Goal: Task Accomplishment & Management: Complete application form

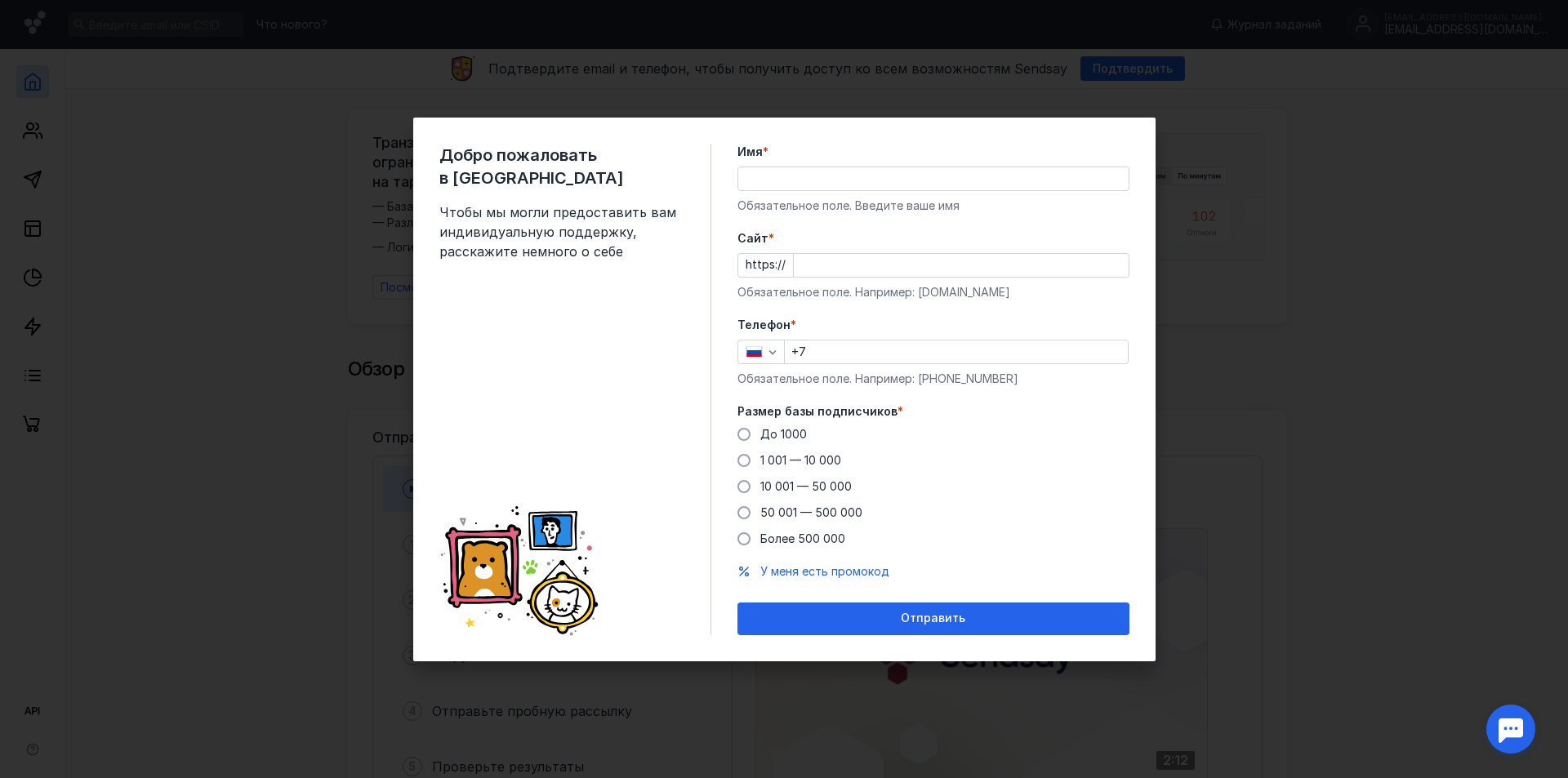
click at [837, 170] on input "Имя *" at bounding box center [933, 178] width 391 height 23
type input "[PERSON_NAME]"
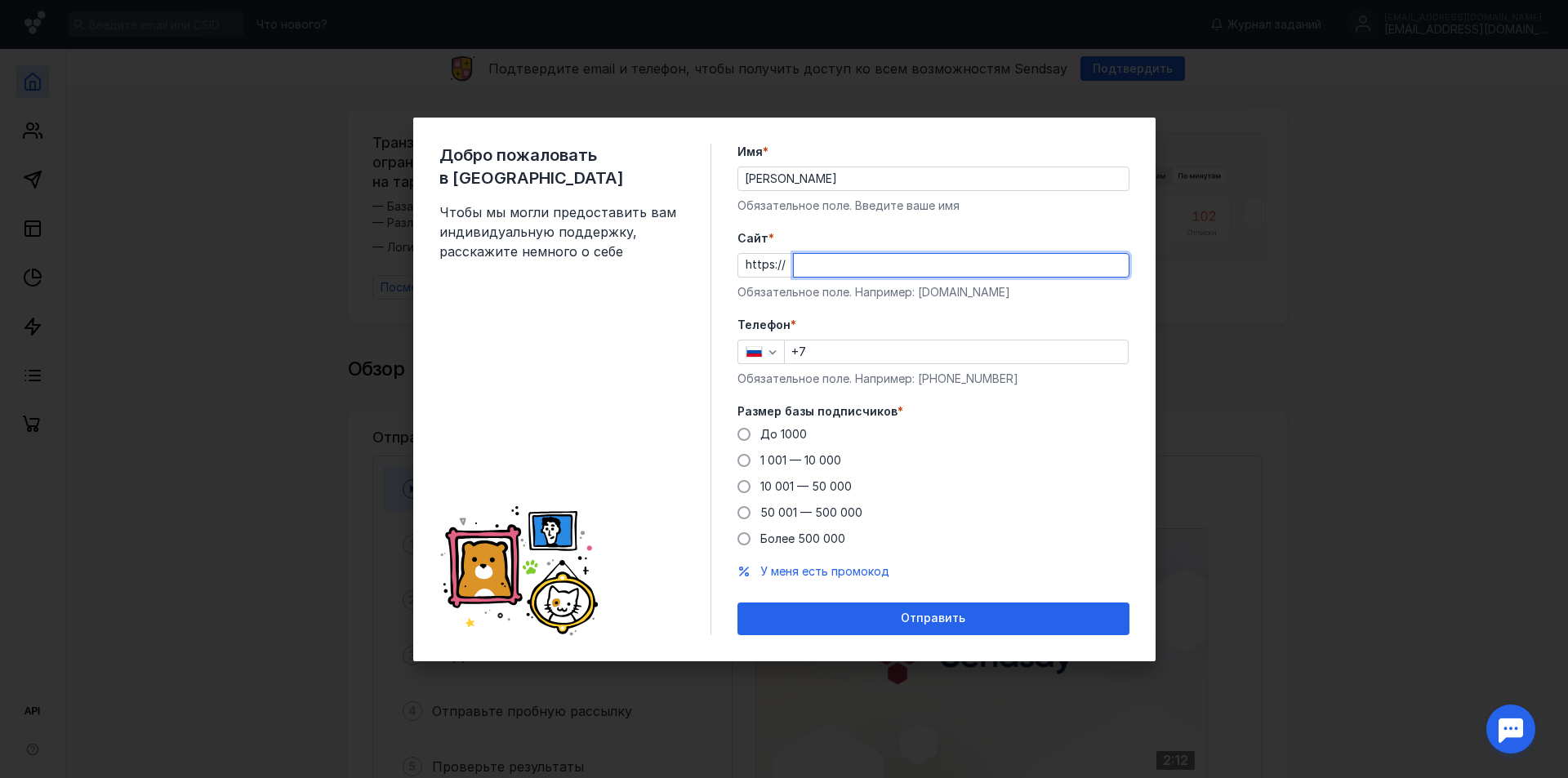
click at [954, 269] on input "Cайт *" at bounding box center [961, 265] width 335 height 23
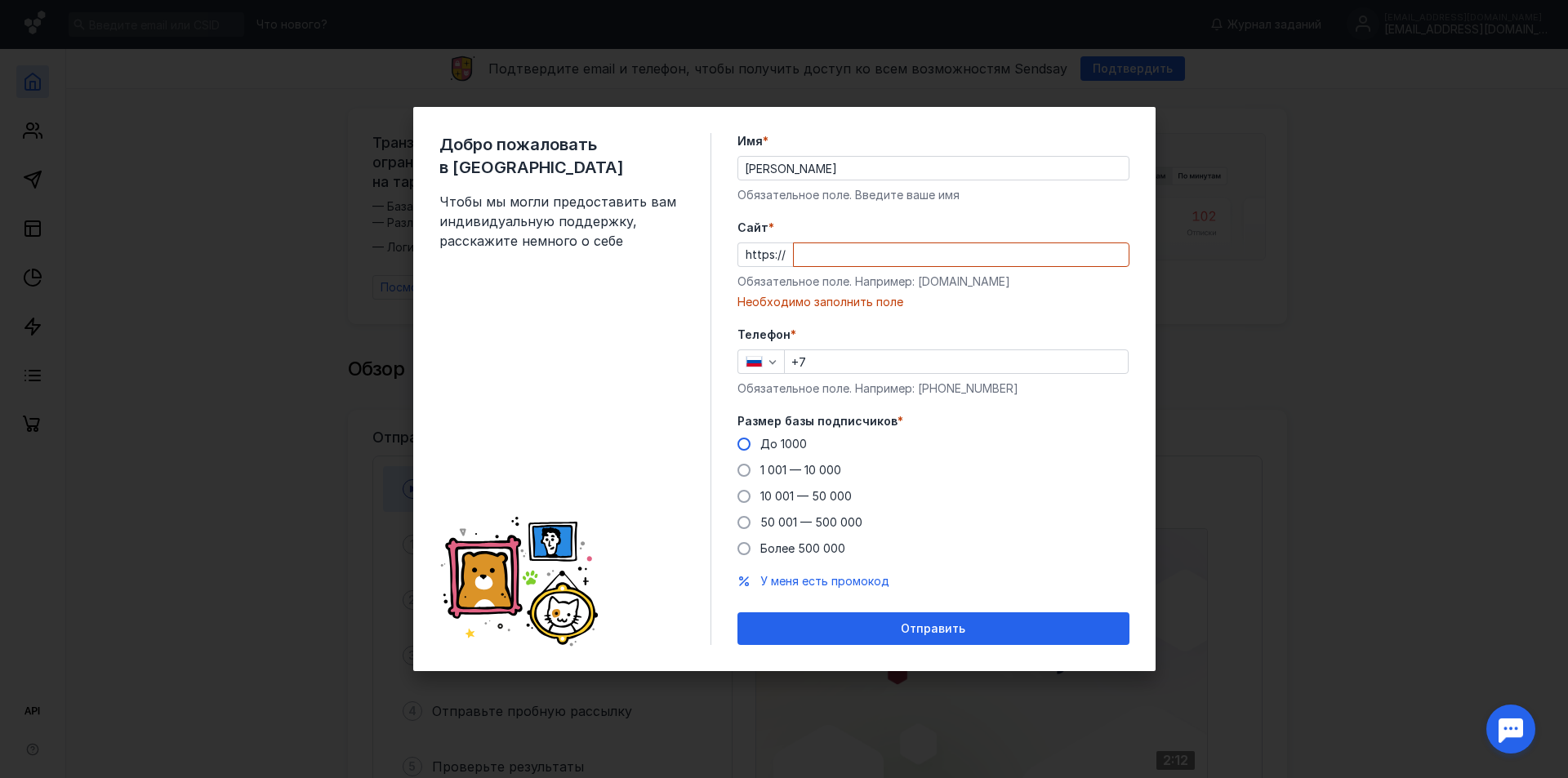
click at [796, 437] on span "До 1000" at bounding box center [784, 443] width 47 height 14
click at [0, 0] on input "До 1000" at bounding box center [0, 0] width 0 height 0
click at [876, 257] on input "Cайт *" at bounding box center [961, 254] width 335 height 23
type input "д"
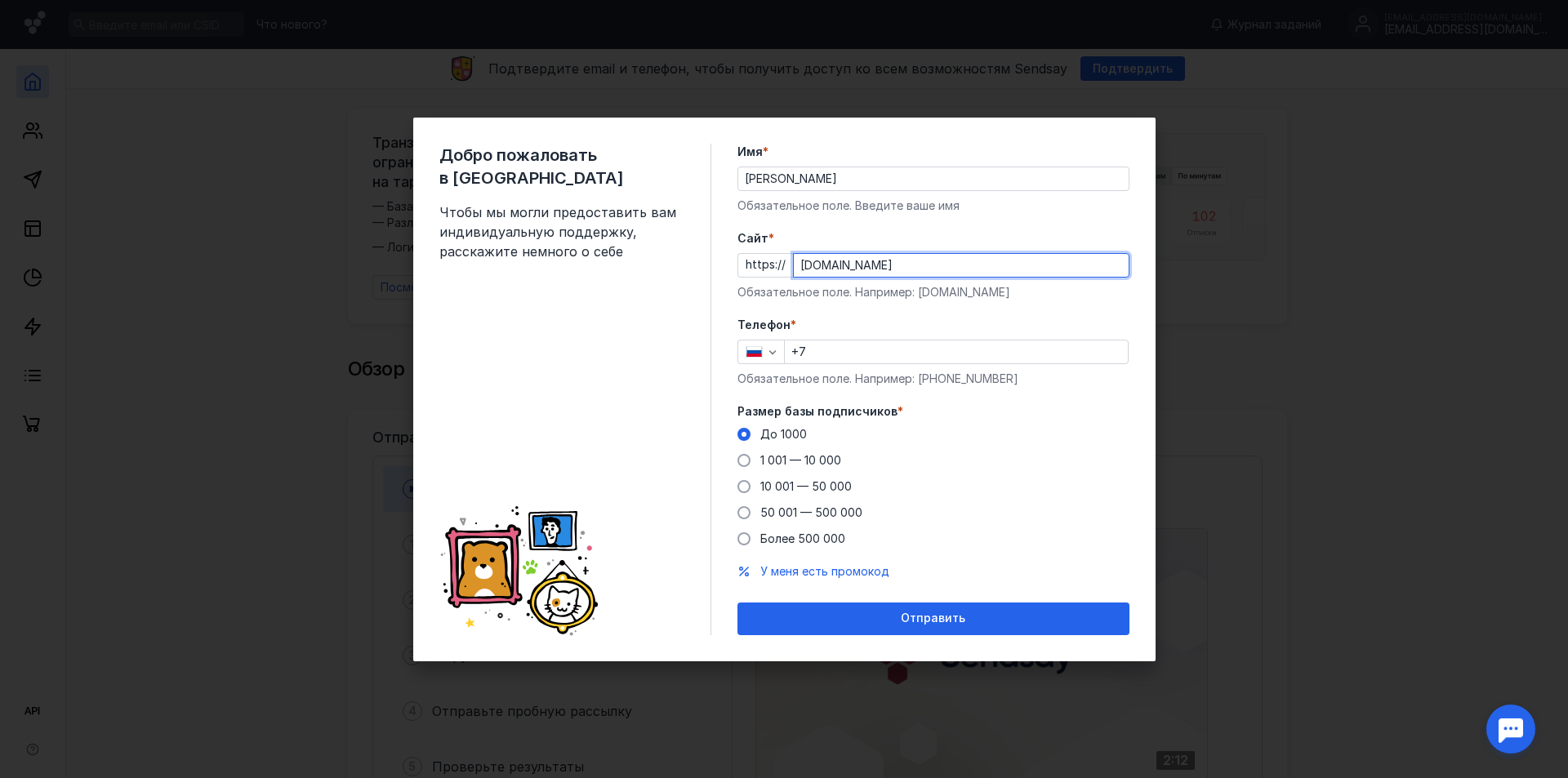
type input "[DOMAIN_NAME]"
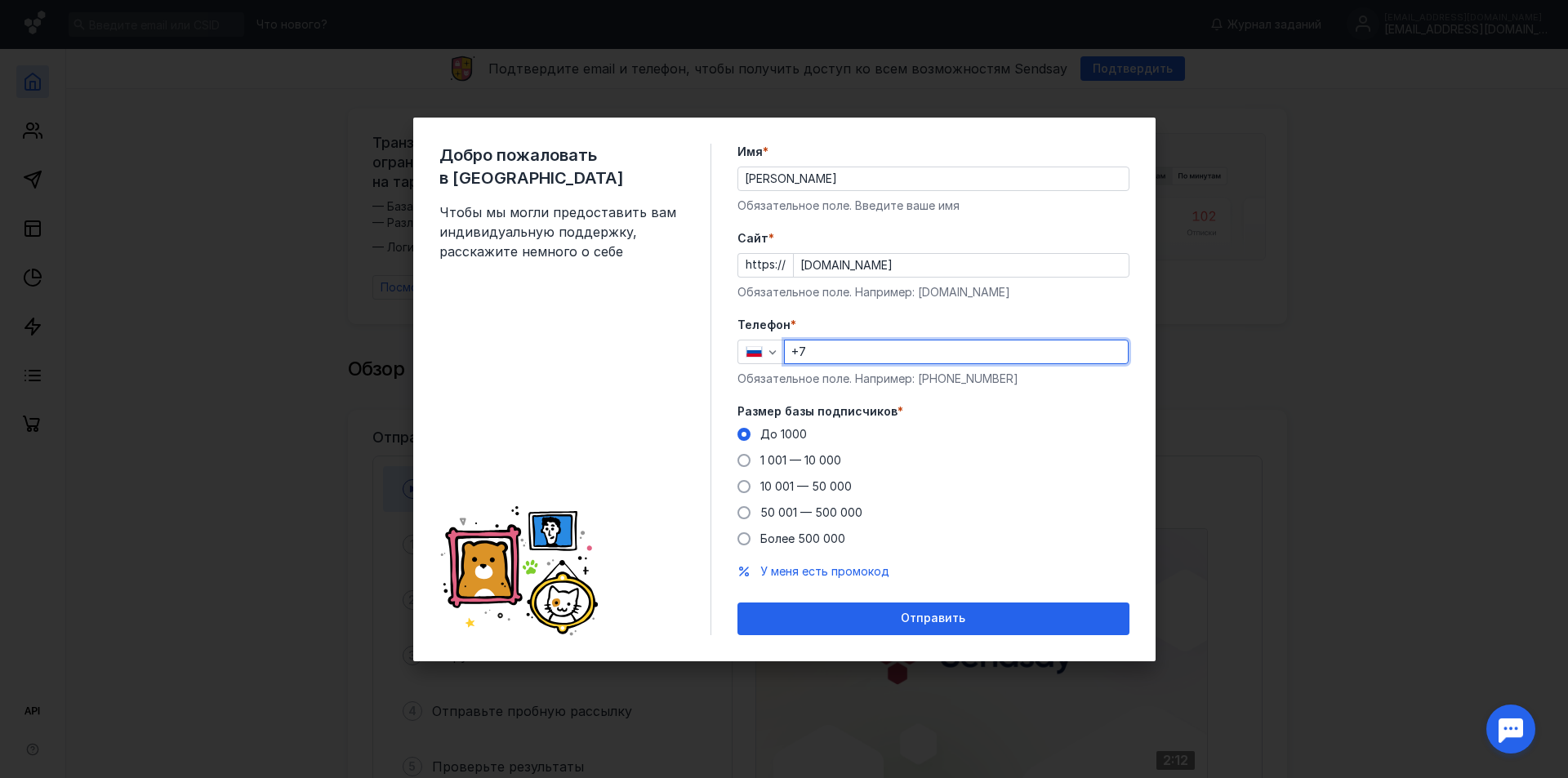
click at [848, 362] on input "+7" at bounding box center [956, 351] width 343 height 23
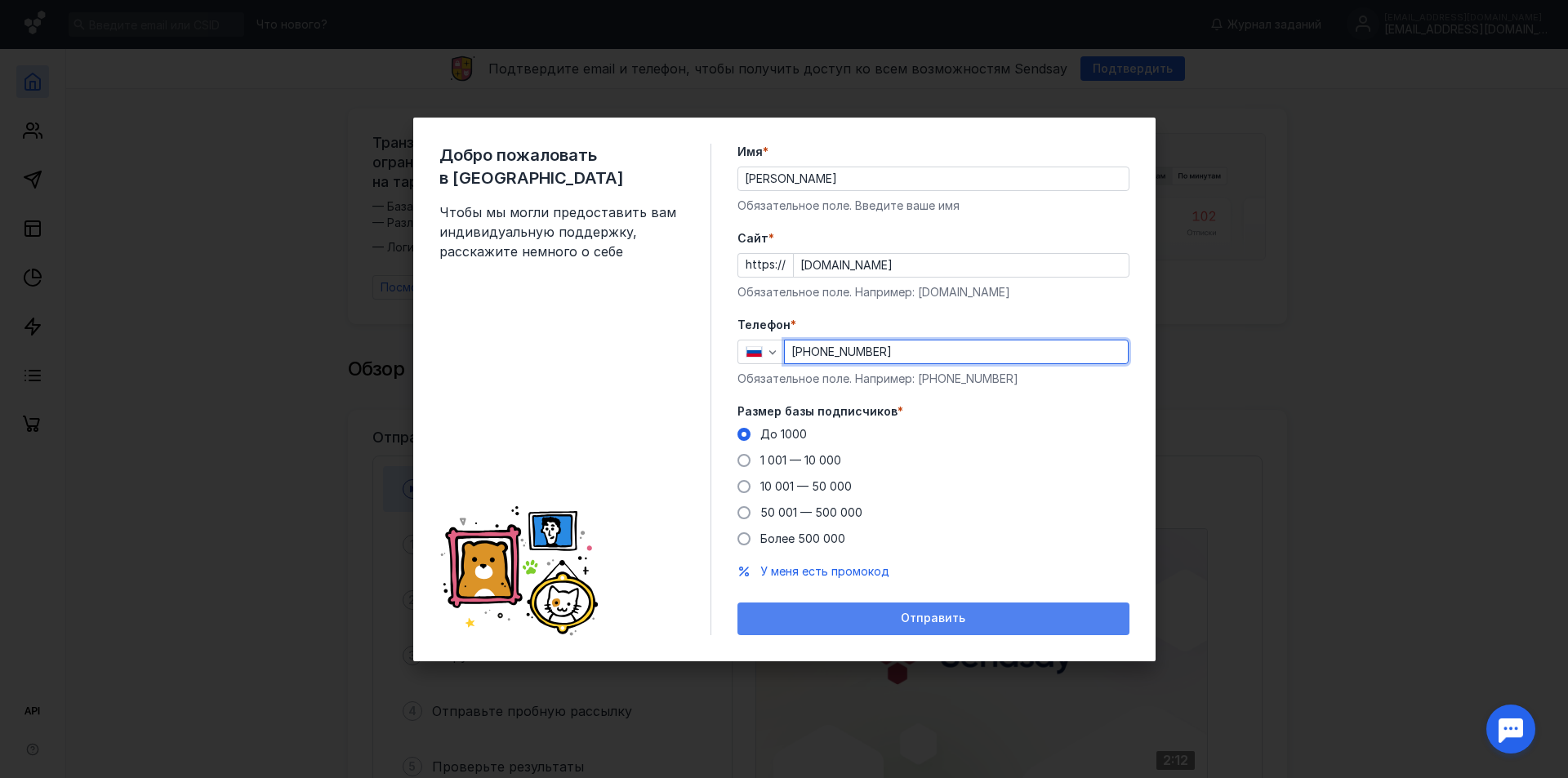
type input "[PHONE_NUMBER]"
click at [866, 606] on div "Отправить" at bounding box center [933, 618] width 392 height 32
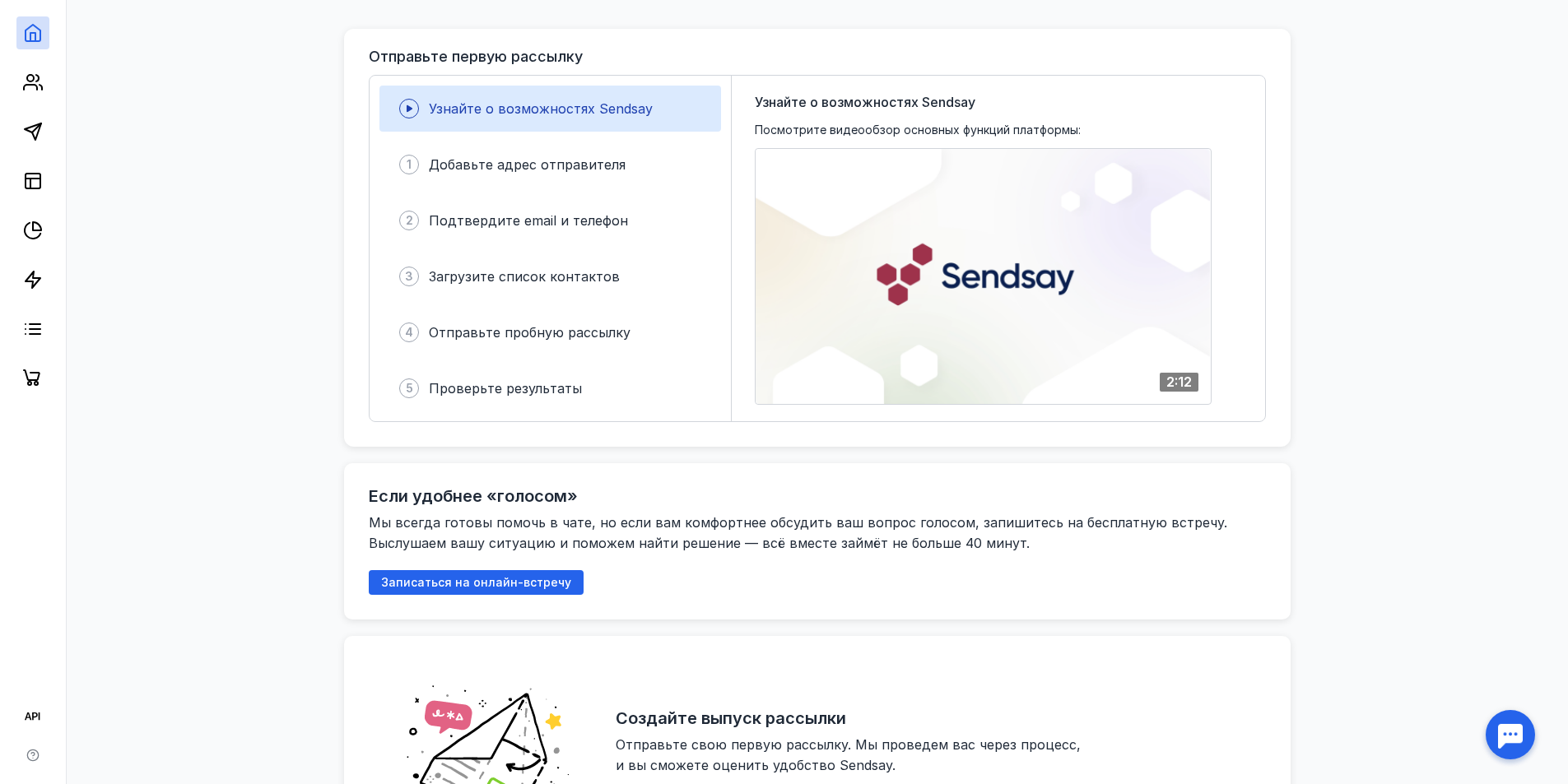
scroll to position [411, 0]
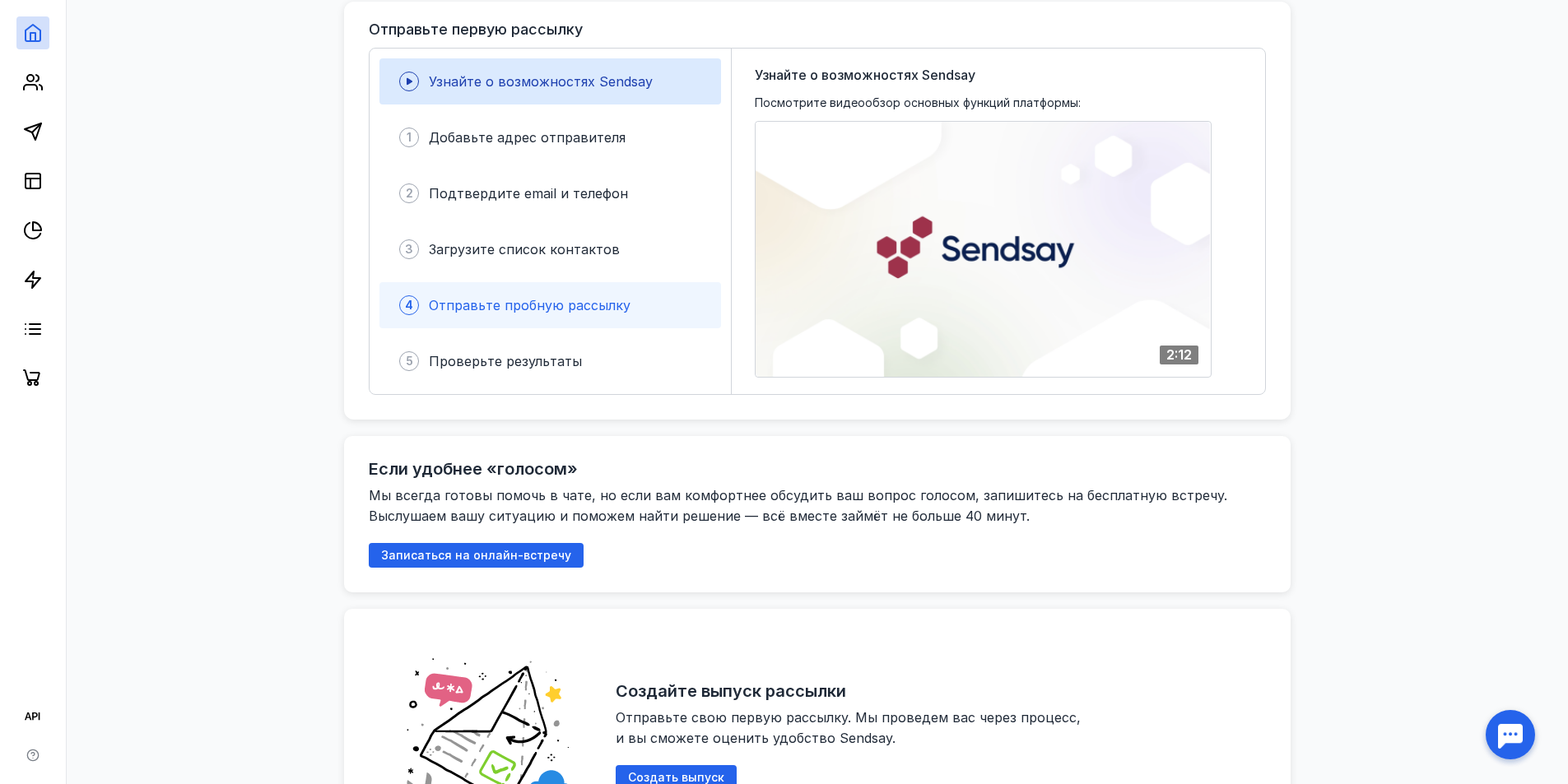
click at [528, 301] on span "Отправьте пробную рассылку" at bounding box center [530, 305] width 201 height 17
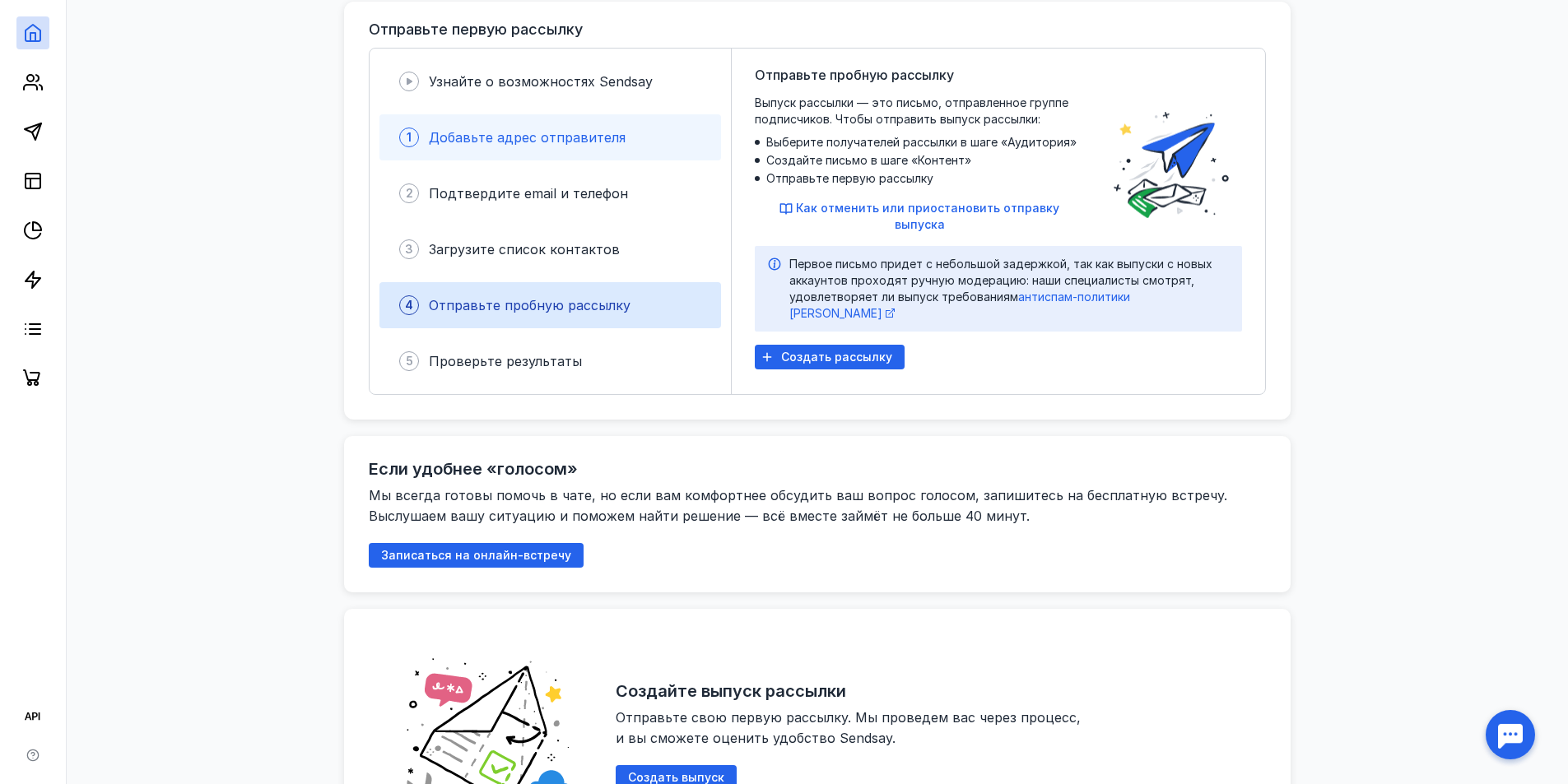
click at [544, 129] on span "Добавьте адрес отправителя" at bounding box center [527, 137] width 196 height 17
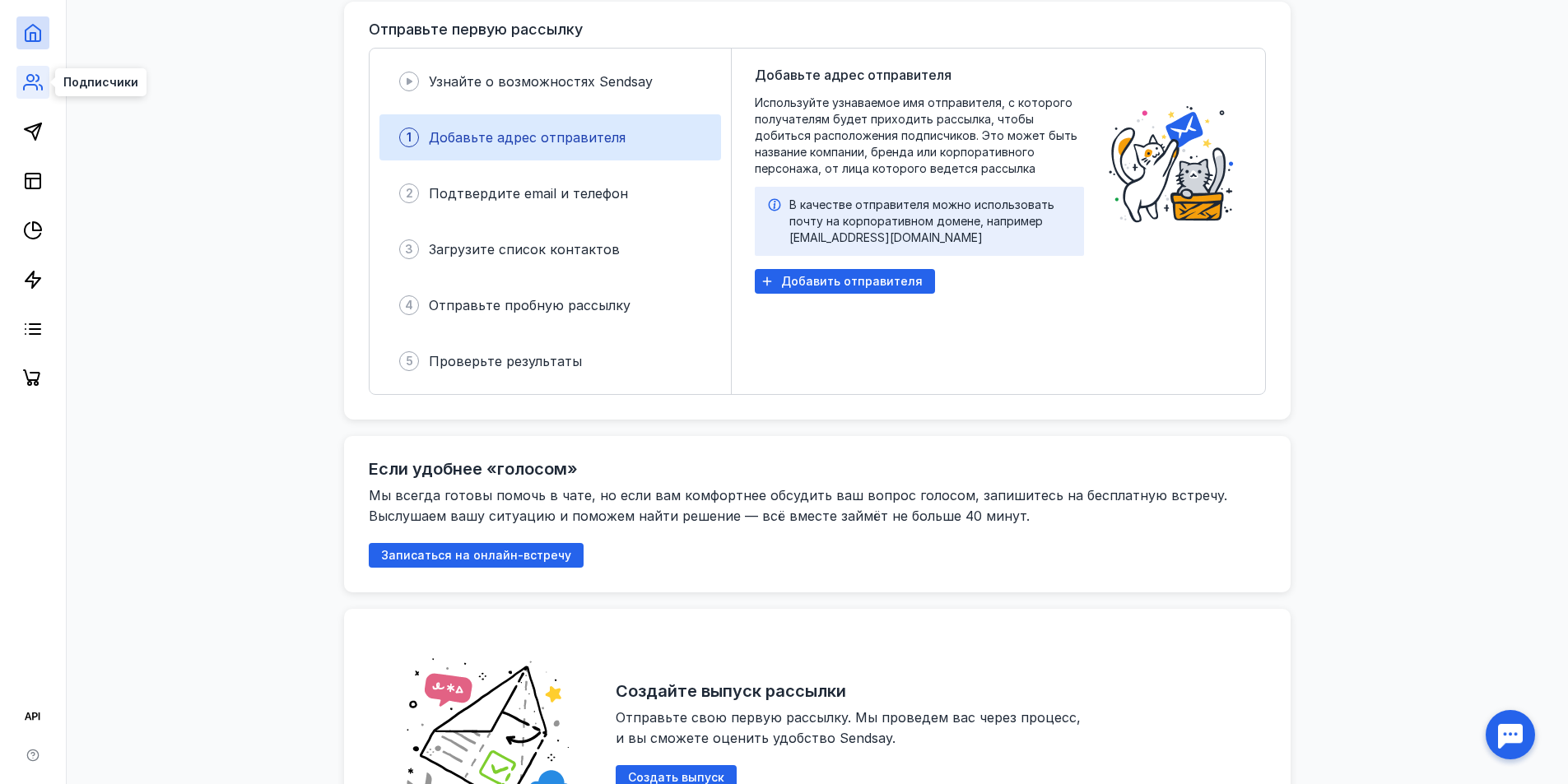
click at [27, 84] on icon at bounding box center [33, 82] width 20 height 20
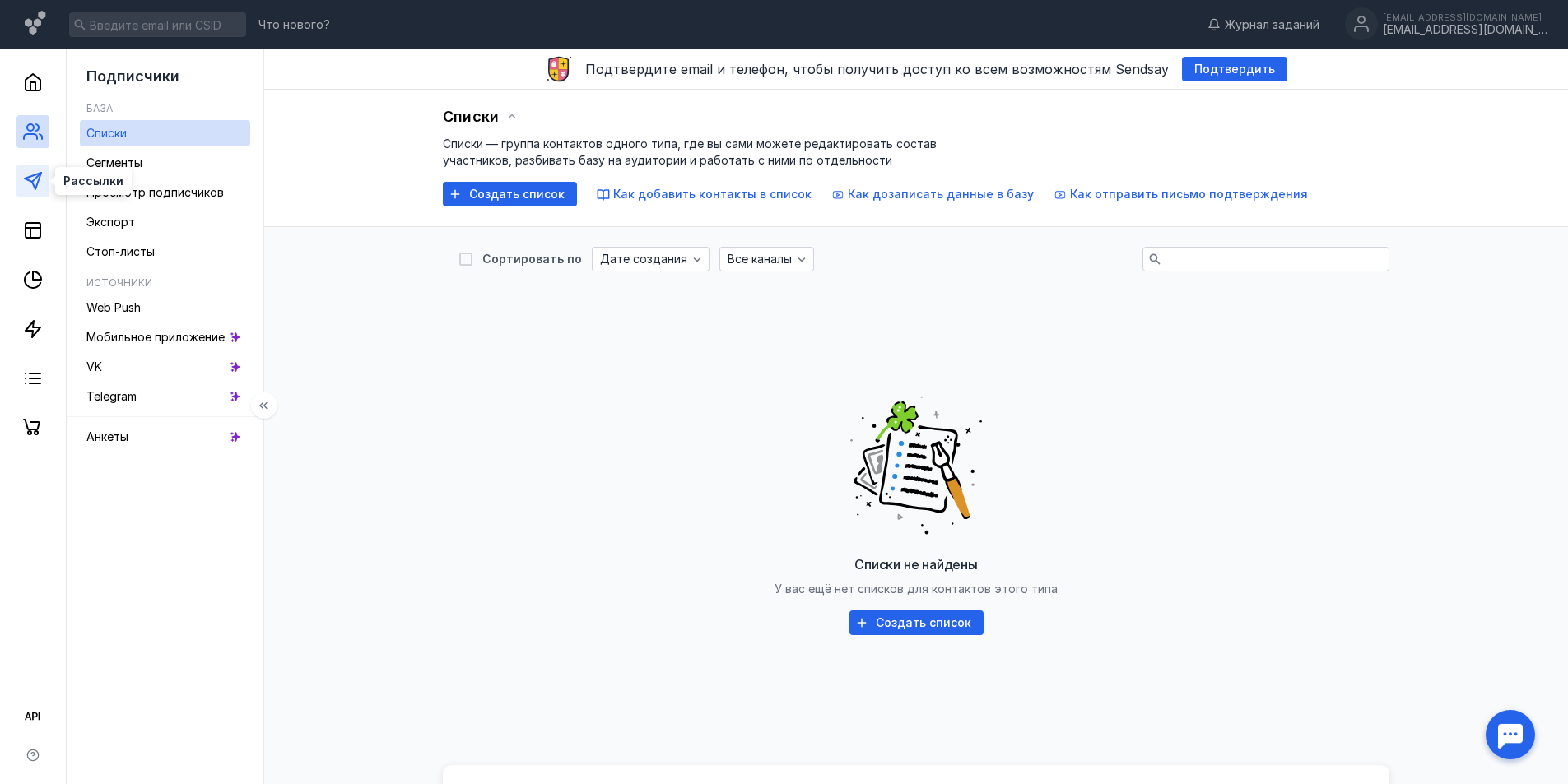
click at [37, 183] on polygon at bounding box center [33, 180] width 17 height 17
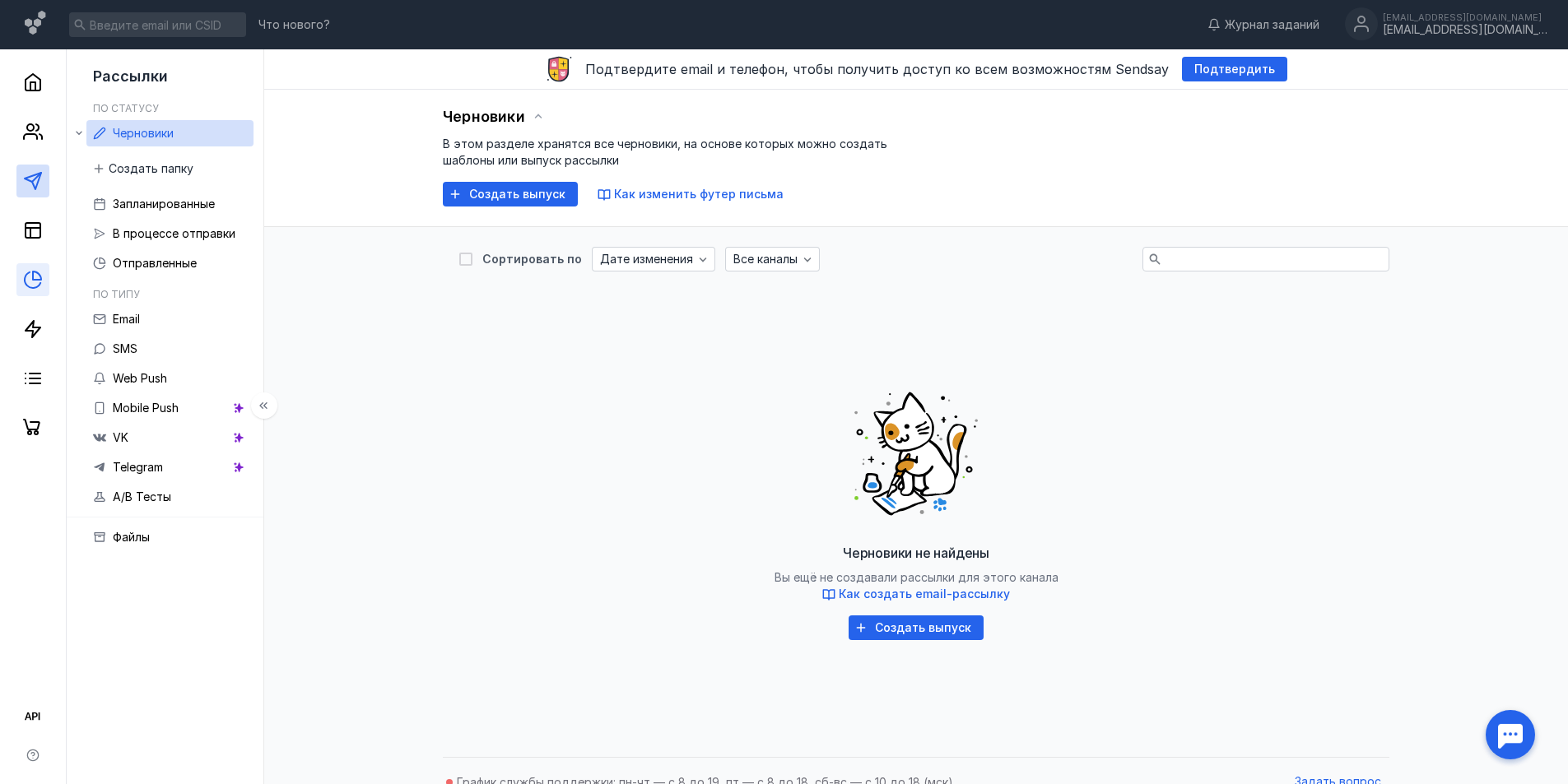
click at [47, 272] on link at bounding box center [33, 279] width 33 height 33
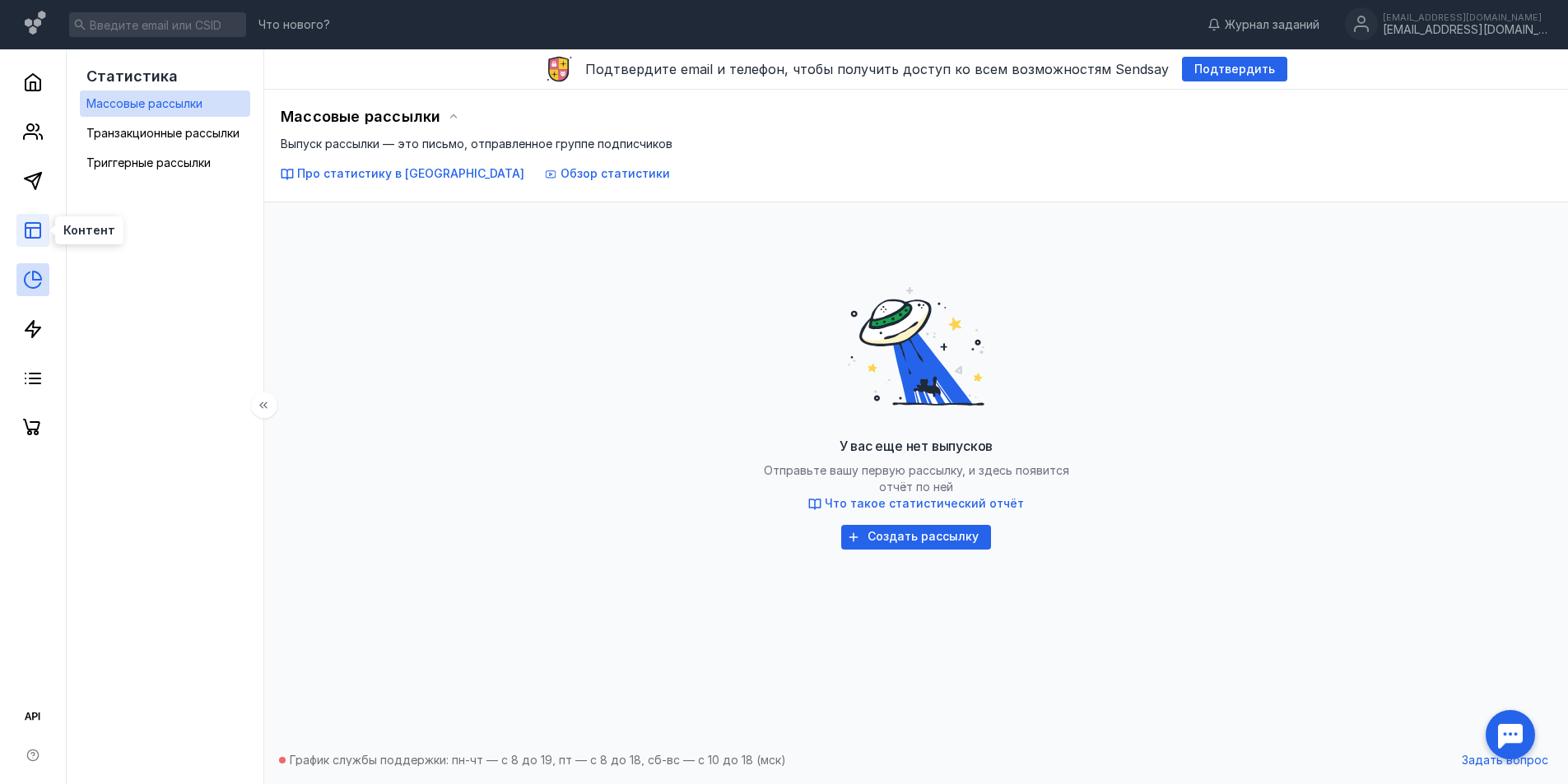
click at [36, 223] on rect at bounding box center [33, 230] width 15 height 15
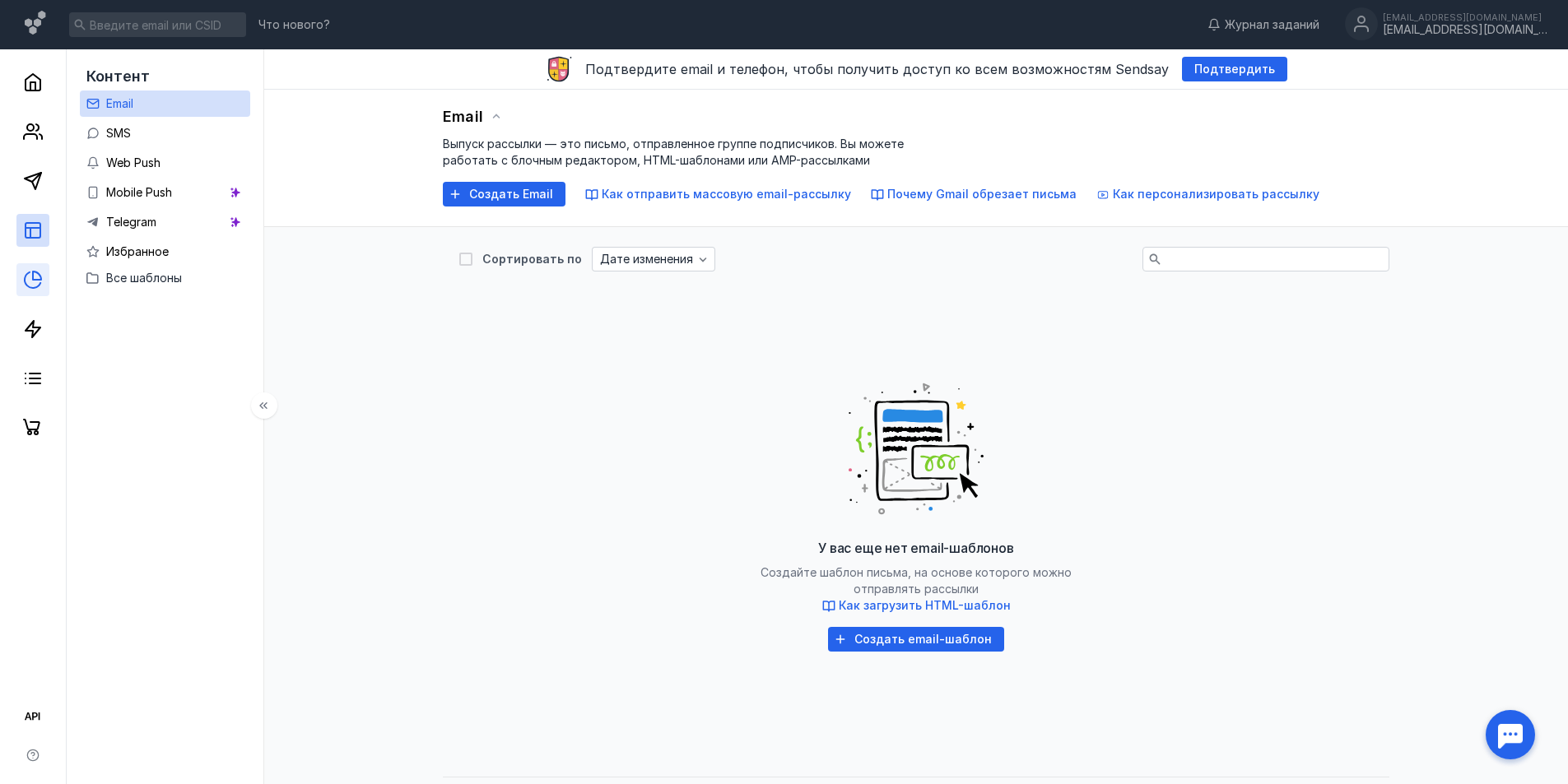
click at [36, 292] on link at bounding box center [33, 279] width 33 height 33
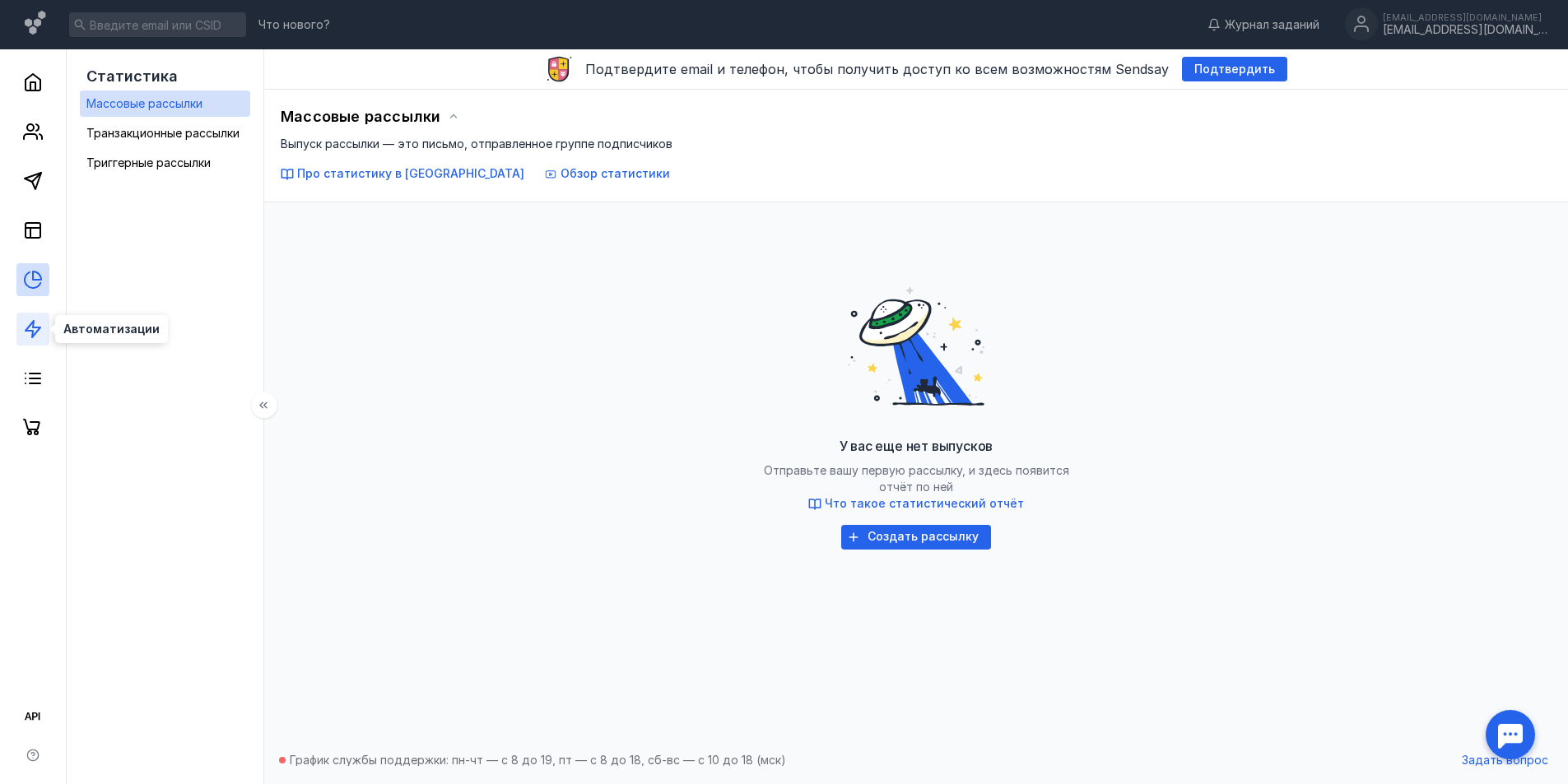
click at [42, 320] on icon at bounding box center [33, 329] width 20 height 20
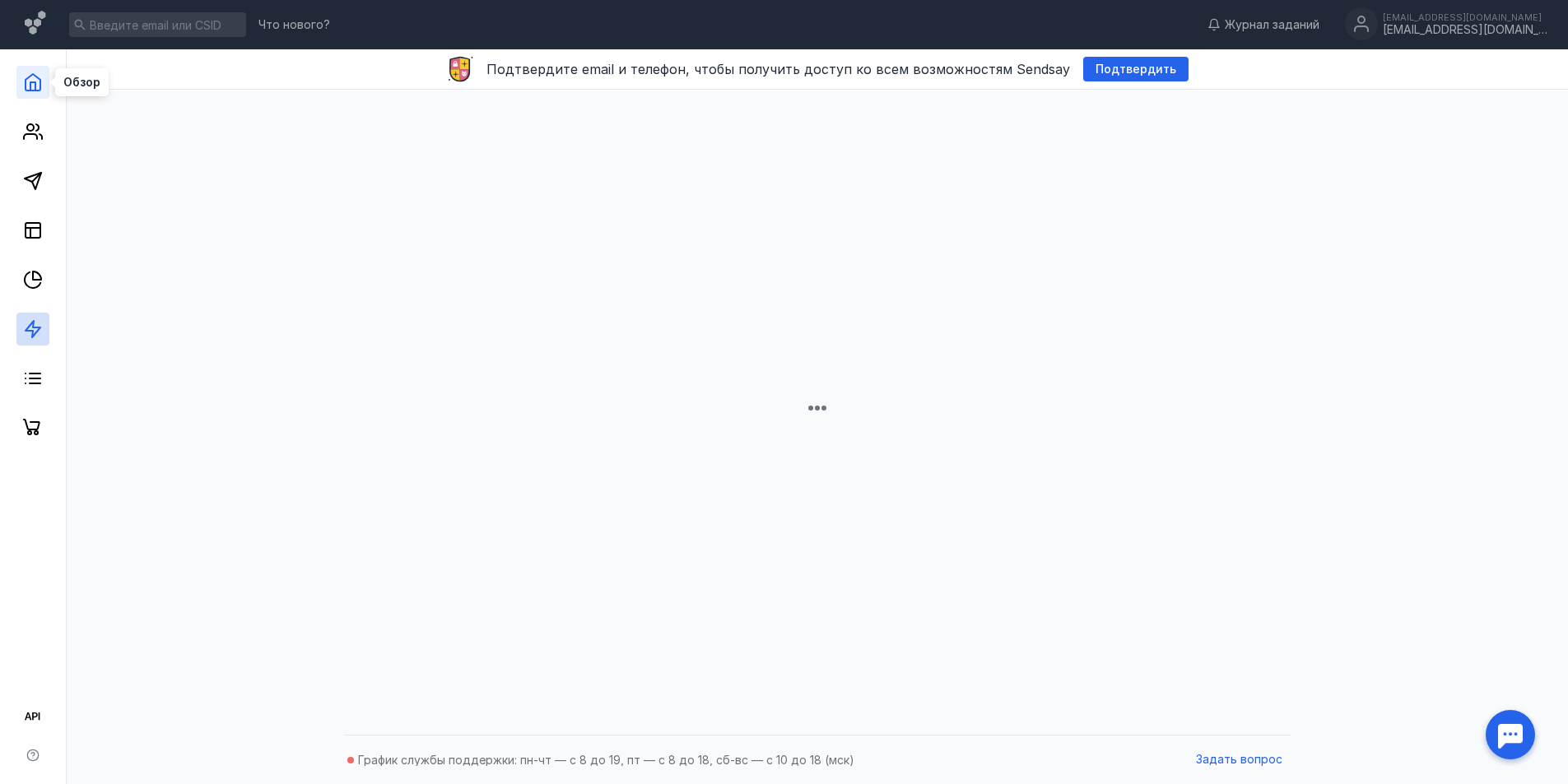
click at [38, 72] on icon at bounding box center [33, 82] width 20 height 20
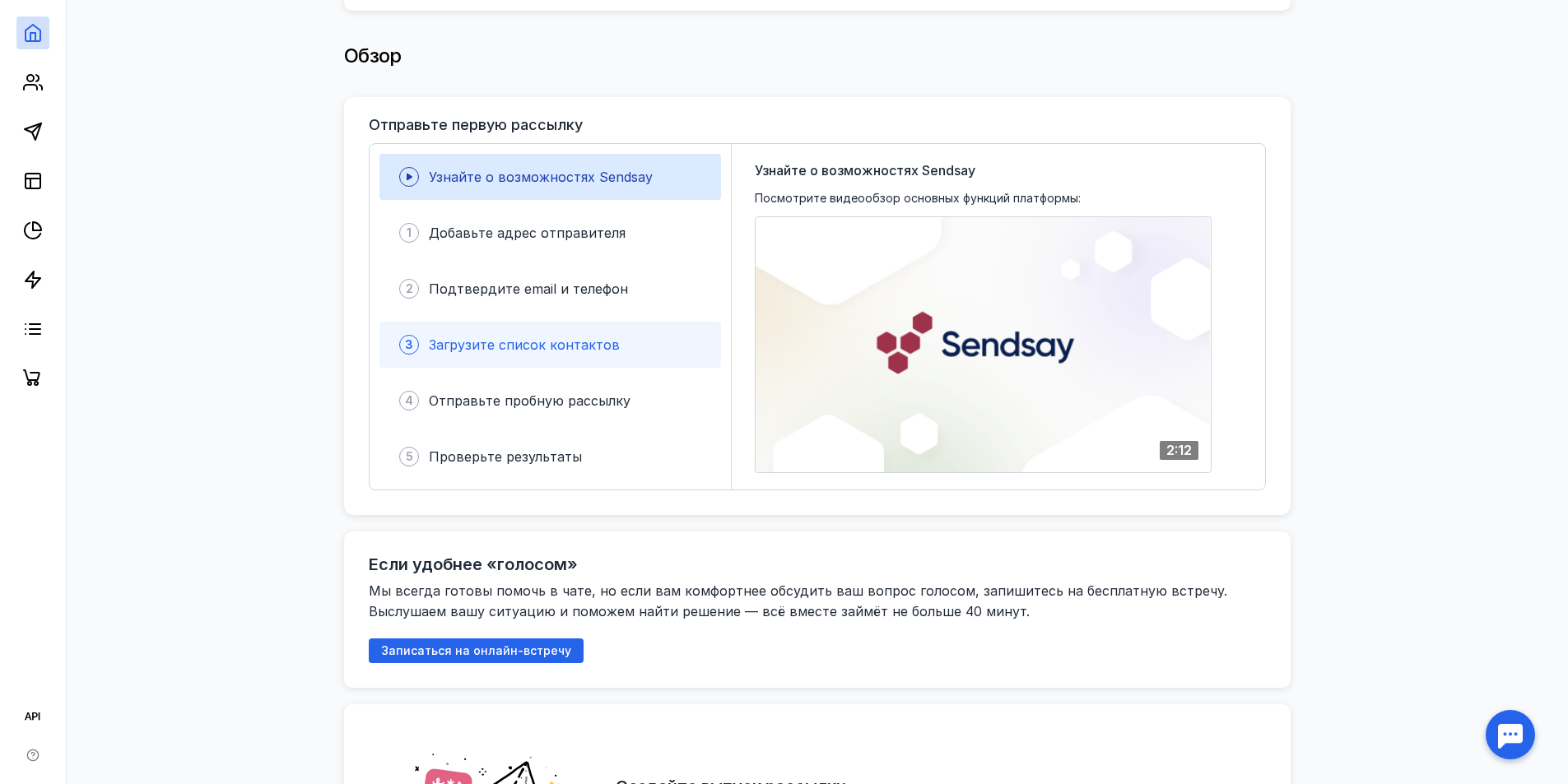
scroll to position [329, 0]
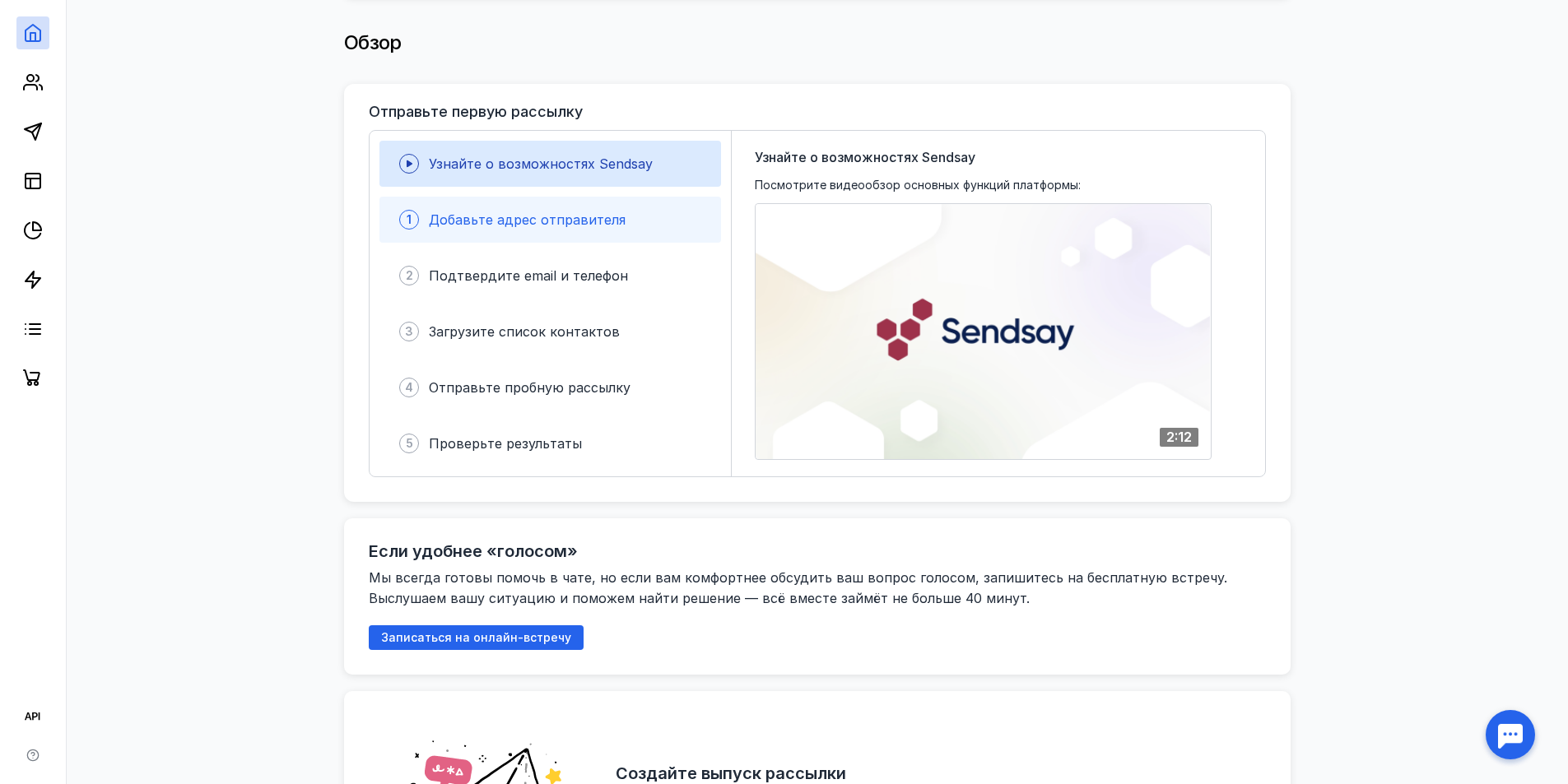
click at [583, 211] on span "Добавьте адрес отправителя" at bounding box center [527, 219] width 196 height 17
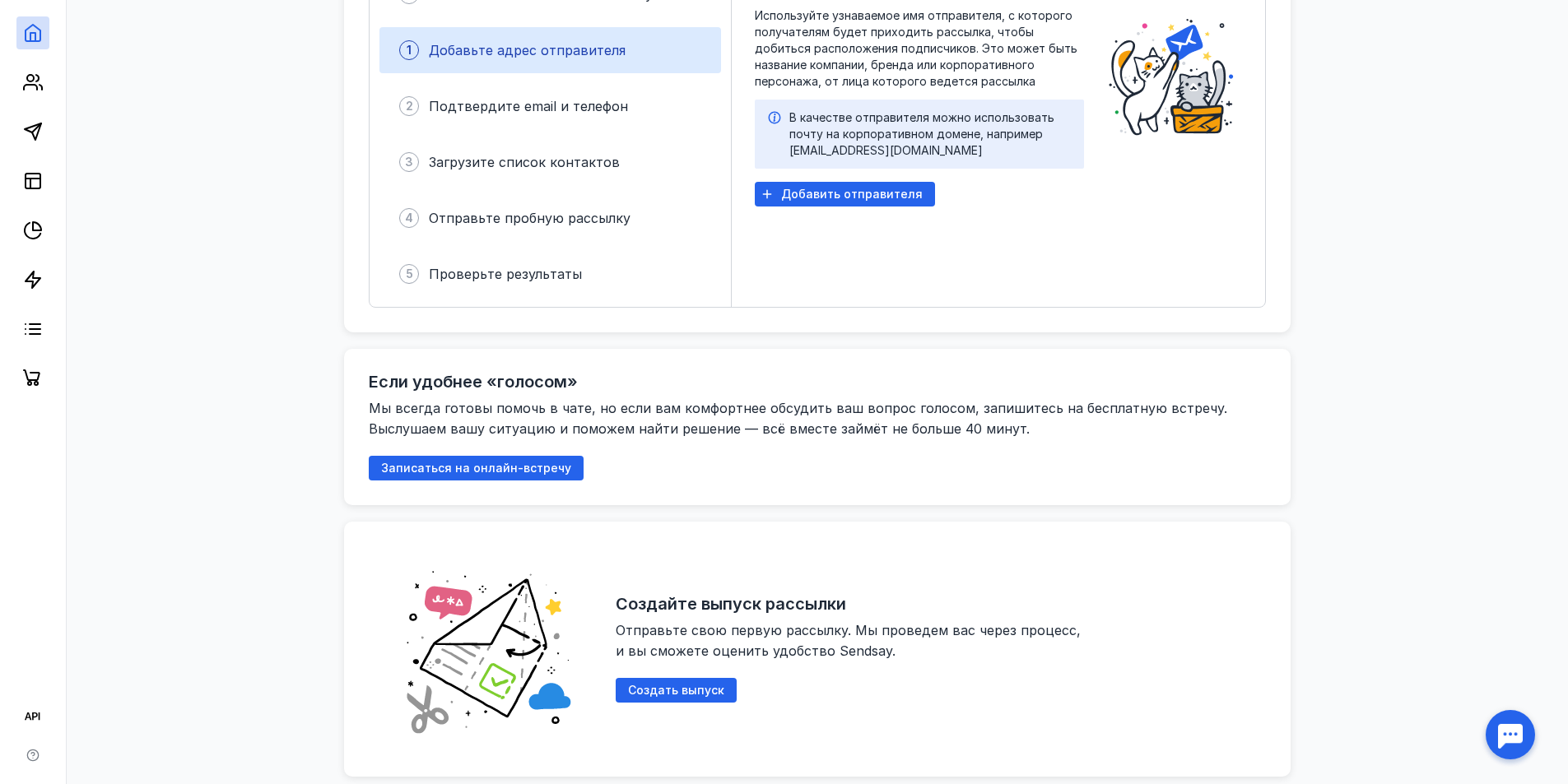
scroll to position [987, 0]
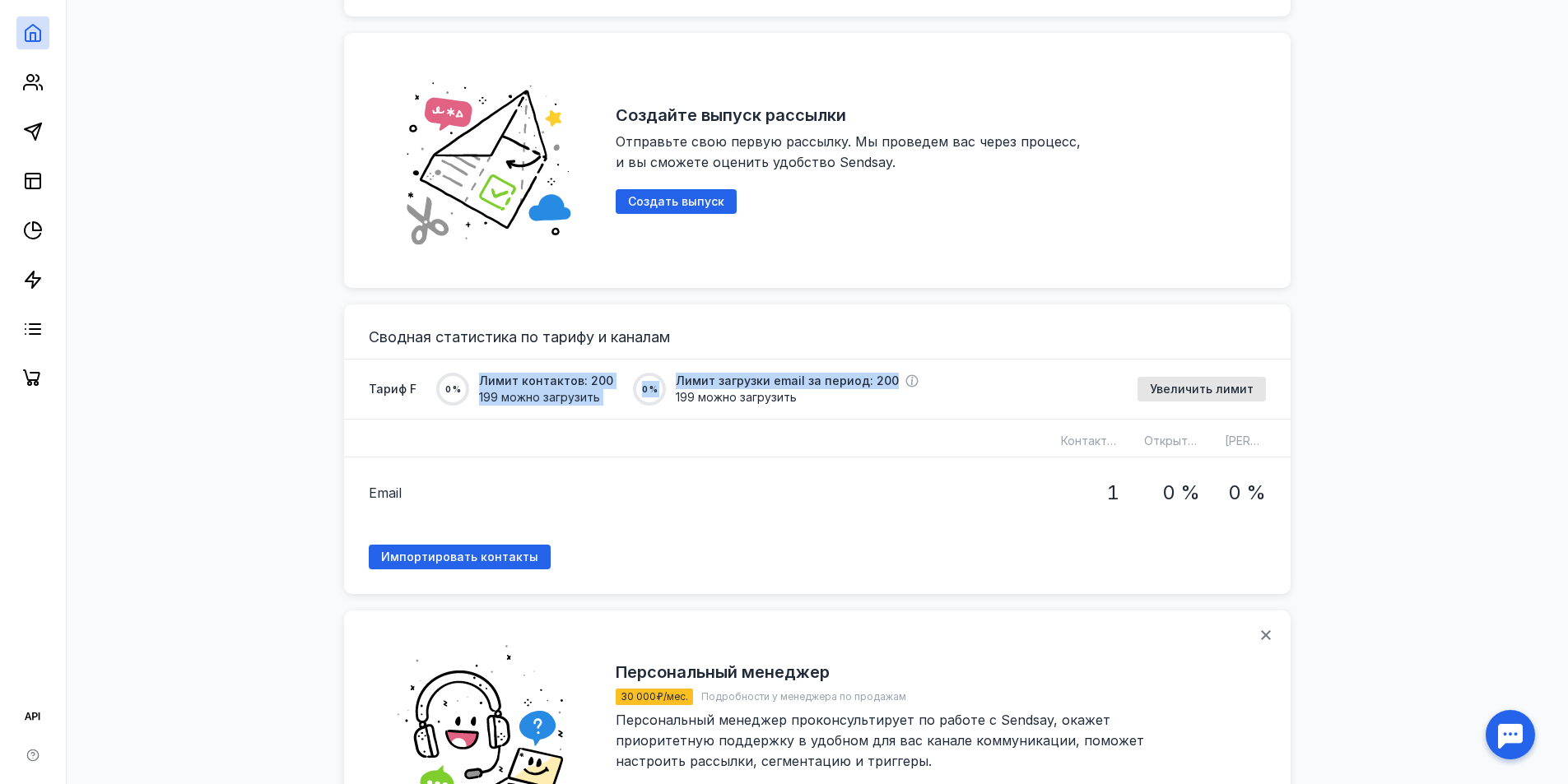
drag, startPoint x: 469, startPoint y: 370, endPoint x: 878, endPoint y: 351, distance: 409.4
click at [878, 359] on div "Тариф F 0 % Лимит контактов: 200 199 можно загрузить 0 % Лимит загрузки email з…" at bounding box center [818, 390] width 947 height 61
click at [743, 408] on div "Тариф F 0 % Лимит контактов: 200 199 можно загрузить 0 % Лимит загрузки email з…" at bounding box center [818, 390] width 947 height 61
drag, startPoint x: 469, startPoint y: 373, endPoint x: 803, endPoint y: 391, distance: 334.5
click at [803, 391] on div "Тариф F 0 % Лимит контактов: 200 199 можно загрузить 0 % Лимит загрузки email з…" at bounding box center [643, 389] width 549 height 33
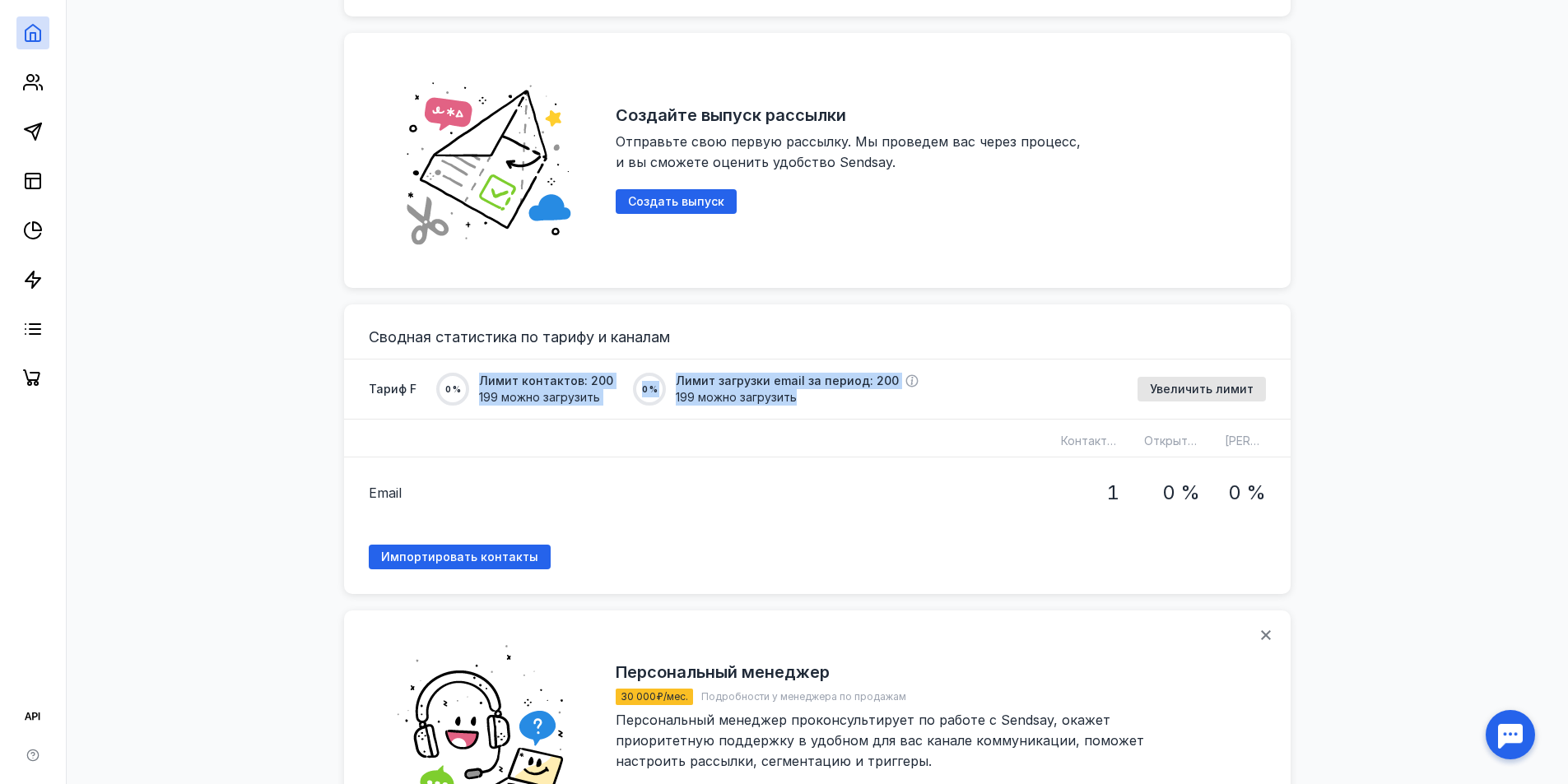
copy div "0 % Лимит контактов: 200 199 можно загрузить 0 % Лимит загрузки email за период…"
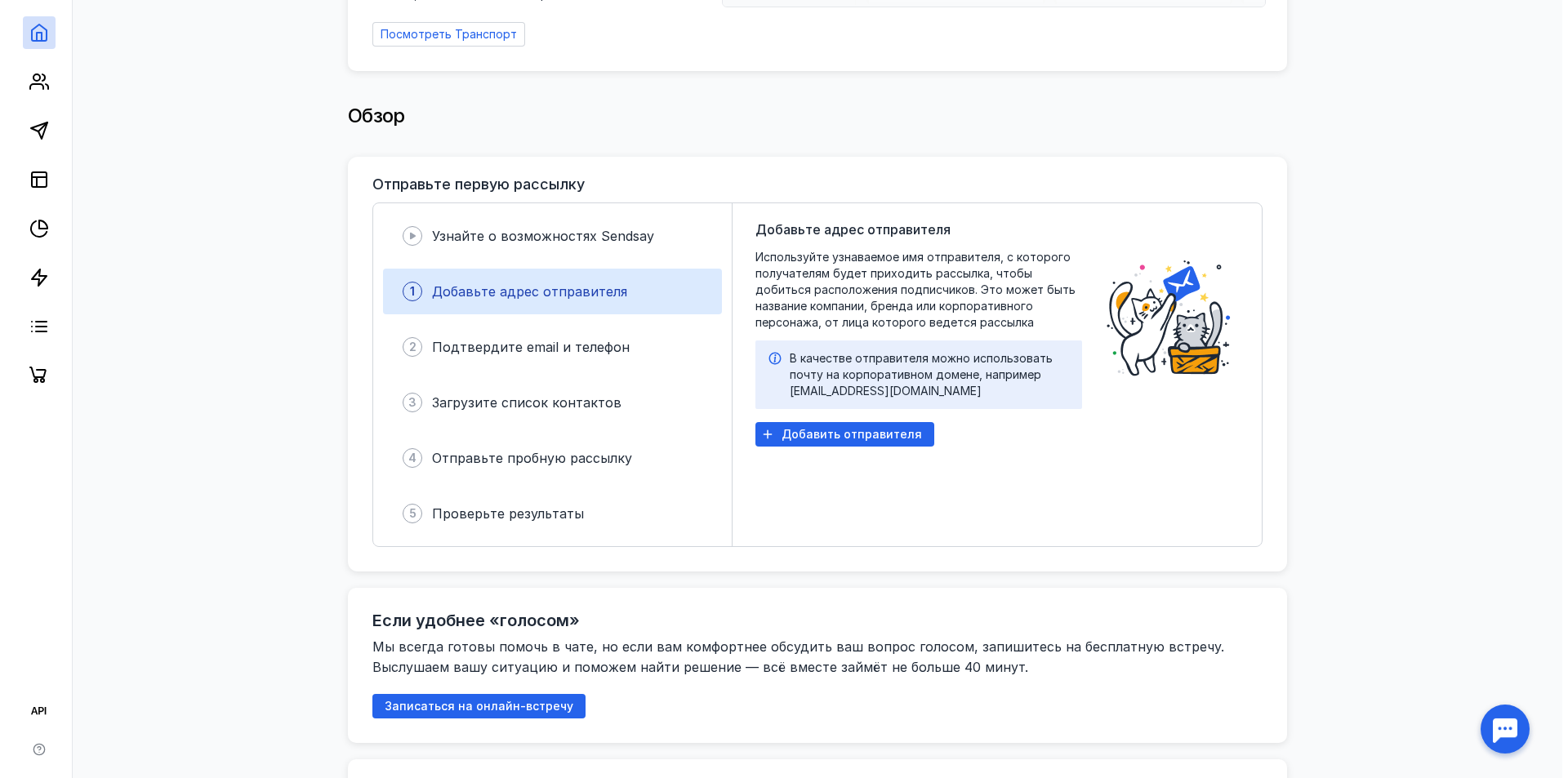
scroll to position [245, 0]
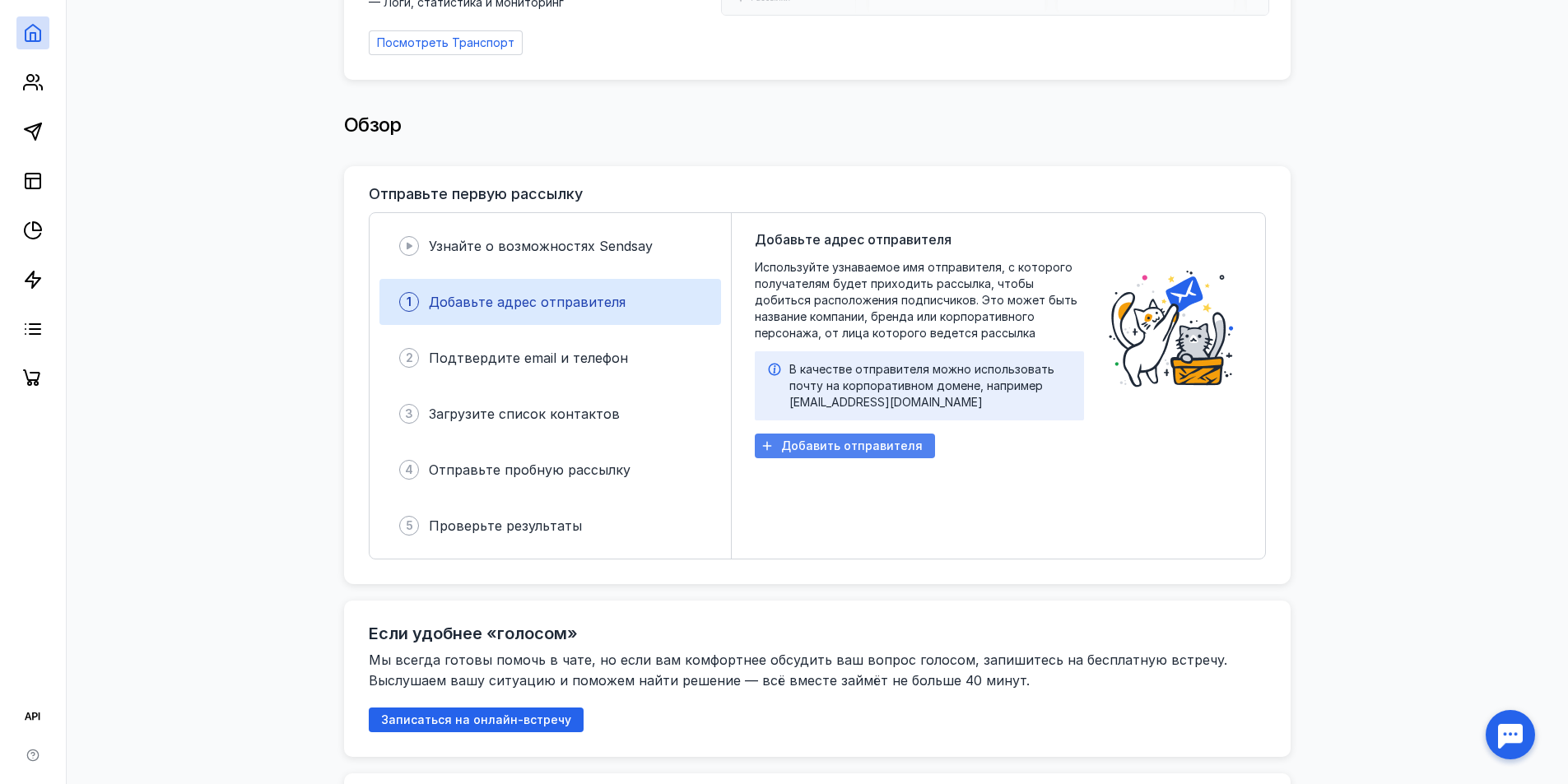
click at [818, 440] on span "Добавить отправителя" at bounding box center [852, 447] width 142 height 14
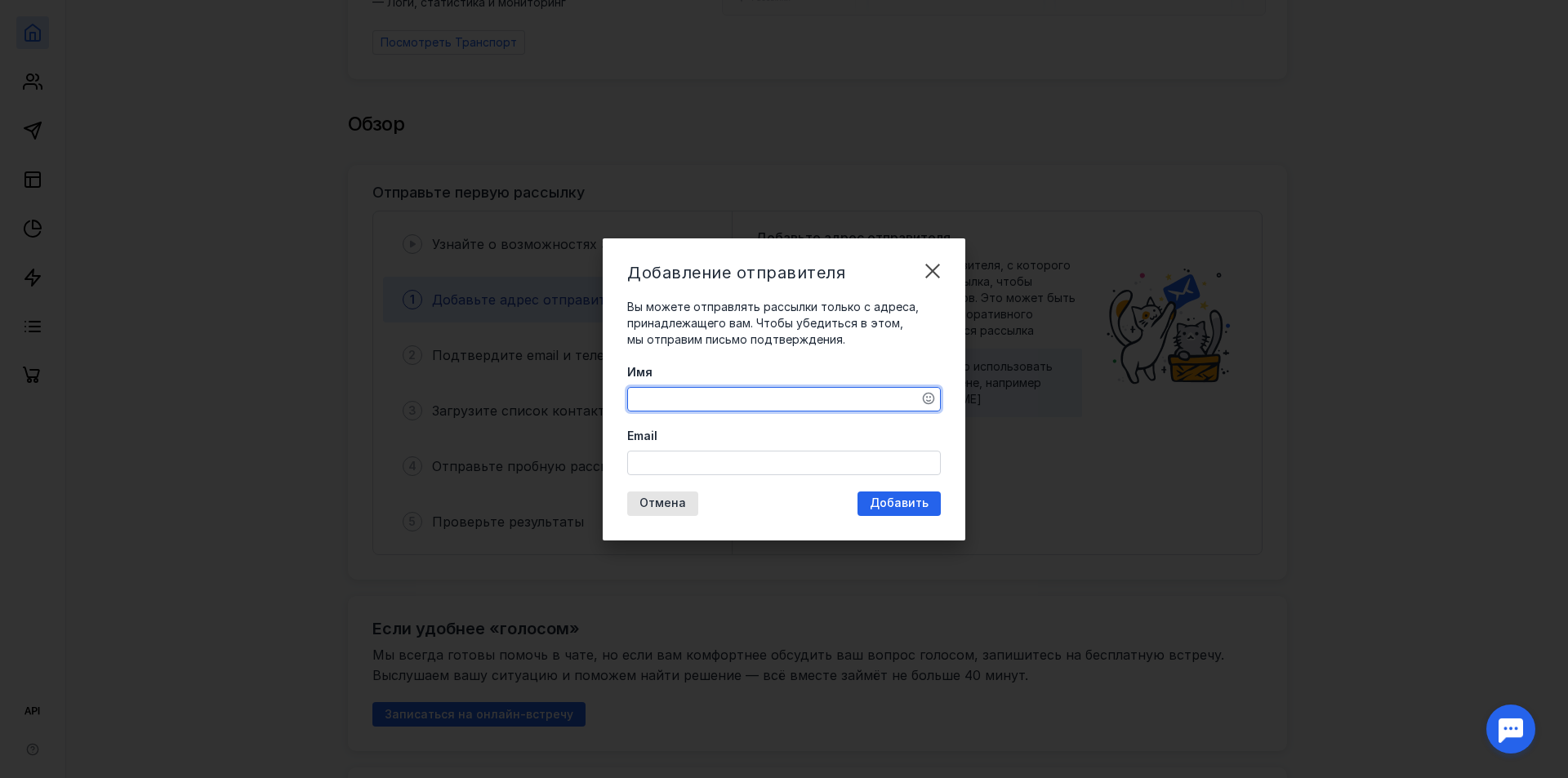
click at [772, 401] on textarea "Имя" at bounding box center [784, 398] width 312 height 23
type textarea "F"
type textarea "[PERSON_NAME]"
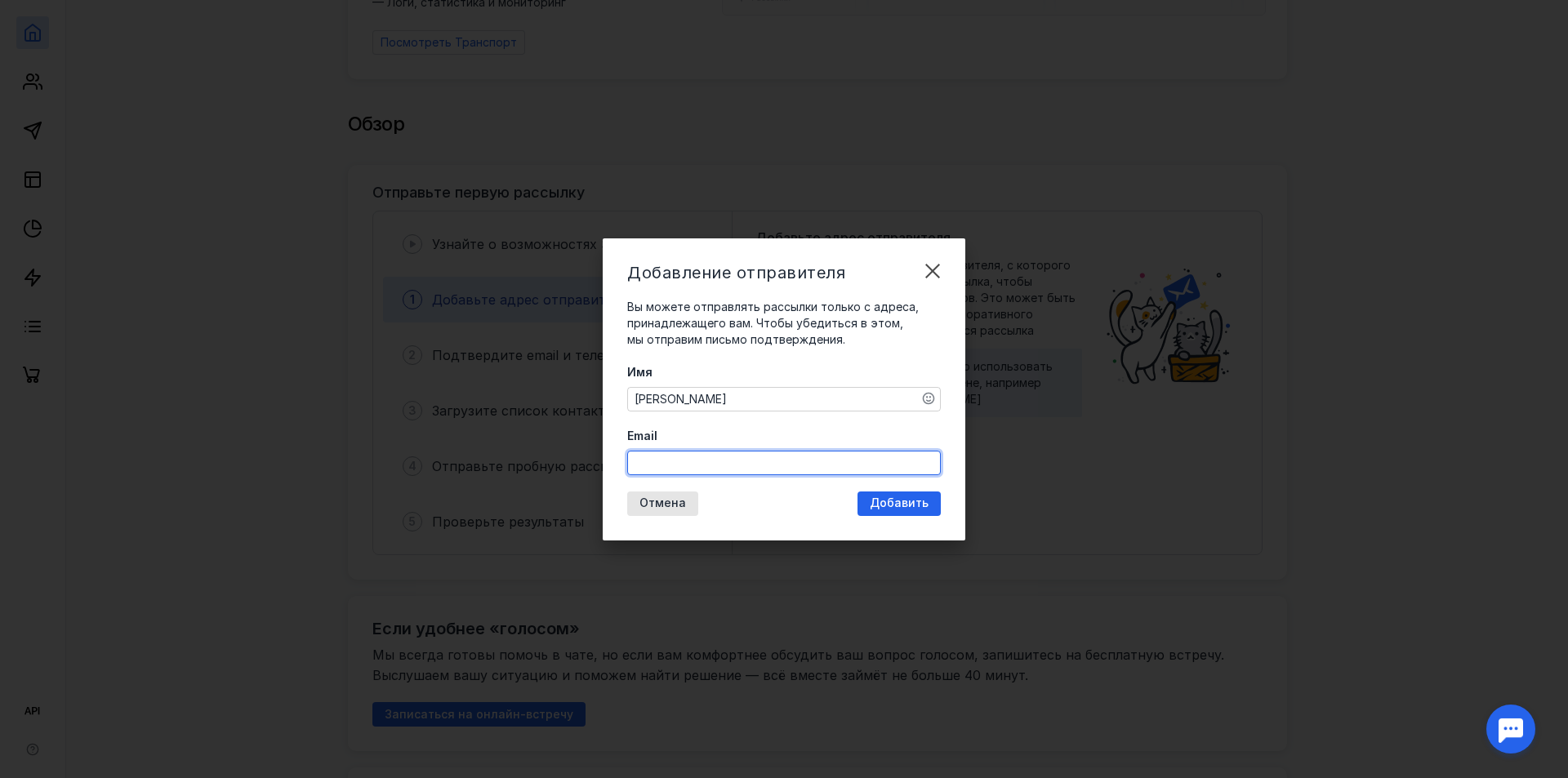
click at [840, 451] on input "Email" at bounding box center [784, 462] width 312 height 23
type input "[EMAIL_ADDRESS][DOMAIN_NAME]"
click at [886, 503] on div "Добавление отправителя Вы можете отправлять рассылки только с адреса, принадлеж…" at bounding box center [784, 389] width 362 height 302
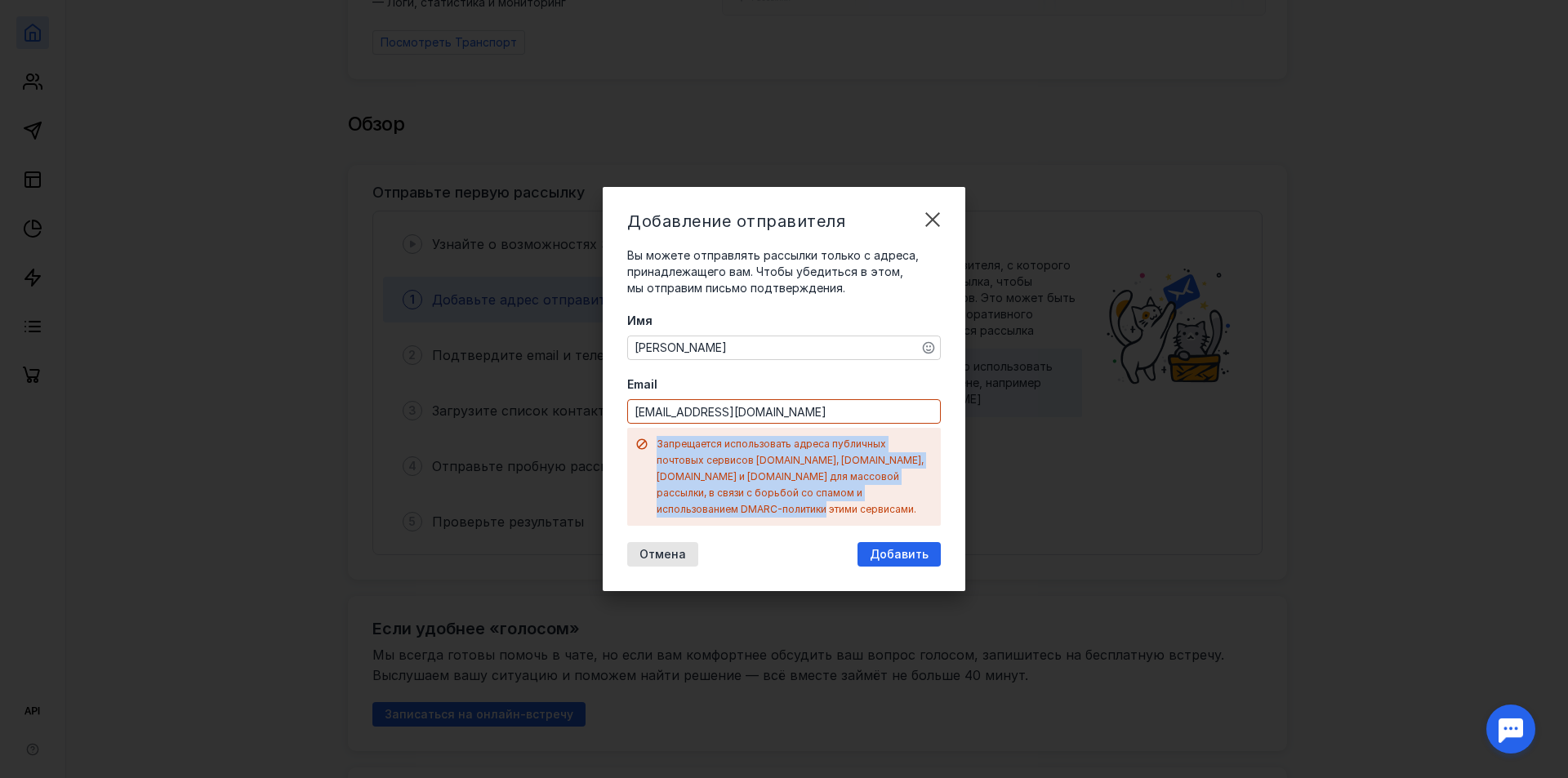
drag, startPoint x: 655, startPoint y: 451, endPoint x: 940, endPoint y: 501, distance: 289.4
click at [940, 501] on div "Запрещается использовать адреса публичных почтовых сервисов [DOMAIN_NAME], [DOM…" at bounding box center [784, 477] width 313 height 98
copy div "Запрещается использовать адреса публичных почтовых сервисов [DOMAIN_NAME], [DOM…"
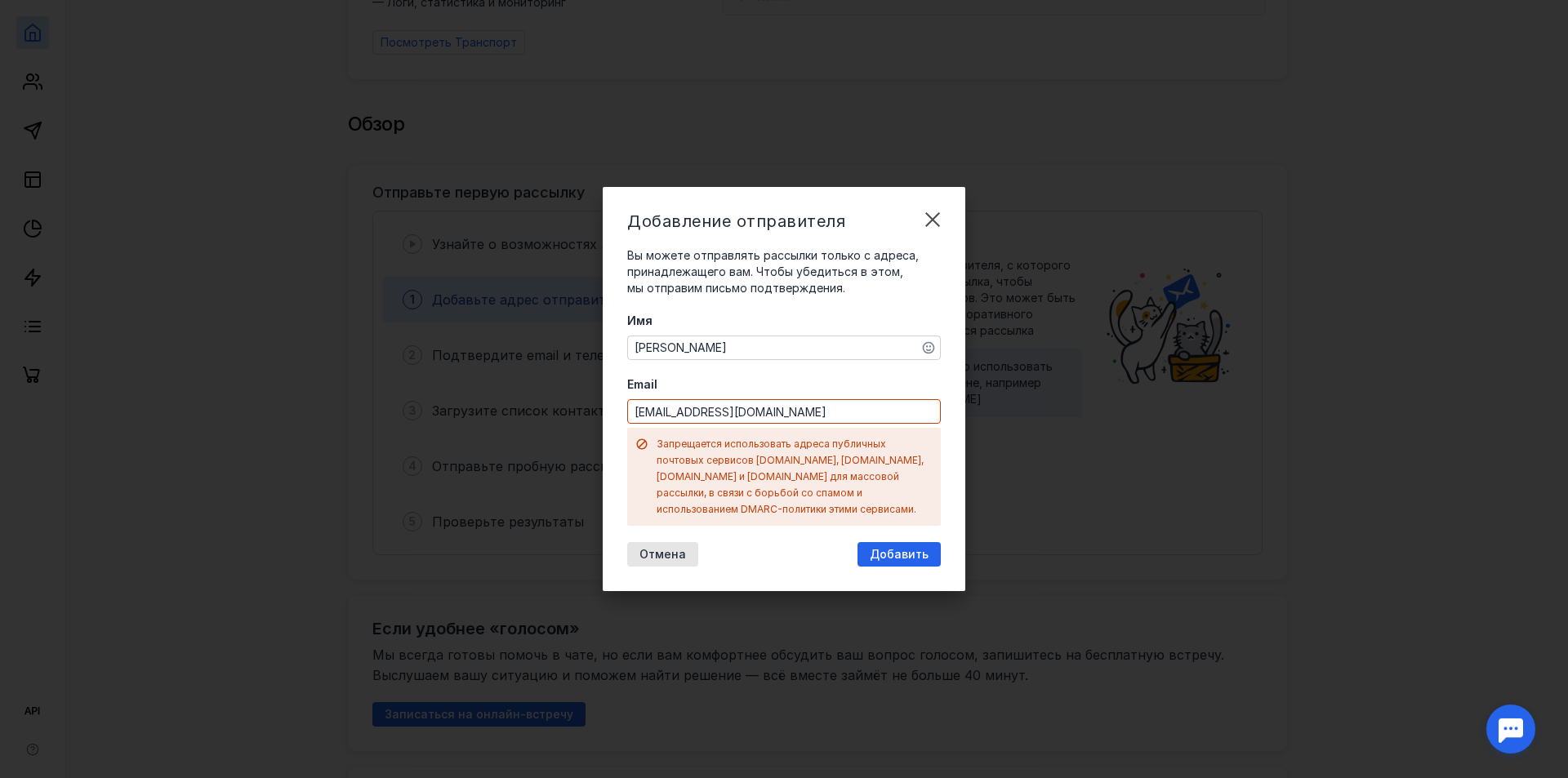
click at [925, 203] on div "Добавление отправителя Вы можете отправлять рассылки только с адреса, принадлеж…" at bounding box center [784, 389] width 362 height 404
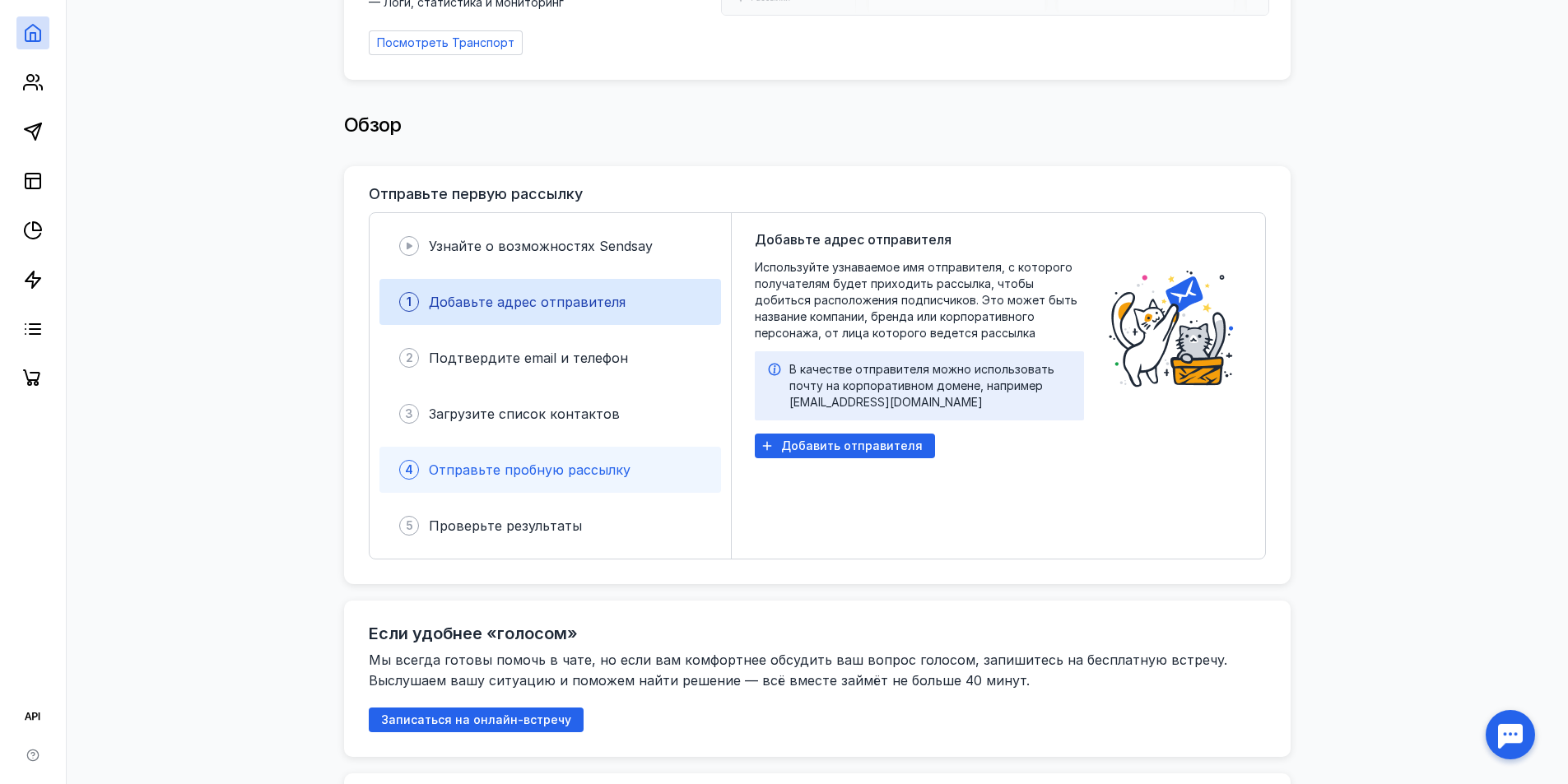
click at [569, 463] on span "Отправьте пробную рассылку" at bounding box center [530, 469] width 201 height 17
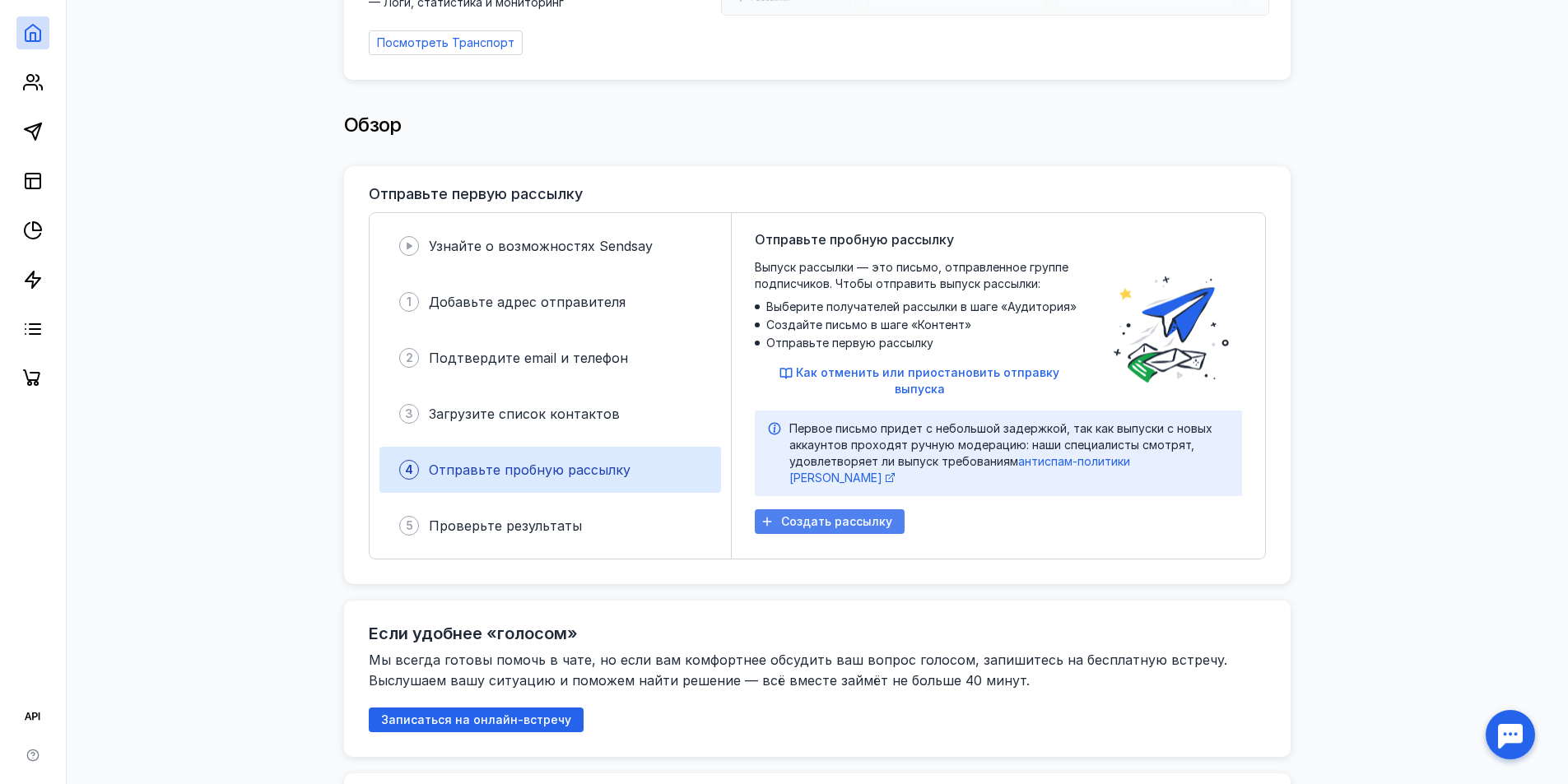
click at [819, 515] on span "Создать рассылку" at bounding box center [836, 522] width 111 height 14
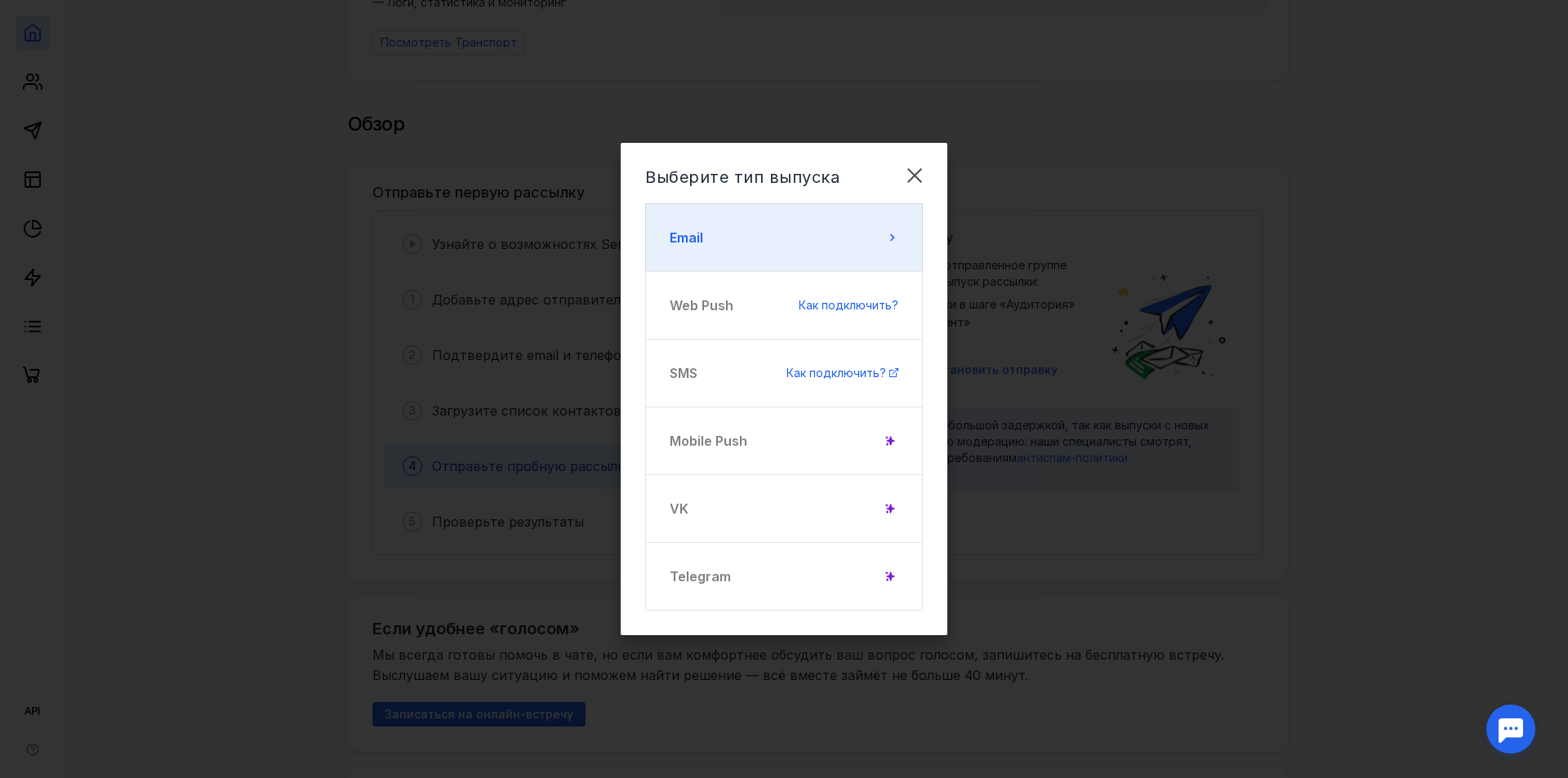
click at [859, 234] on button "Email" at bounding box center [784, 238] width 278 height 69
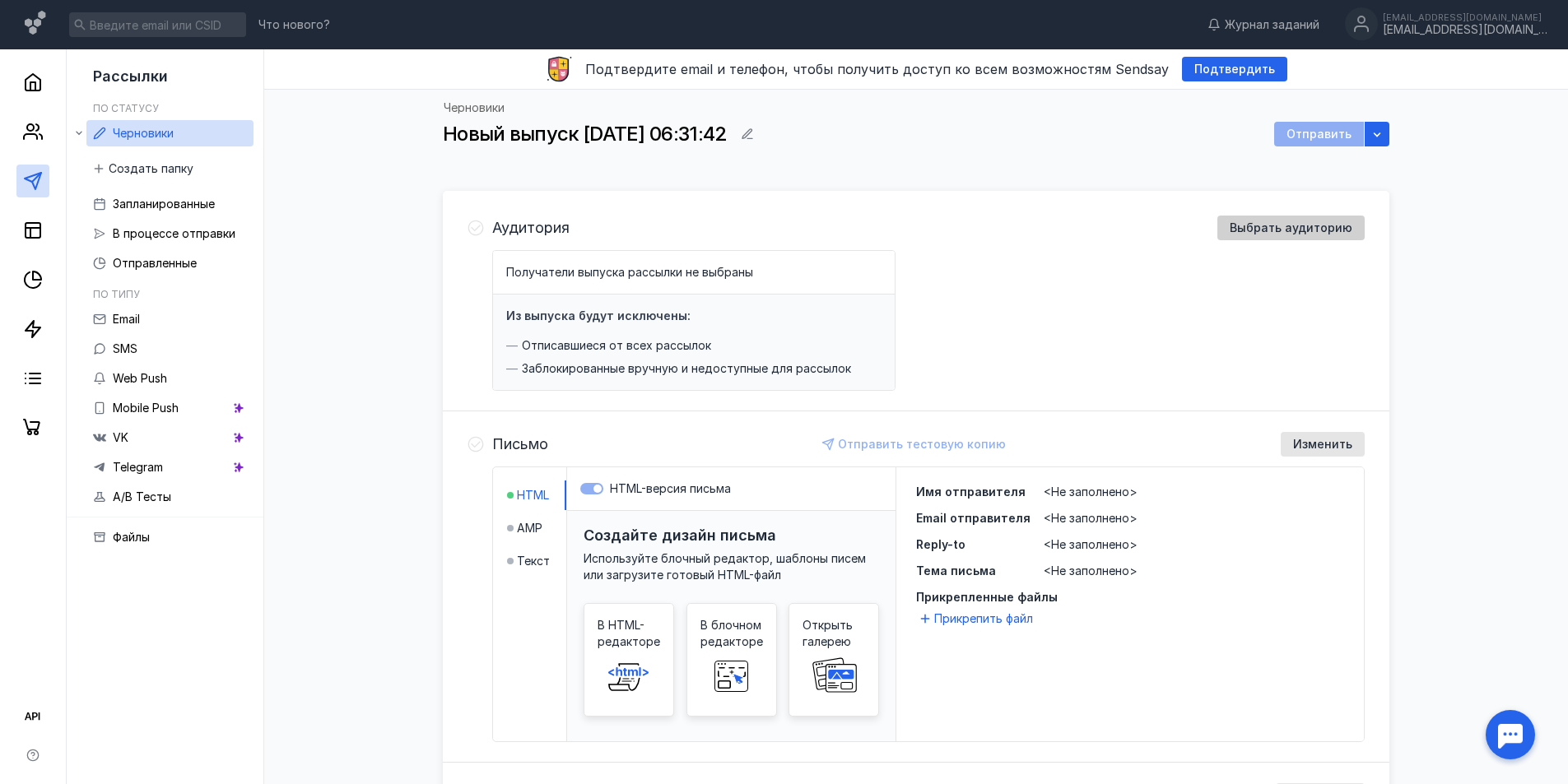
click at [1322, 226] on span "Выбрать аудиторию" at bounding box center [1291, 228] width 122 height 14
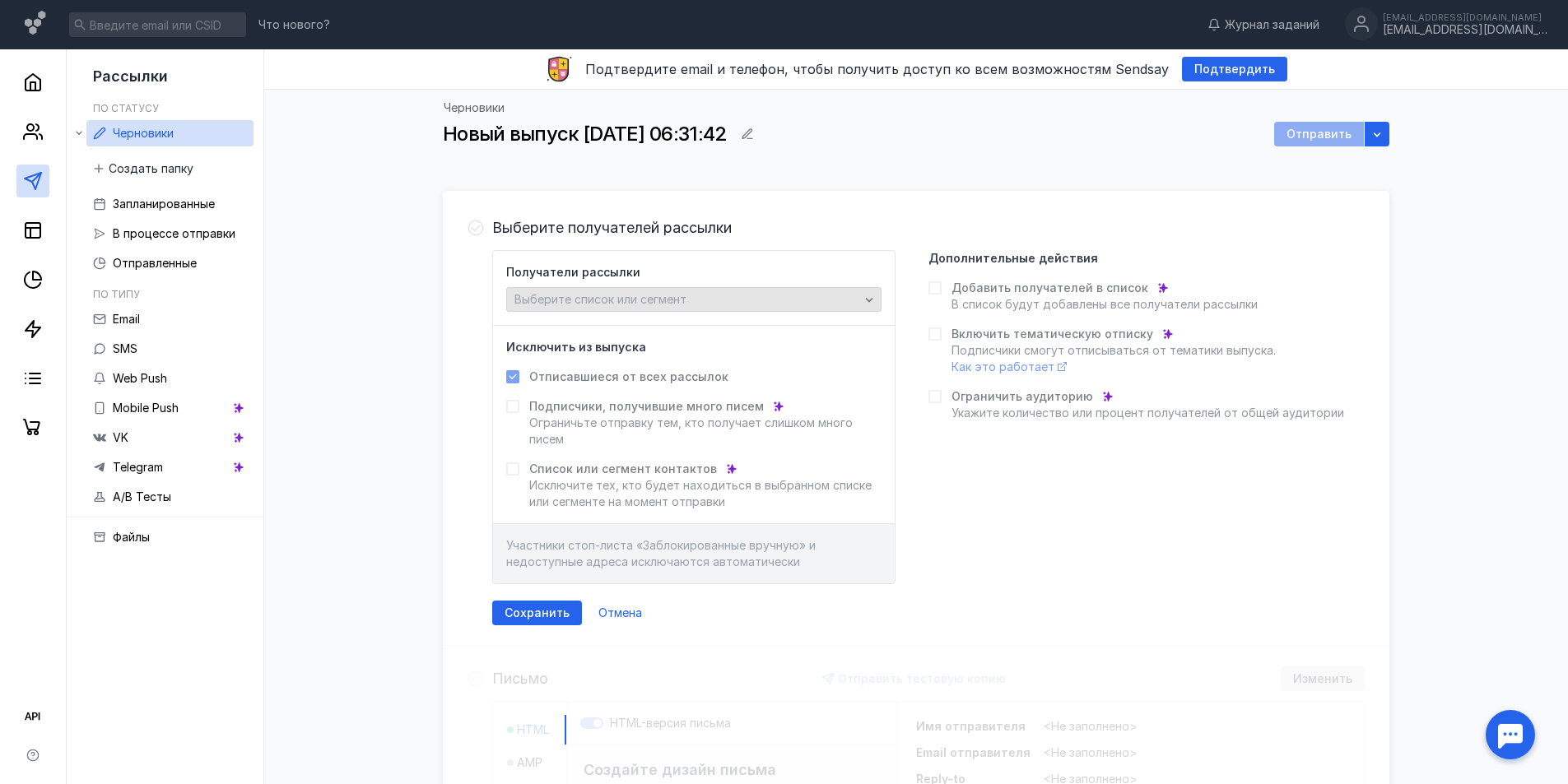
click at [728, 289] on div "Выберите список или сегмент" at bounding box center [693, 299] width 376 height 25
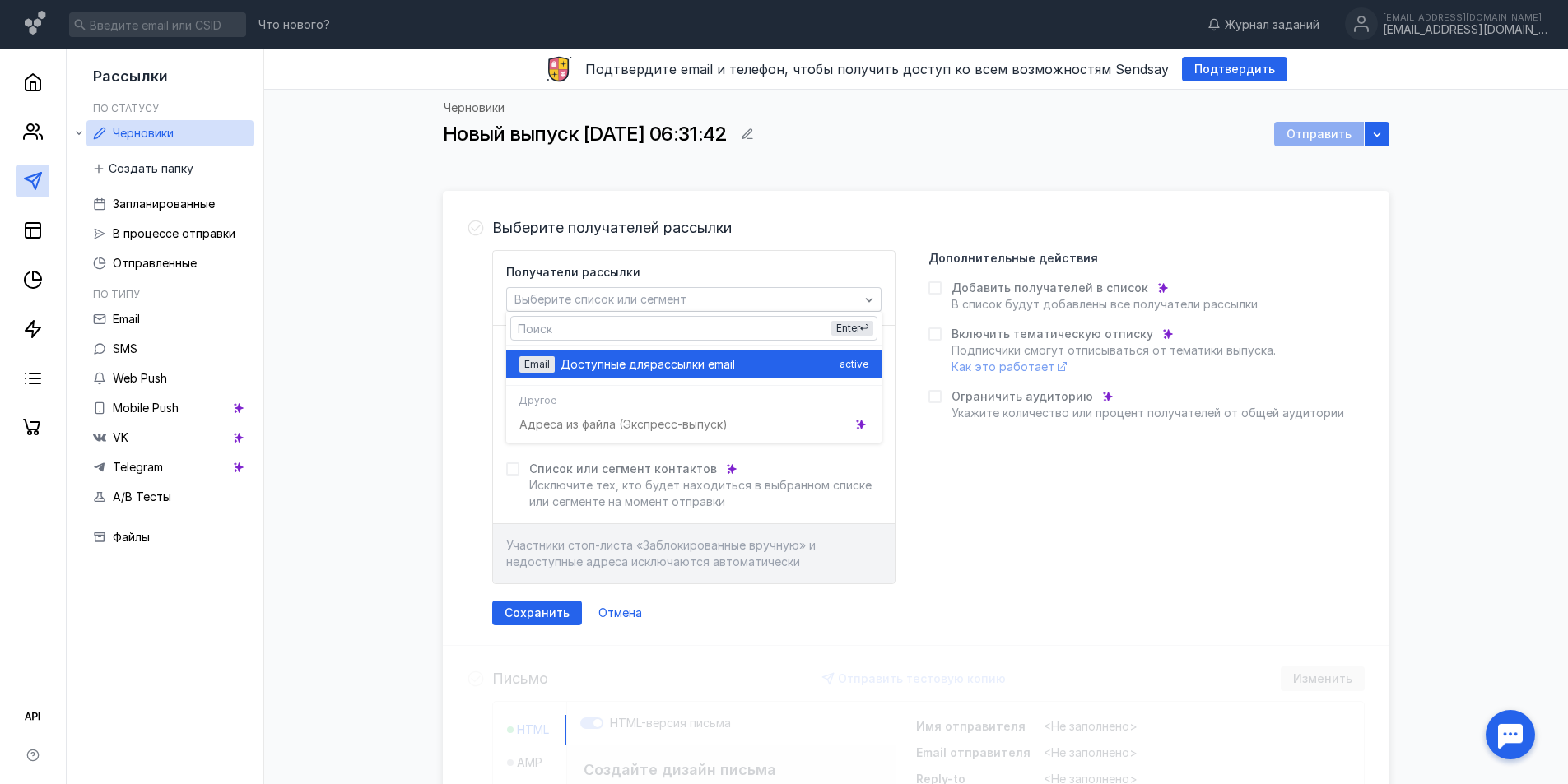
click at [749, 366] on div "Доступные для рассылки email" at bounding box center [696, 364] width 272 height 17
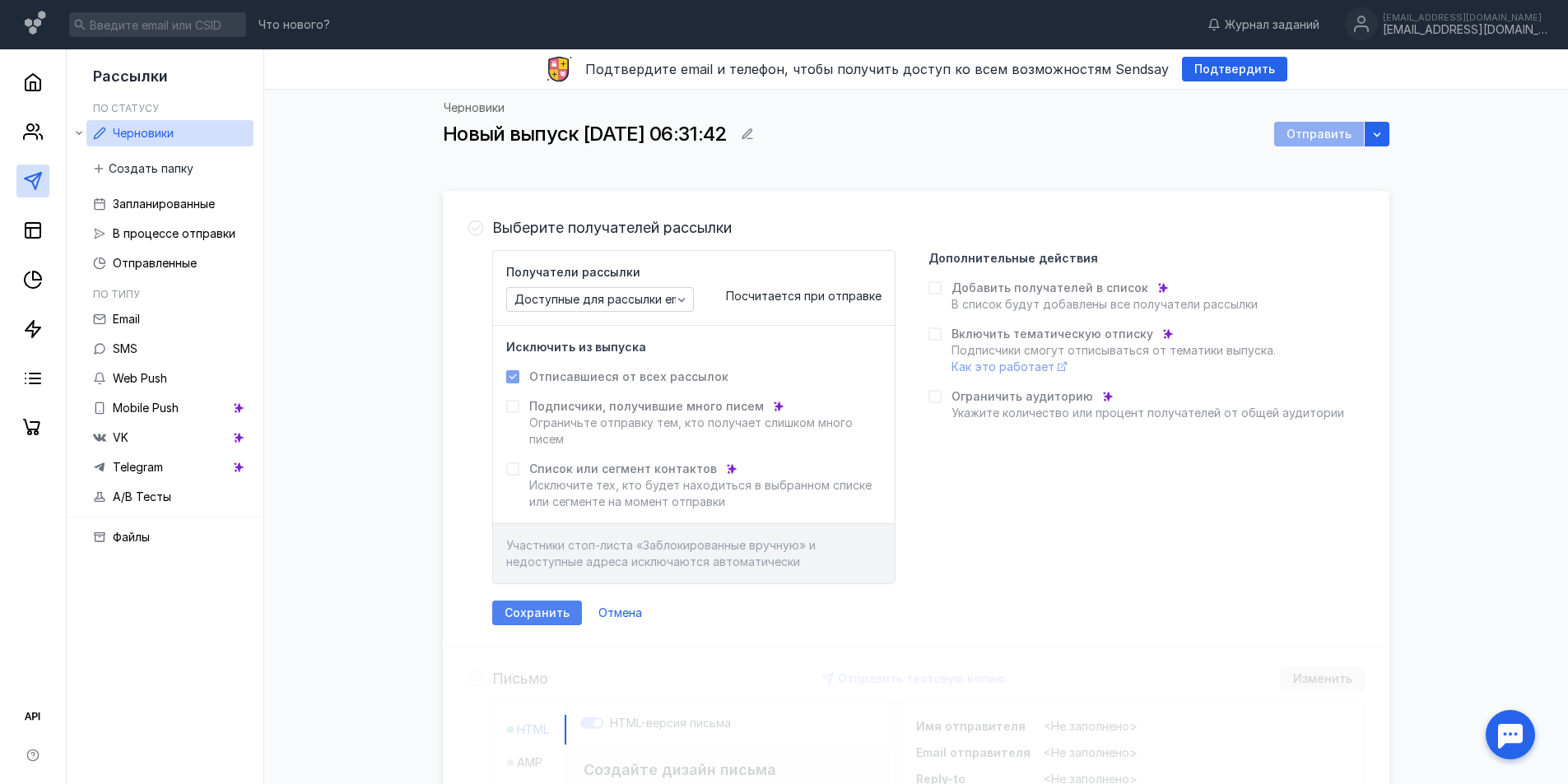
click at [549, 610] on span "Сохранить" at bounding box center [537, 613] width 65 height 14
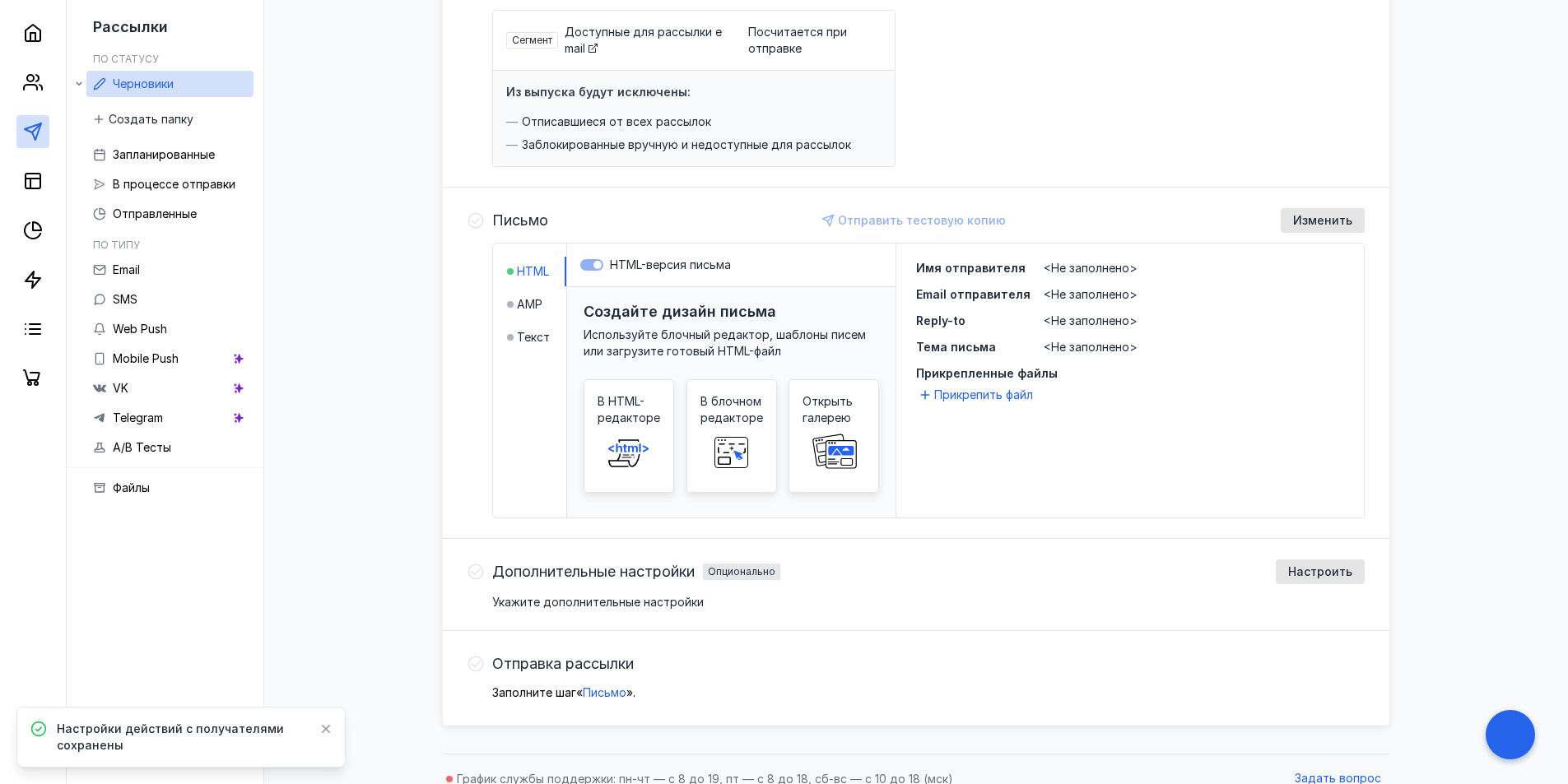
scroll to position [247, 0]
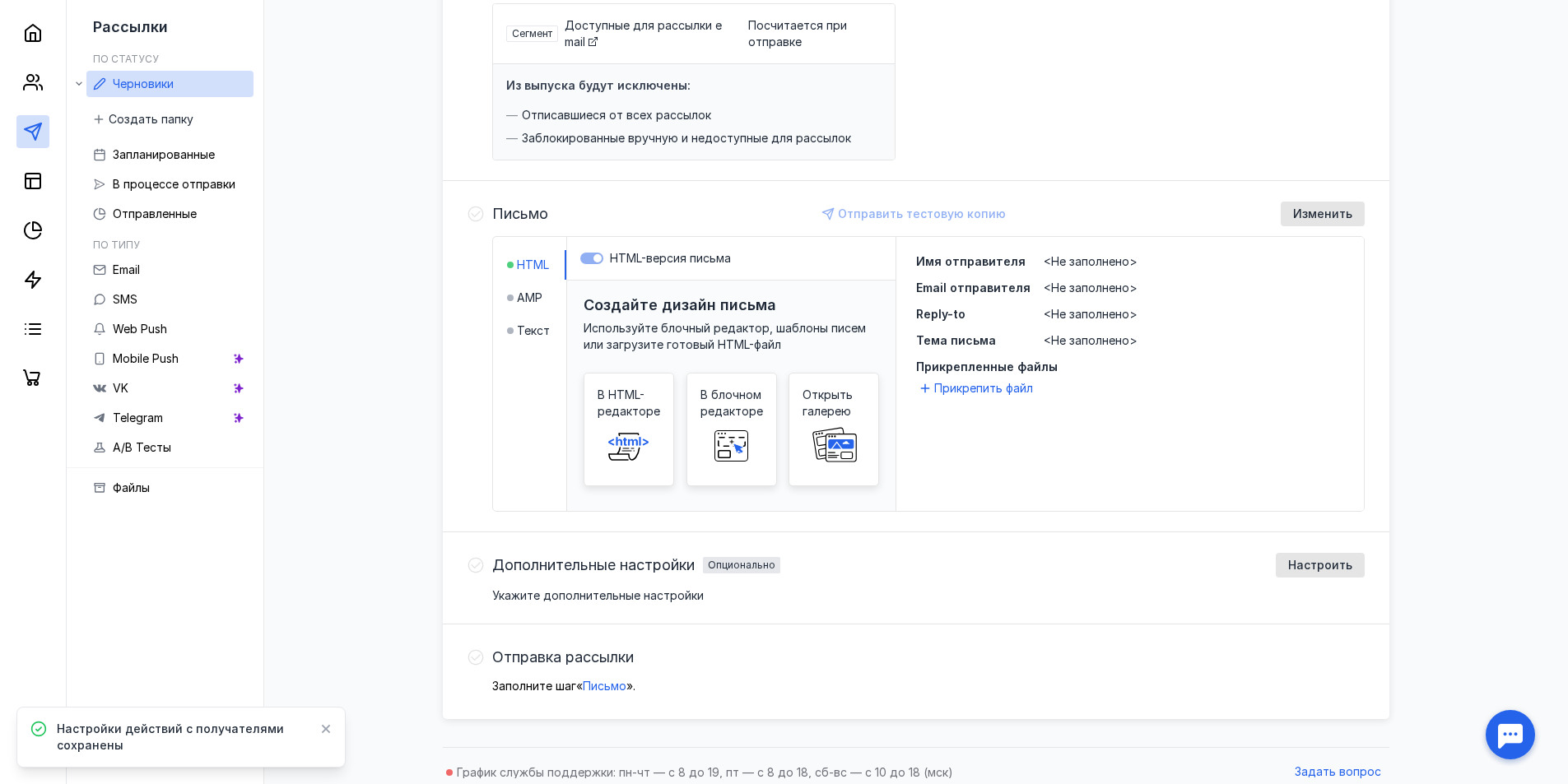
click at [977, 487] on div "Имя отправителя <Не заполнено> Email отправителя <Не заполнено> Reply-to <Не за…" at bounding box center [1130, 374] width 467 height 274
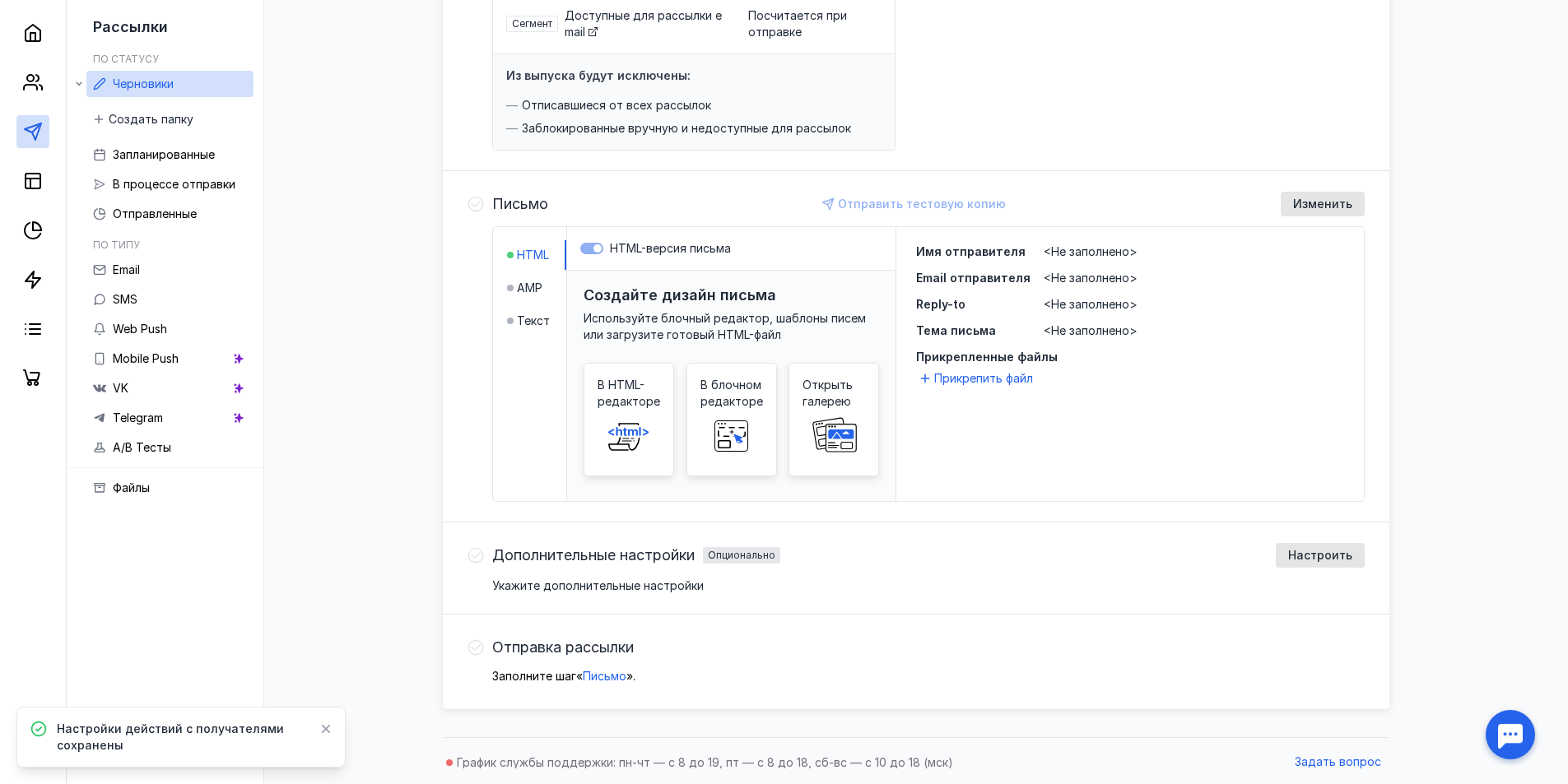
scroll to position [259, 0]
click at [597, 666] on button "Письмо" at bounding box center [605, 674] width 43 height 17
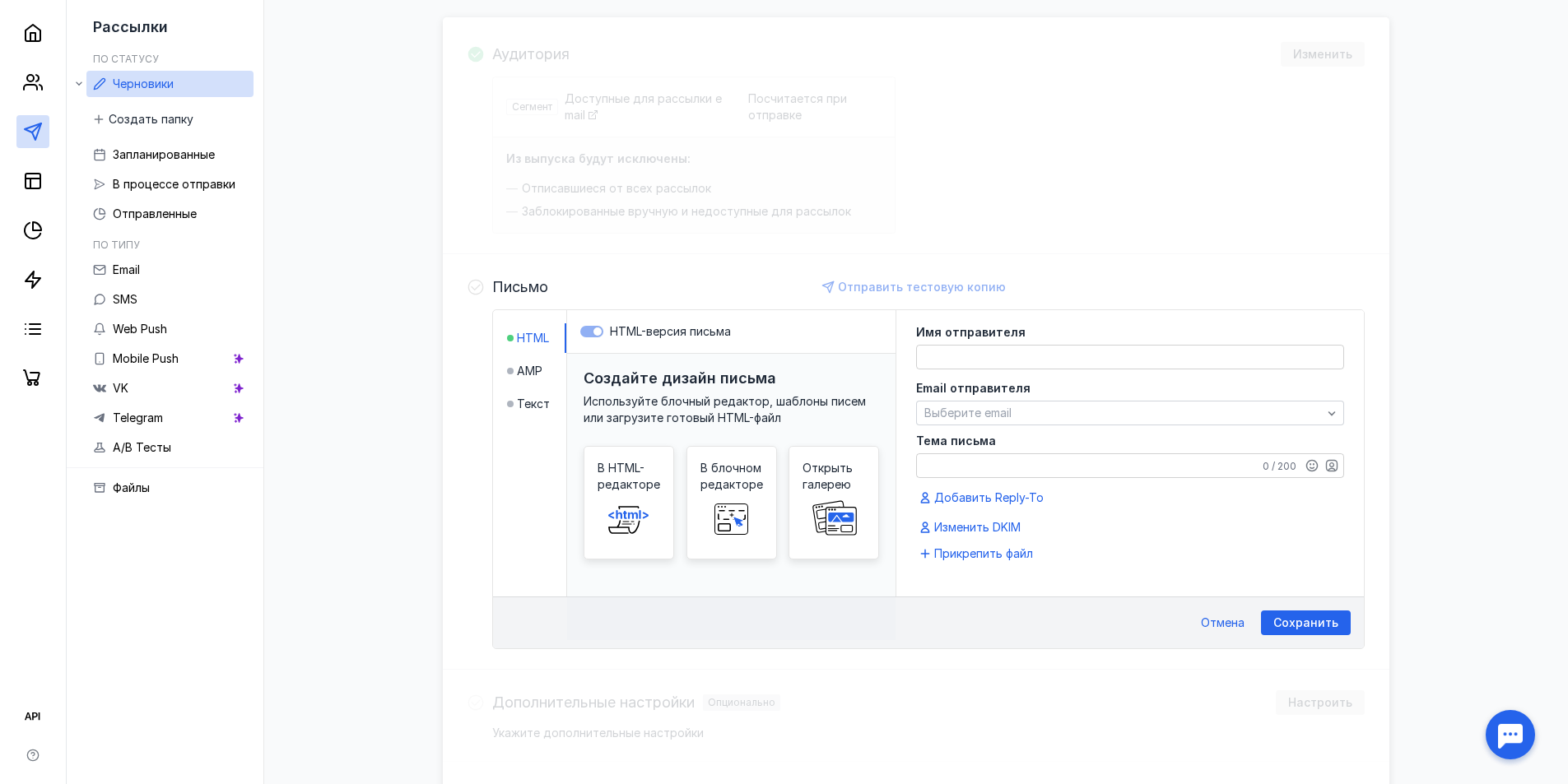
scroll to position [159, 0]
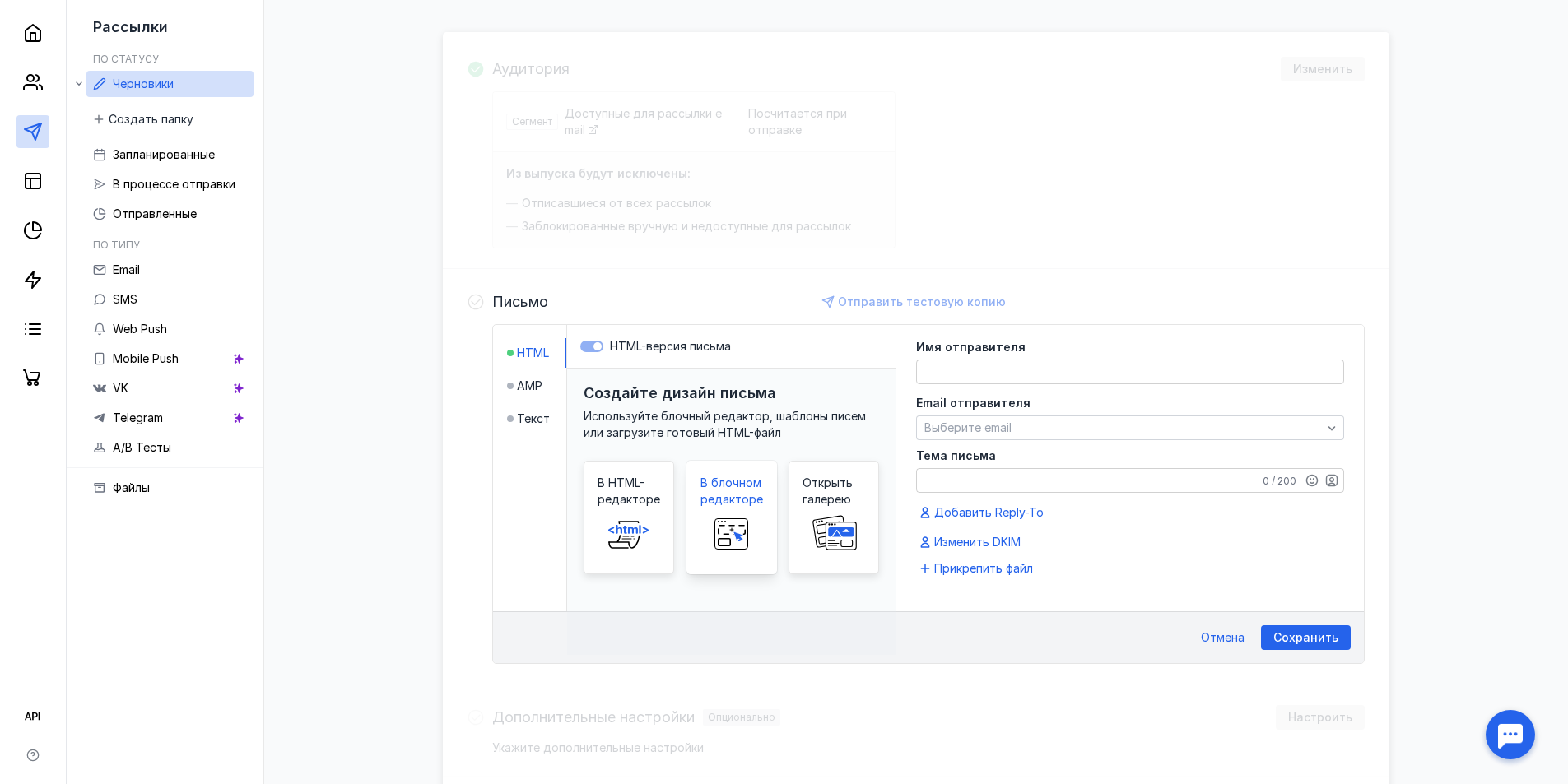
click at [717, 503] on span "В блочном редакторе" at bounding box center [731, 490] width 62 height 33
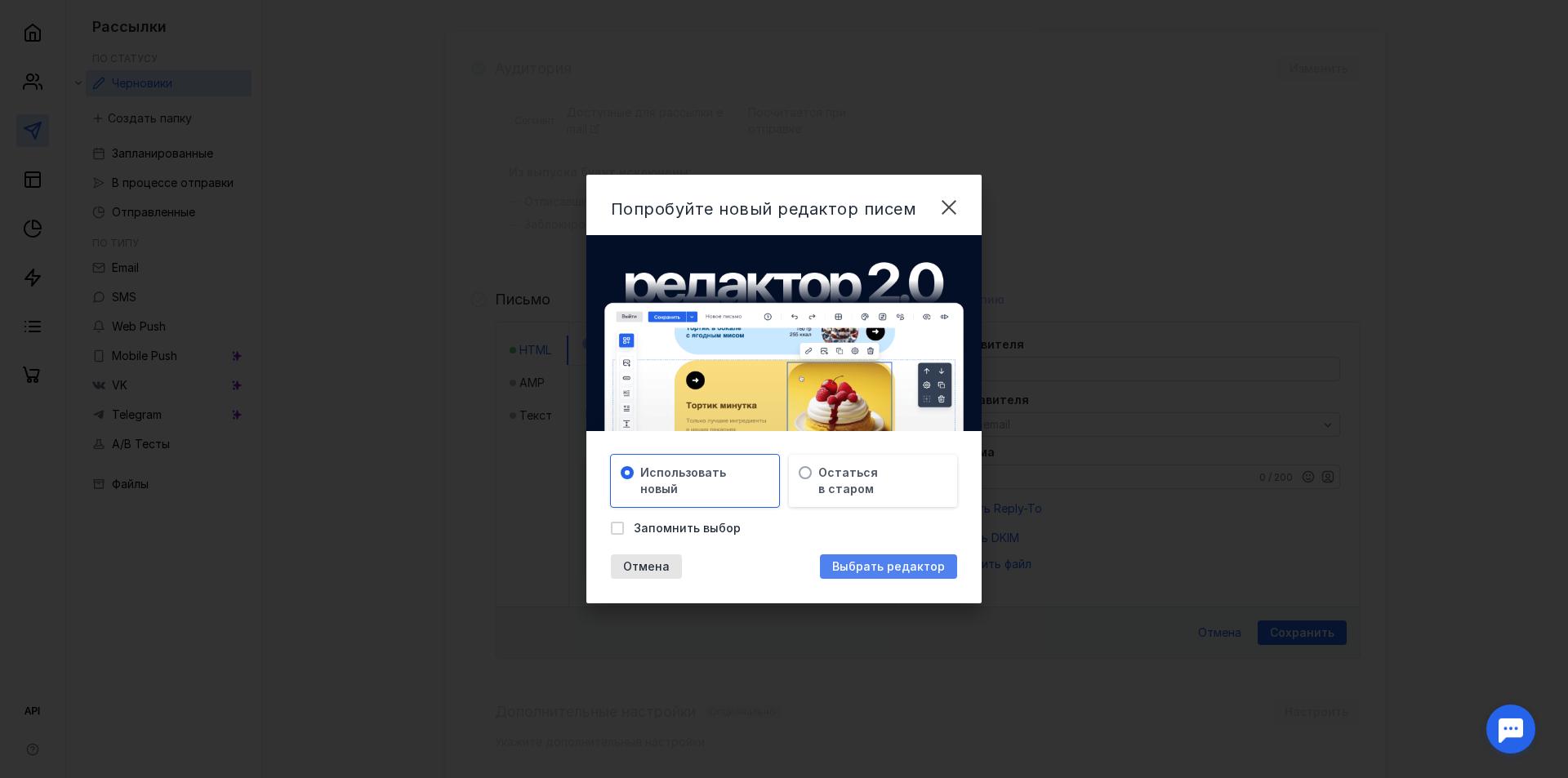
click at [836, 571] on span "Выбрать редактор" at bounding box center [888, 567] width 113 height 14
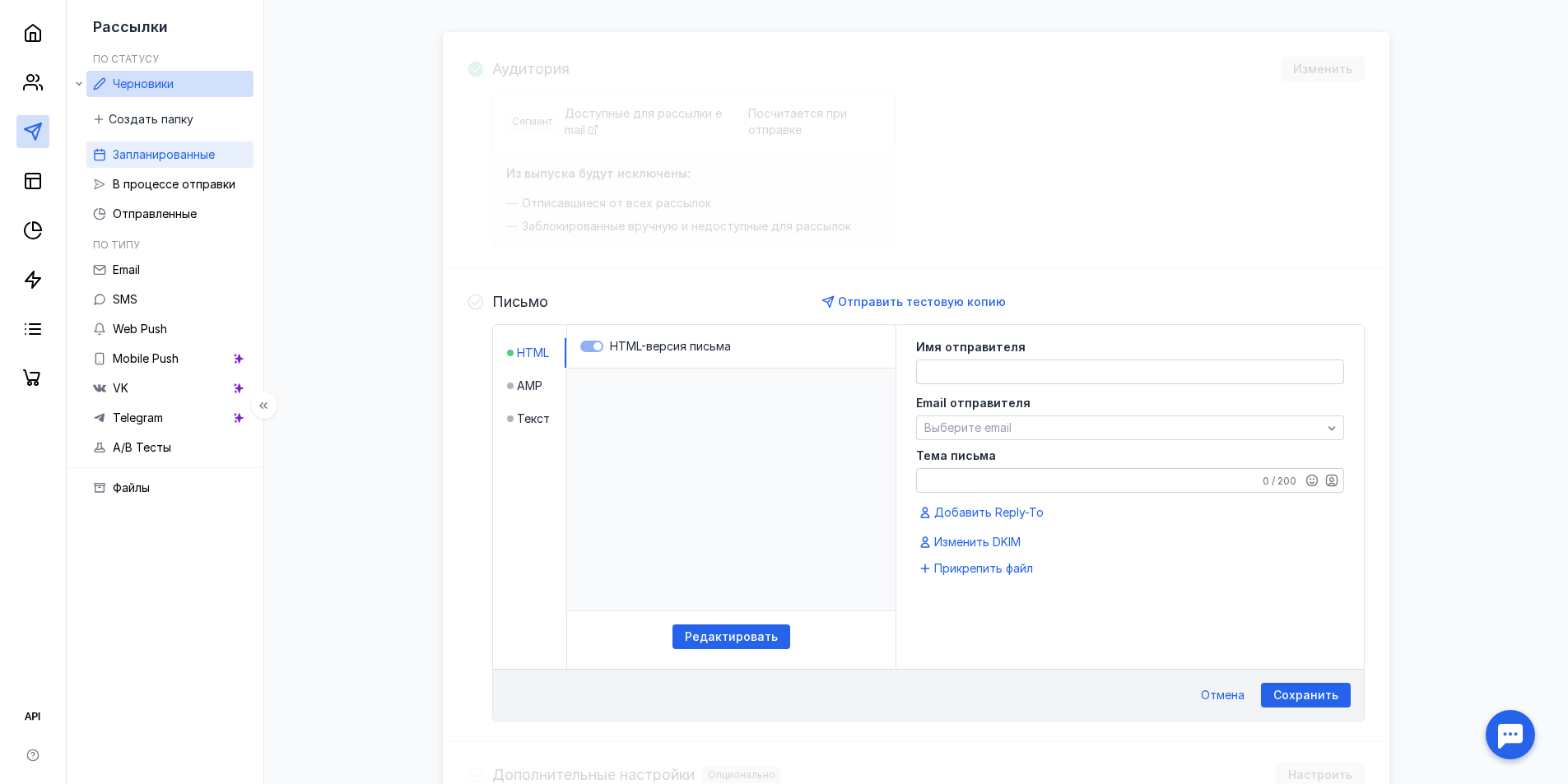
click at [121, 159] on span "Запланированные" at bounding box center [163, 154] width 102 height 14
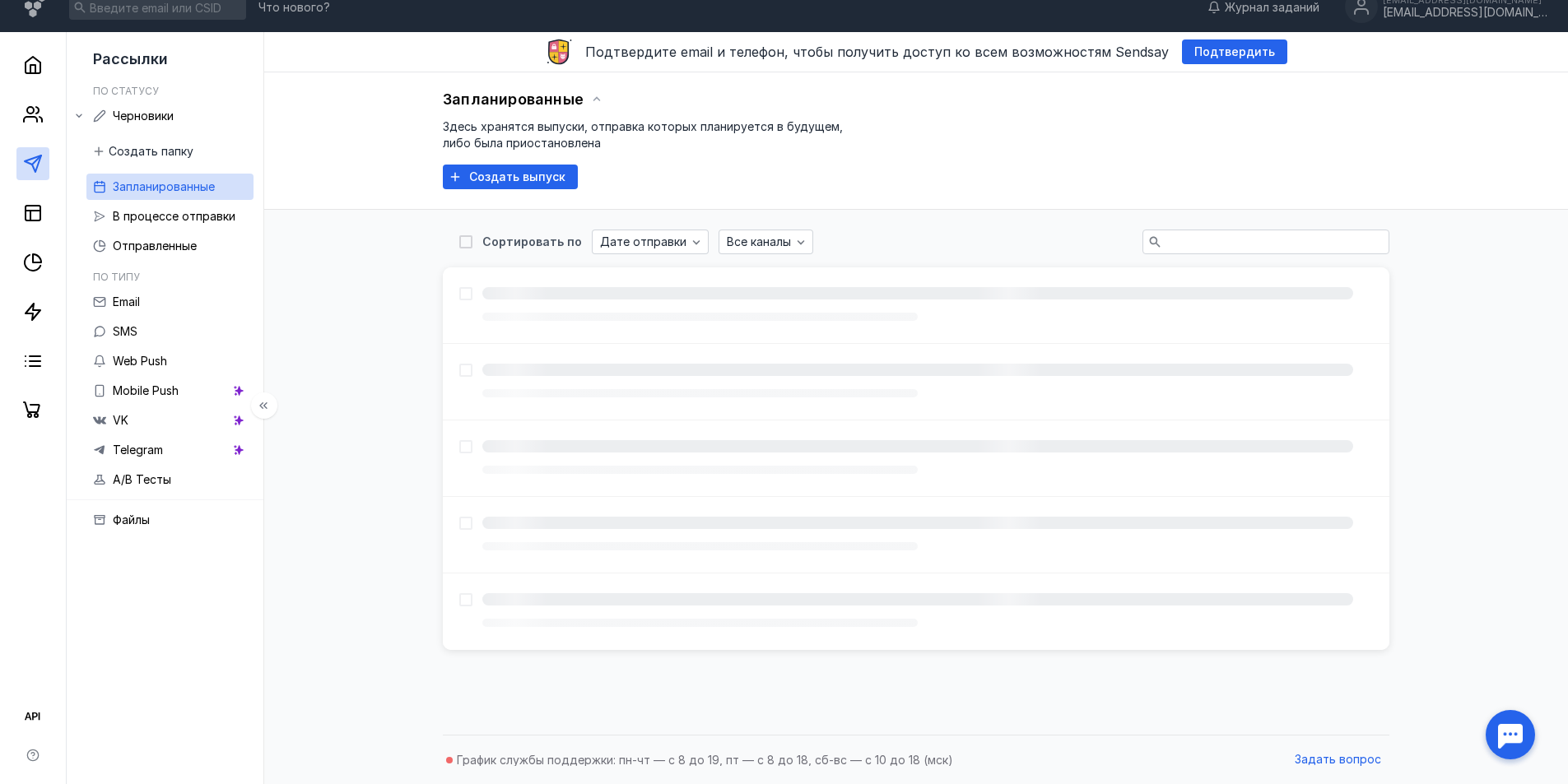
scroll to position [23, 0]
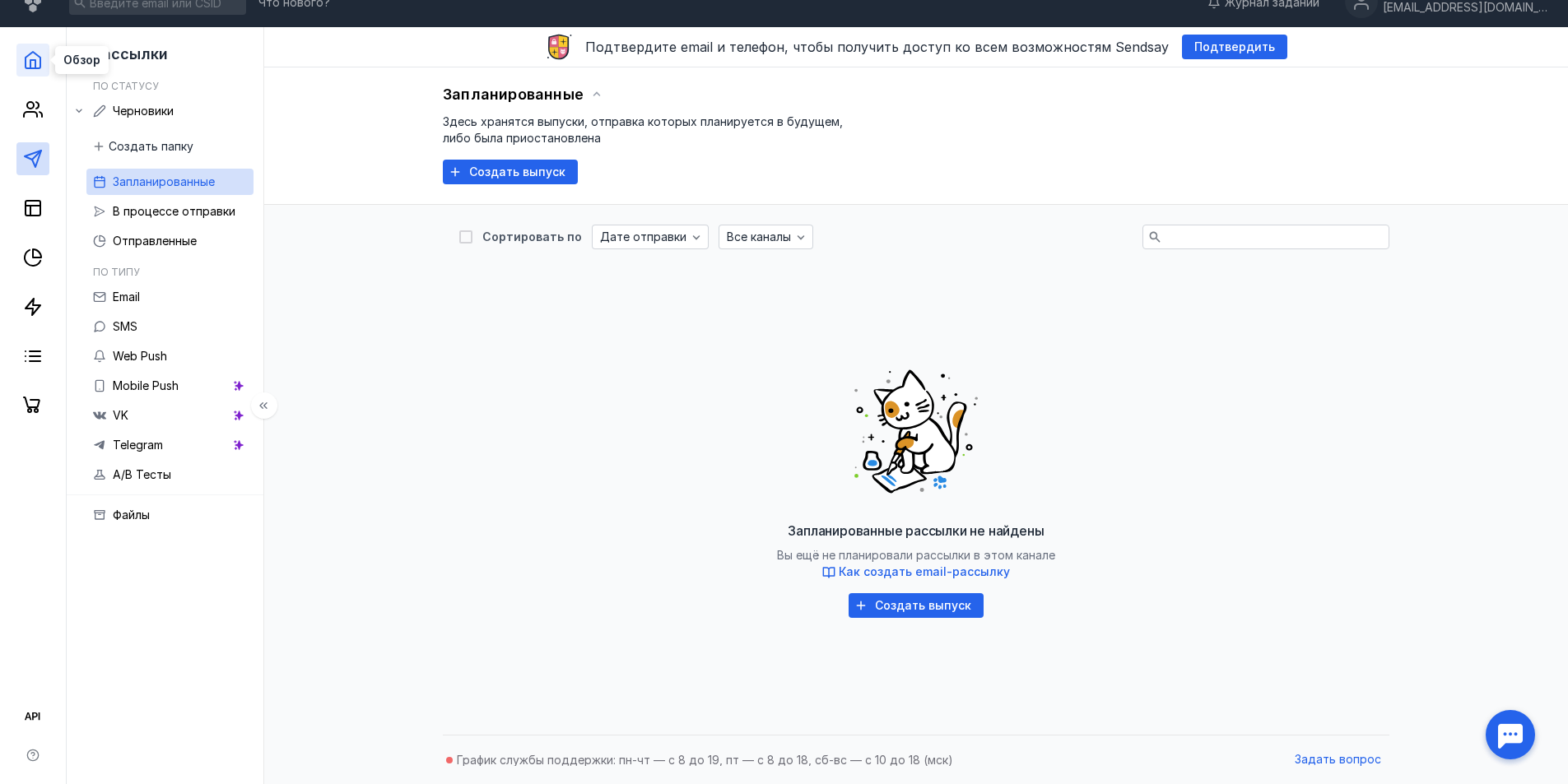
click at [36, 64] on polyline at bounding box center [33, 64] width 5 height 8
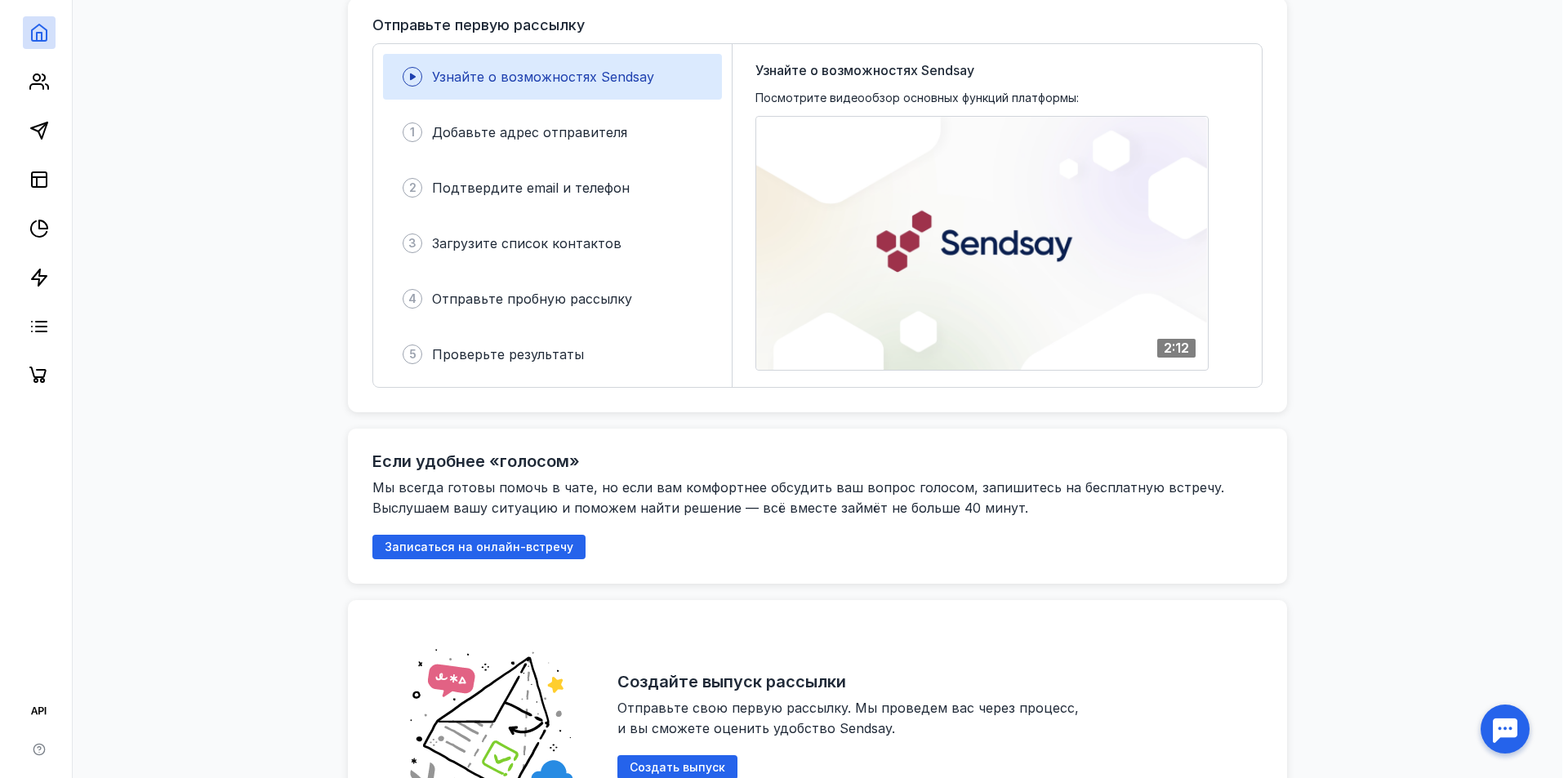
scroll to position [512, 0]
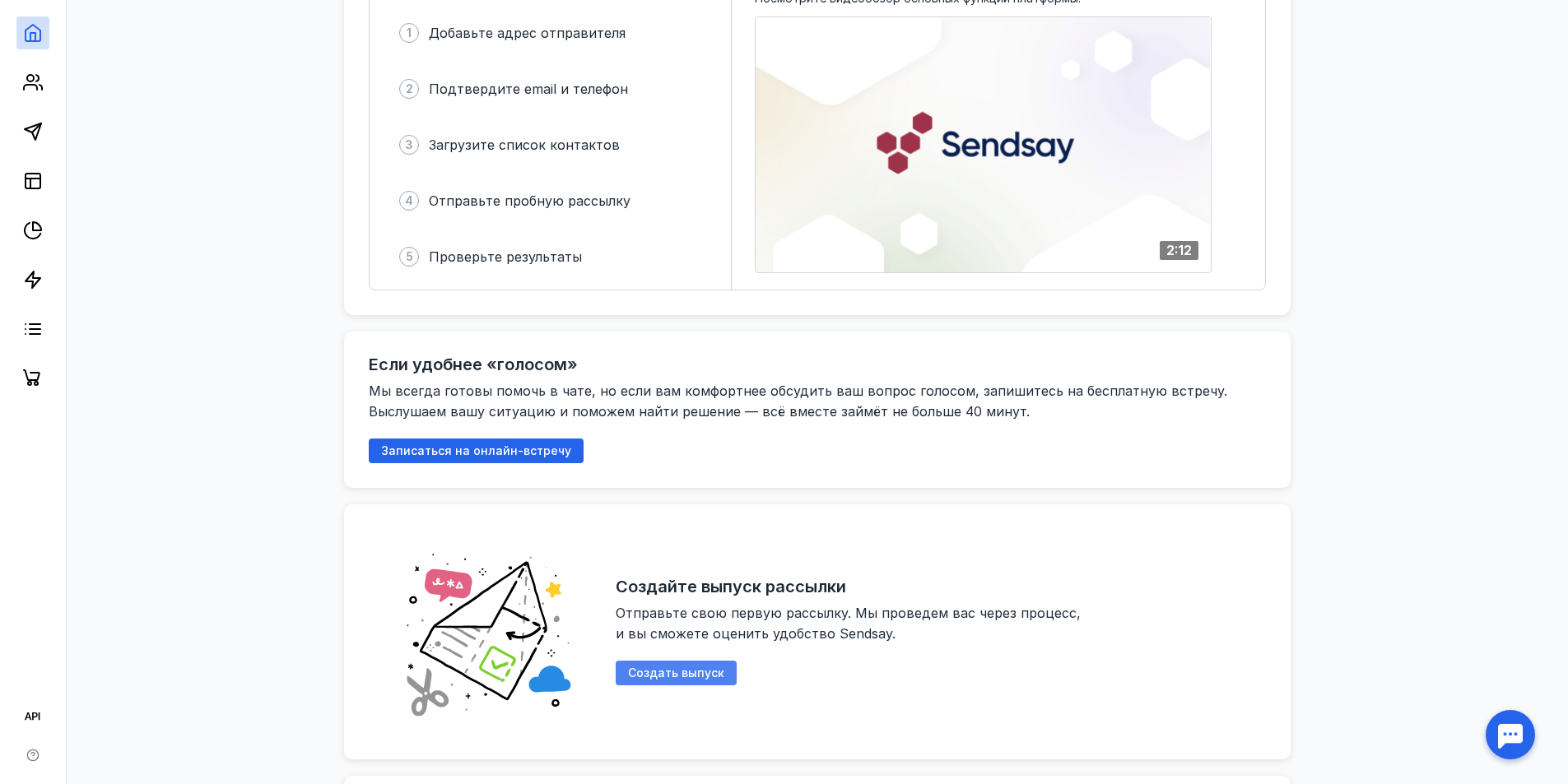
click at [678, 667] on span "Создать выпуск" at bounding box center [677, 674] width 97 height 14
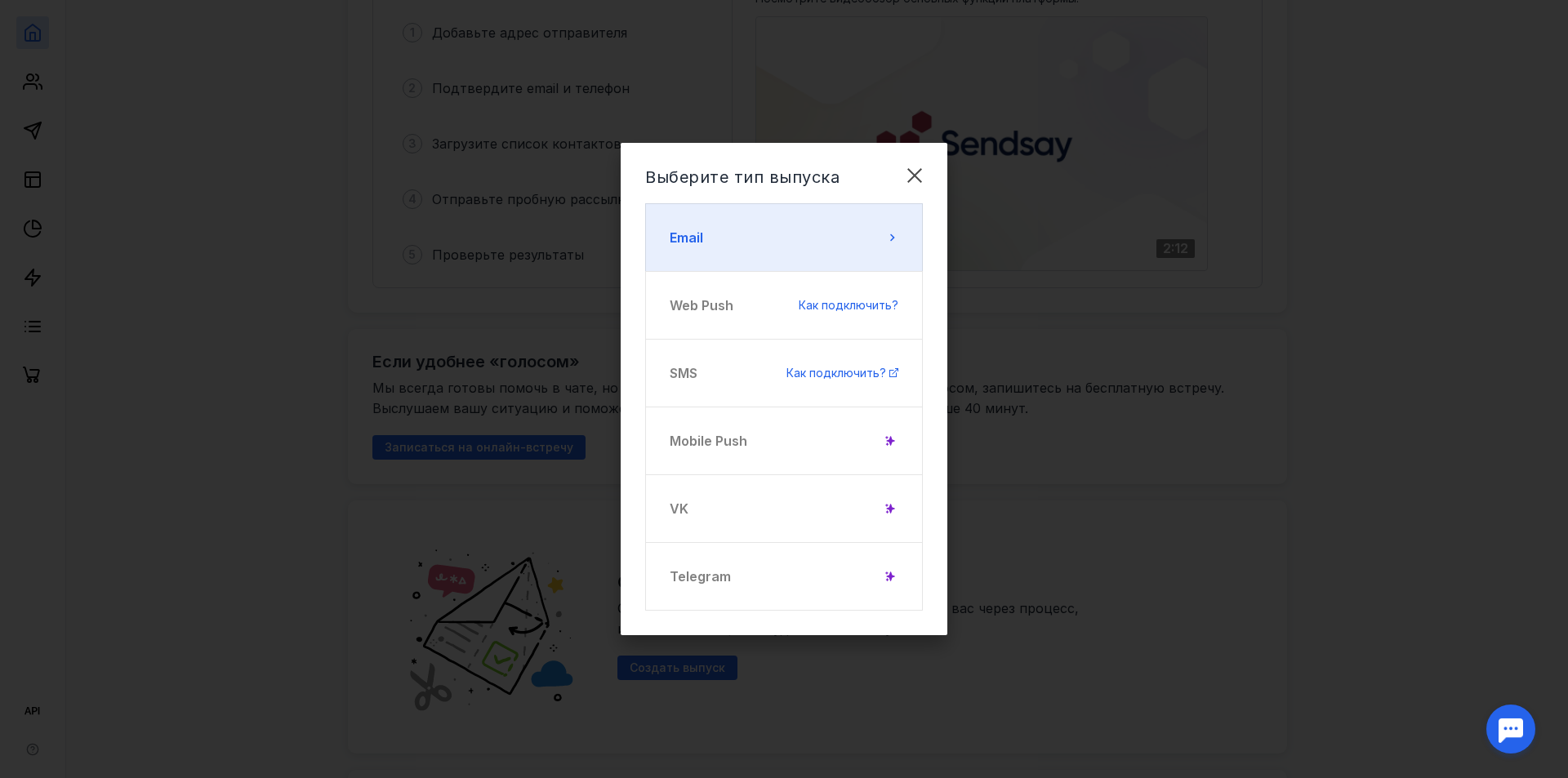
click at [718, 224] on button "Email" at bounding box center [784, 238] width 278 height 69
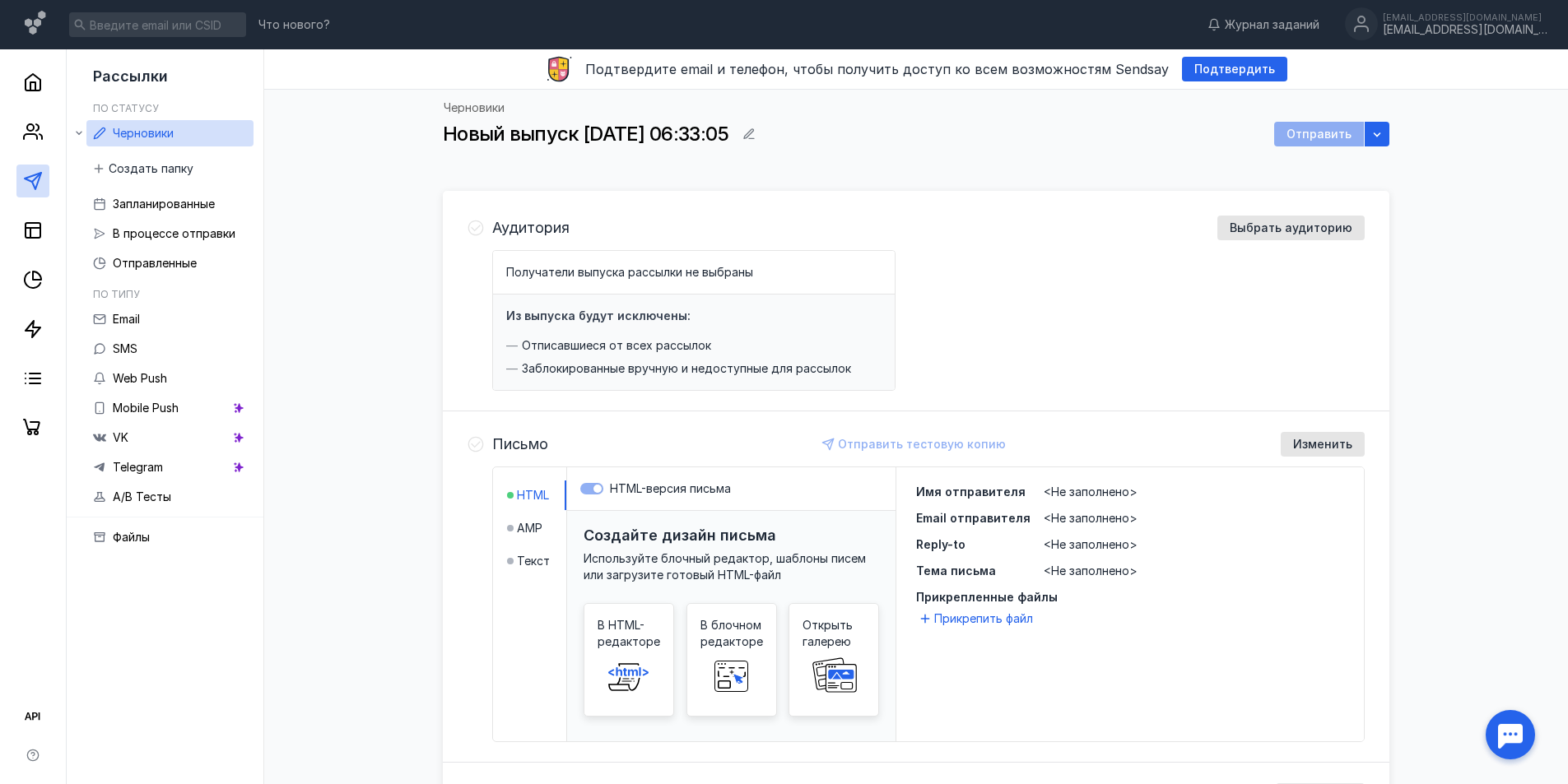
click at [1348, 127] on div "Отправить" at bounding box center [1319, 133] width 90 height 25
click at [1260, 224] on span "Выбрать аудиторию" at bounding box center [1291, 228] width 122 height 14
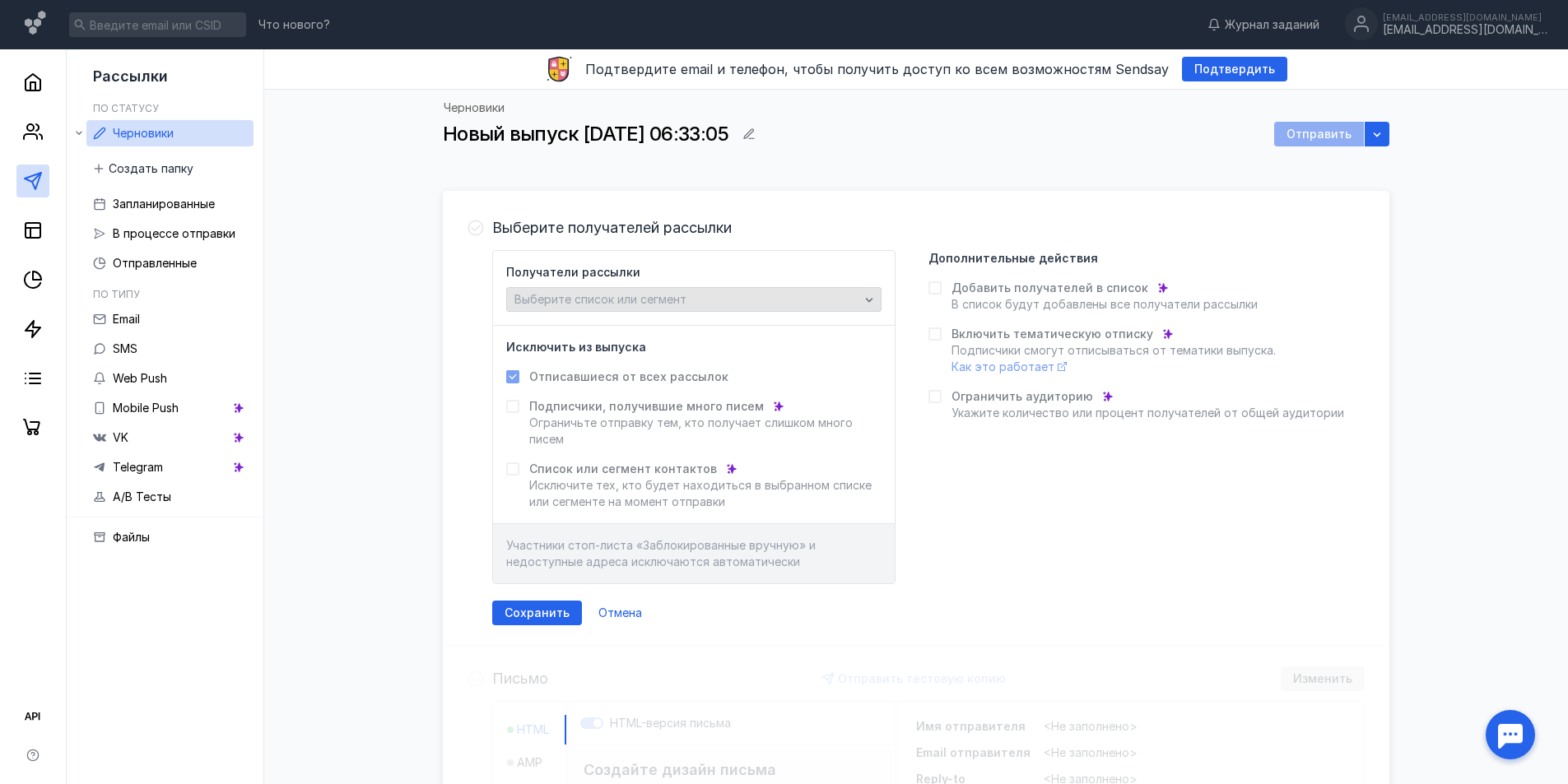
click at [823, 293] on div "Выберите список или сегмент" at bounding box center [686, 300] width 353 height 14
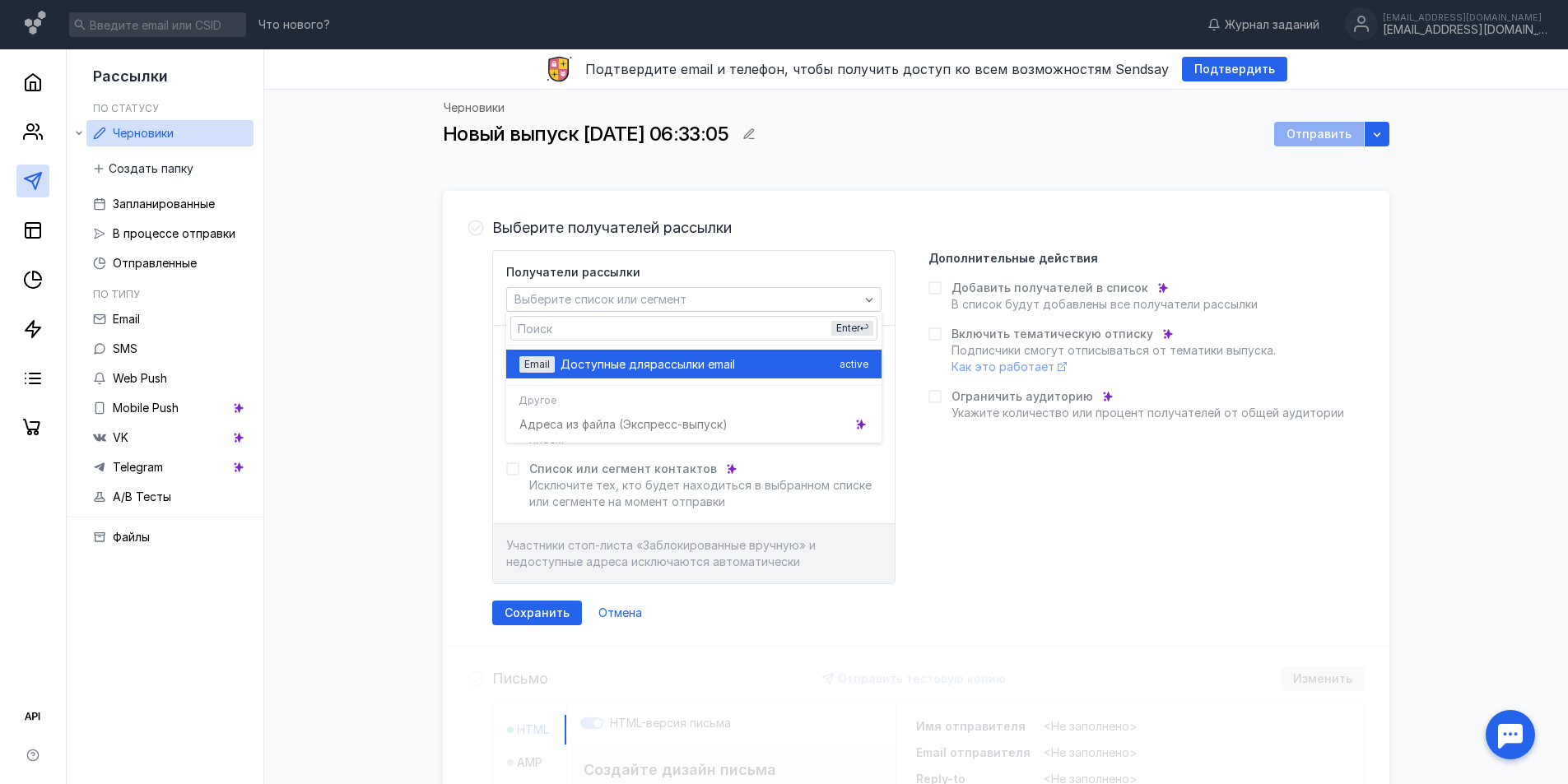
click at [774, 370] on div "Доступные для рассылки email" at bounding box center [696, 364] width 272 height 17
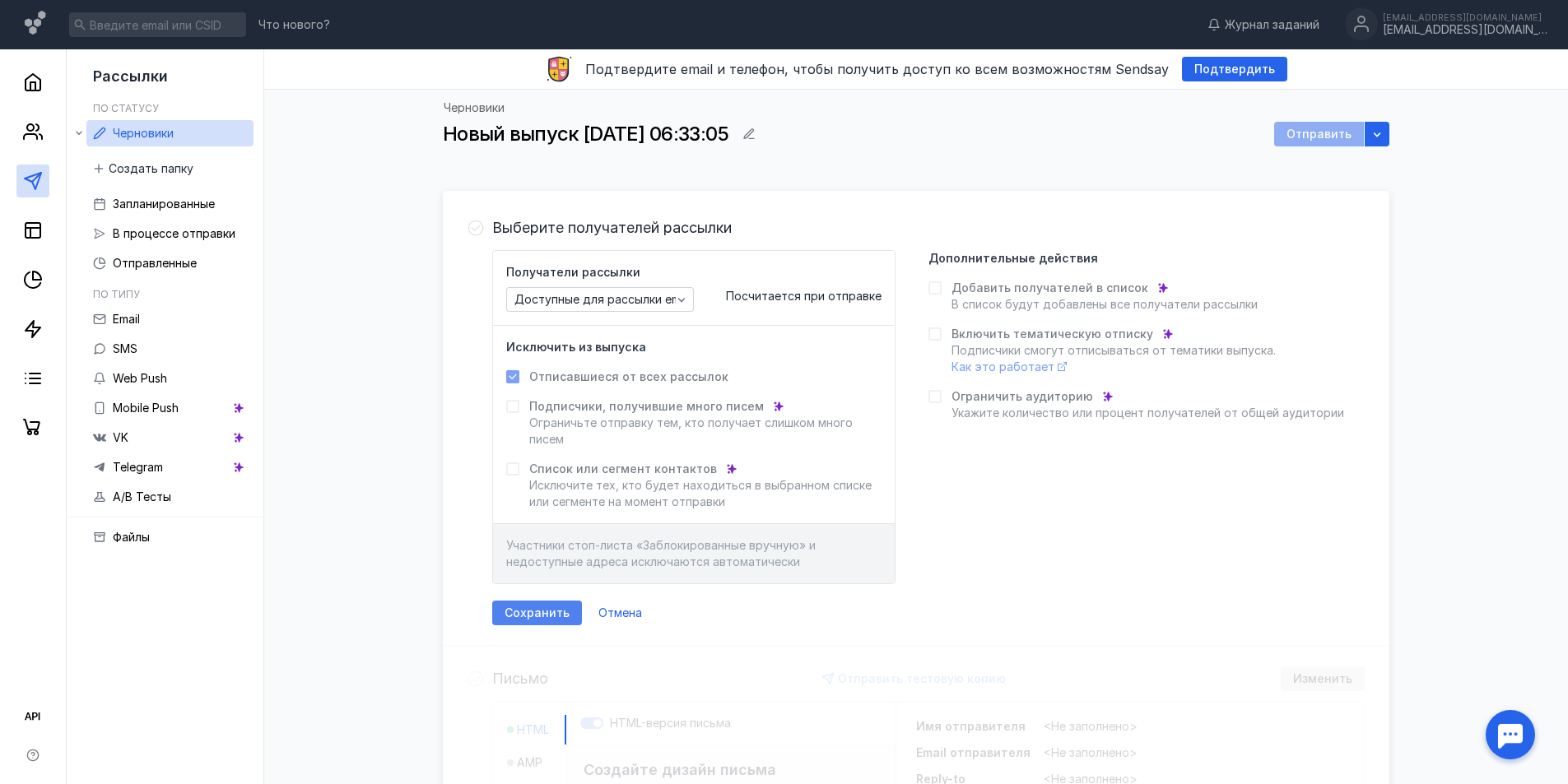
click at [540, 618] on span "Сохранить" at bounding box center [537, 613] width 65 height 14
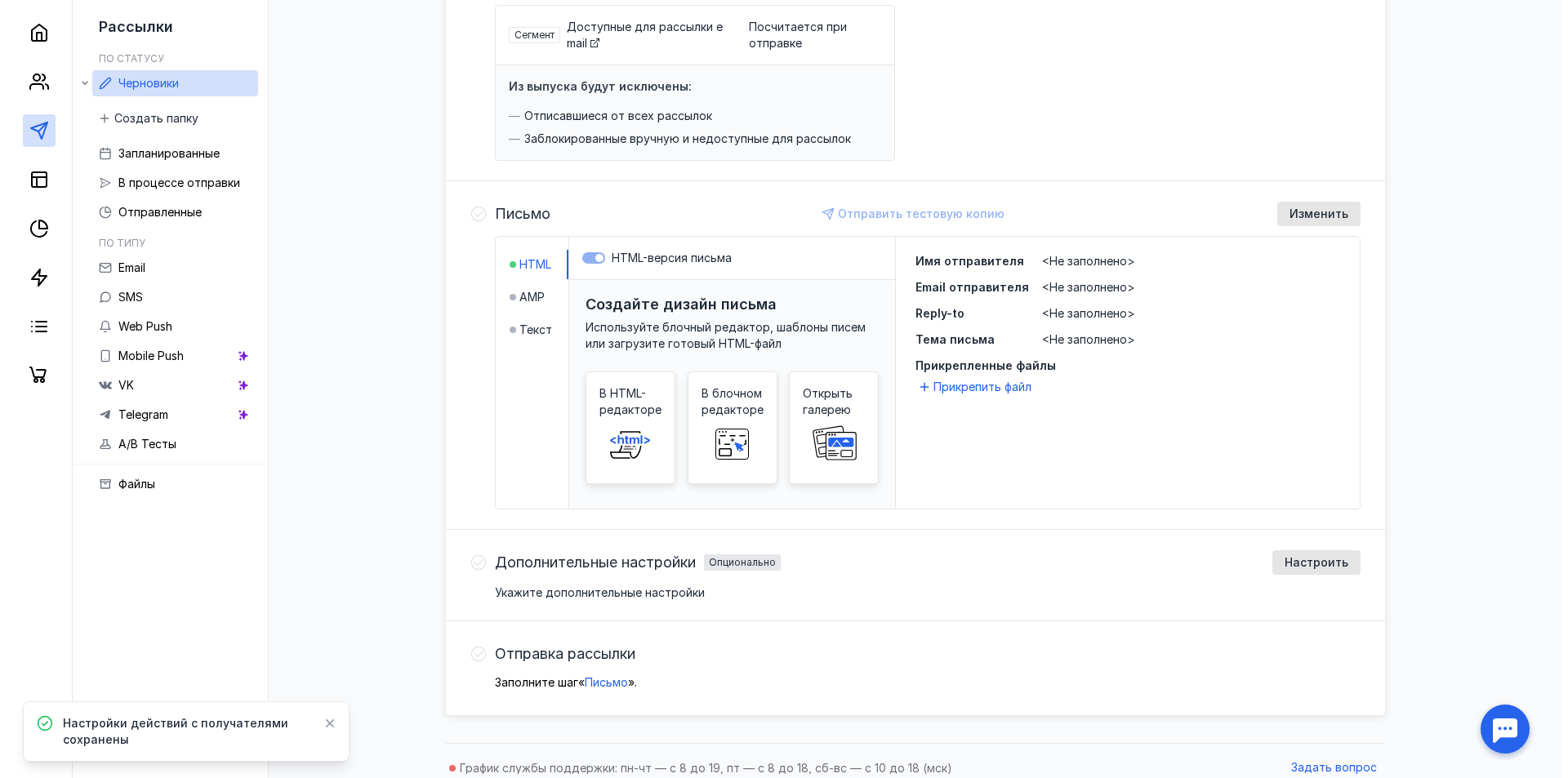
scroll to position [245, 0]
click at [848, 428] on rect at bounding box center [827, 442] width 52 height 38
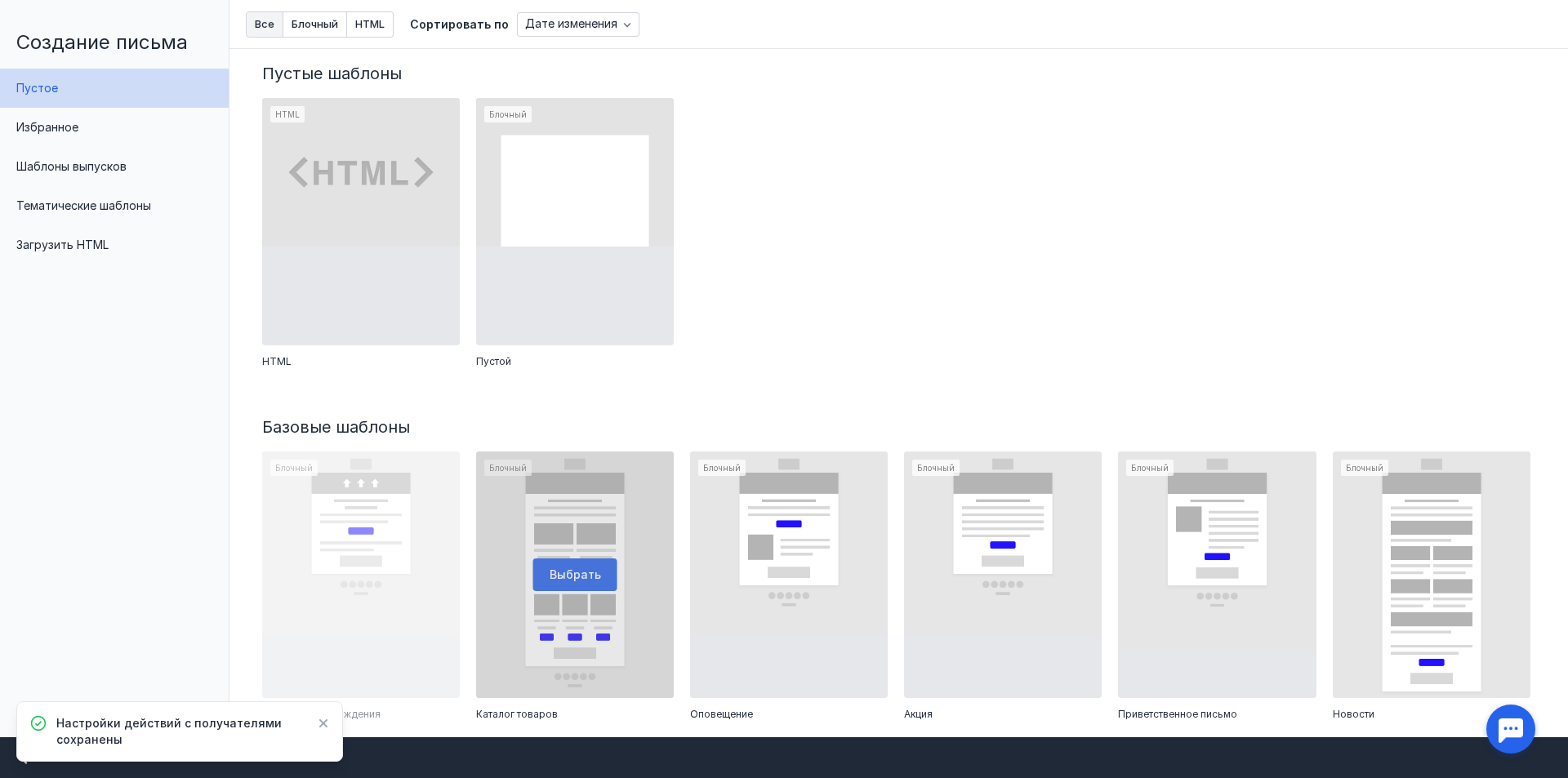
click at [572, 570] on div at bounding box center [575, 574] width 198 height 248
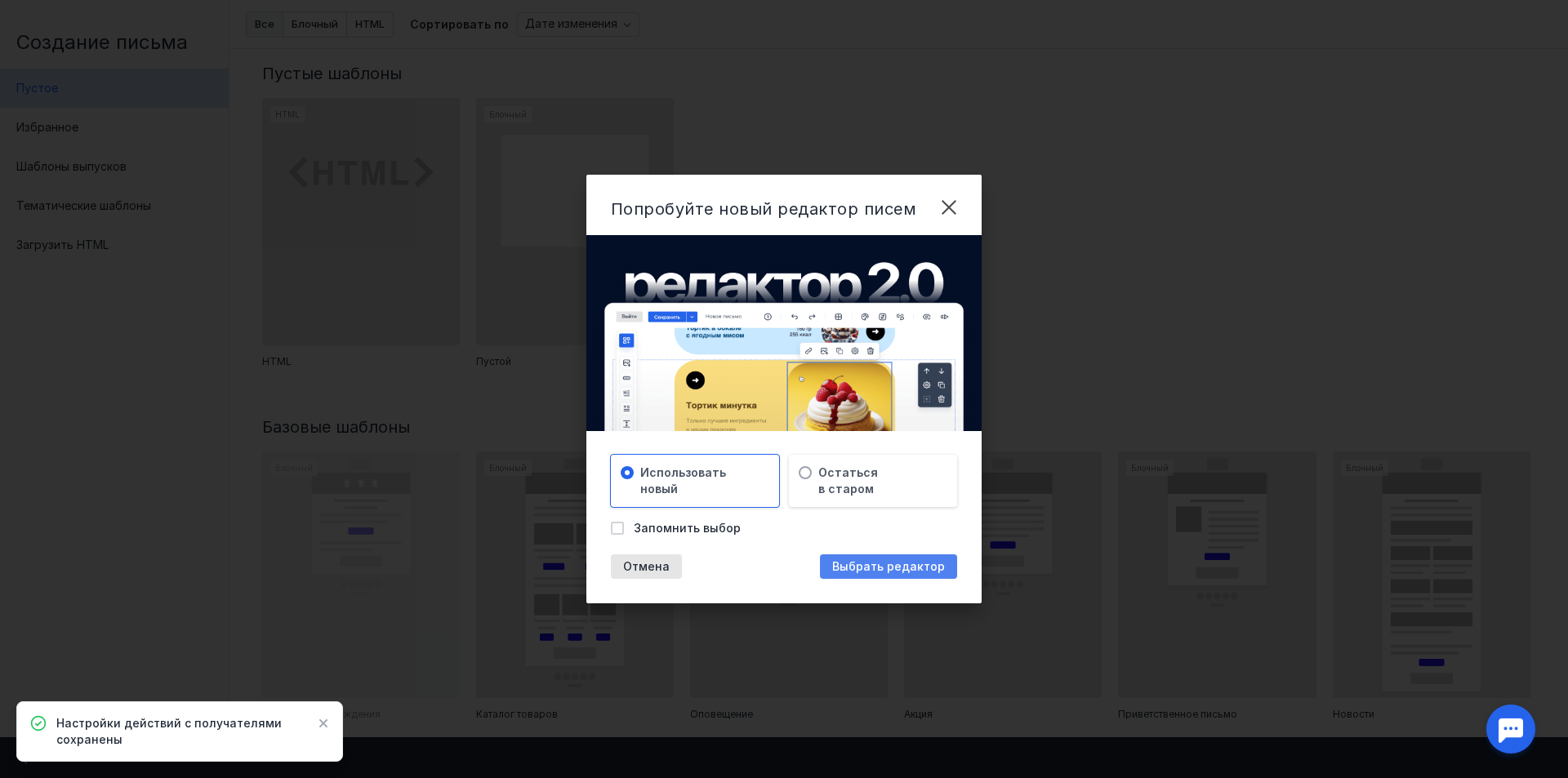
click at [844, 565] on span "Выбрать редактор" at bounding box center [888, 567] width 113 height 14
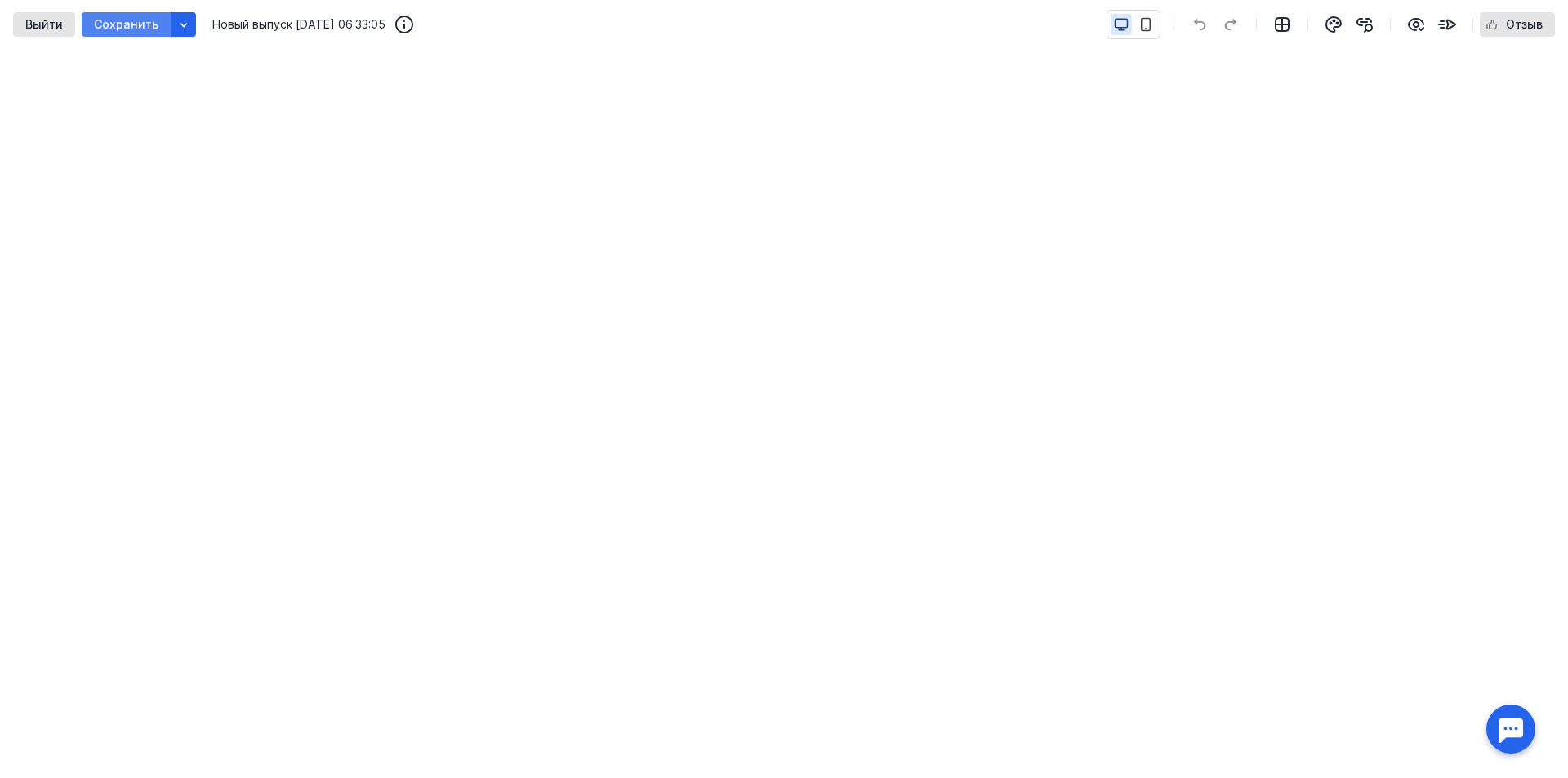
click at [126, 22] on span "Сохранить" at bounding box center [126, 24] width 65 height 14
click at [55, 20] on span "Выйти" at bounding box center [44, 24] width 37 height 14
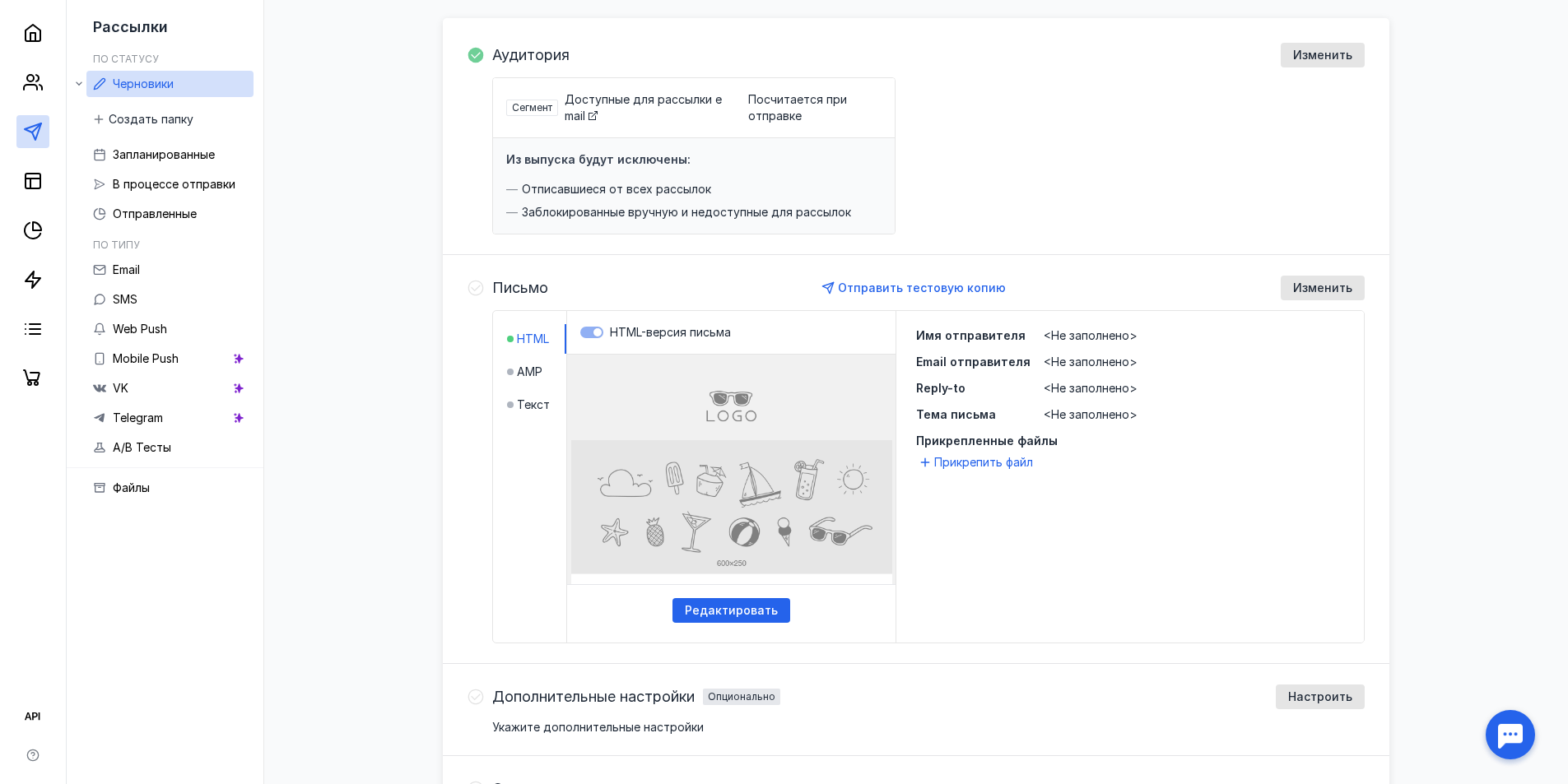
scroll to position [152, 0]
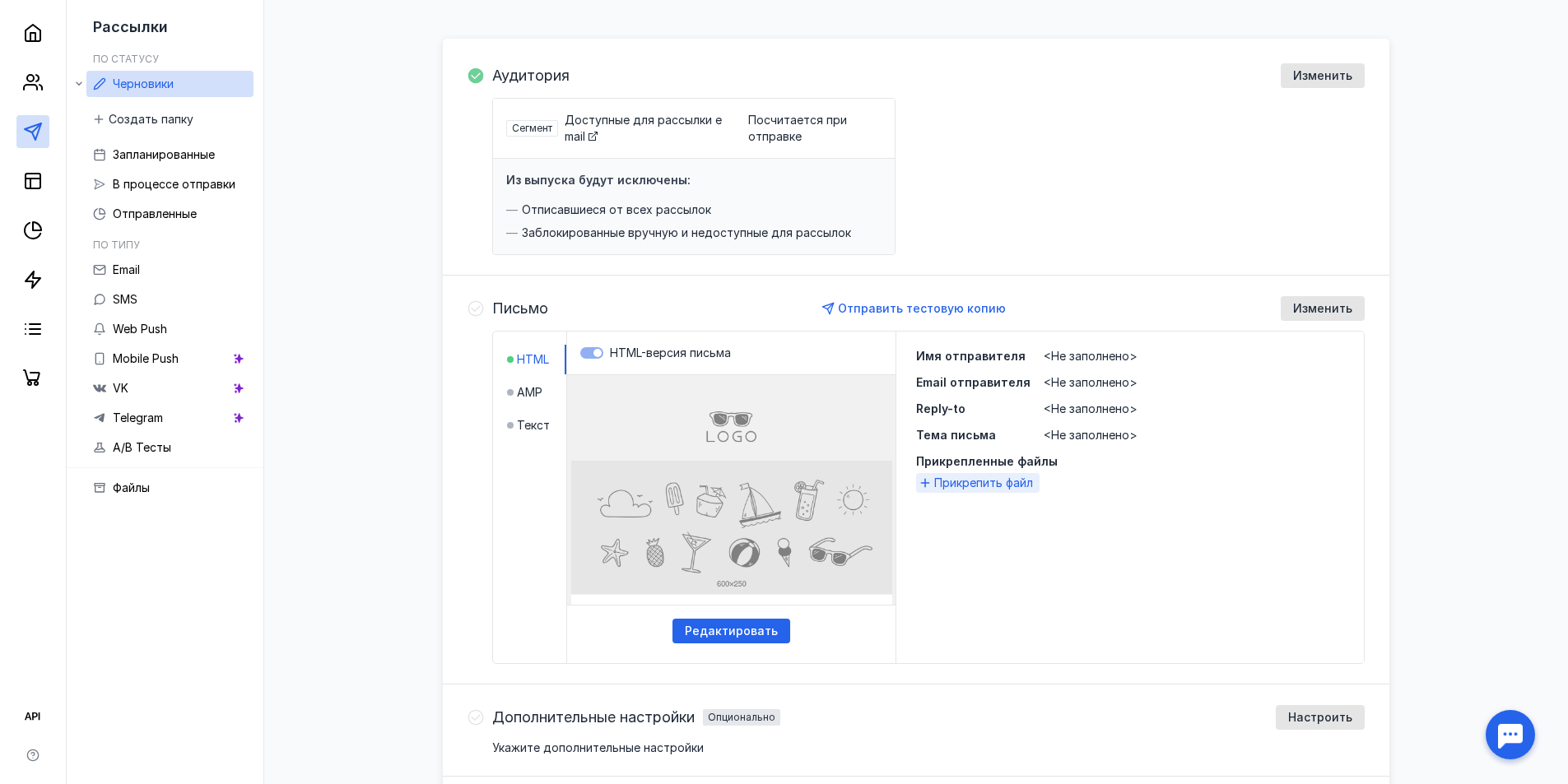
click at [982, 481] on span "Прикрепить файл" at bounding box center [983, 482] width 99 height 17
click at [537, 405] on li "AMP" at bounding box center [536, 392] width 59 height 30
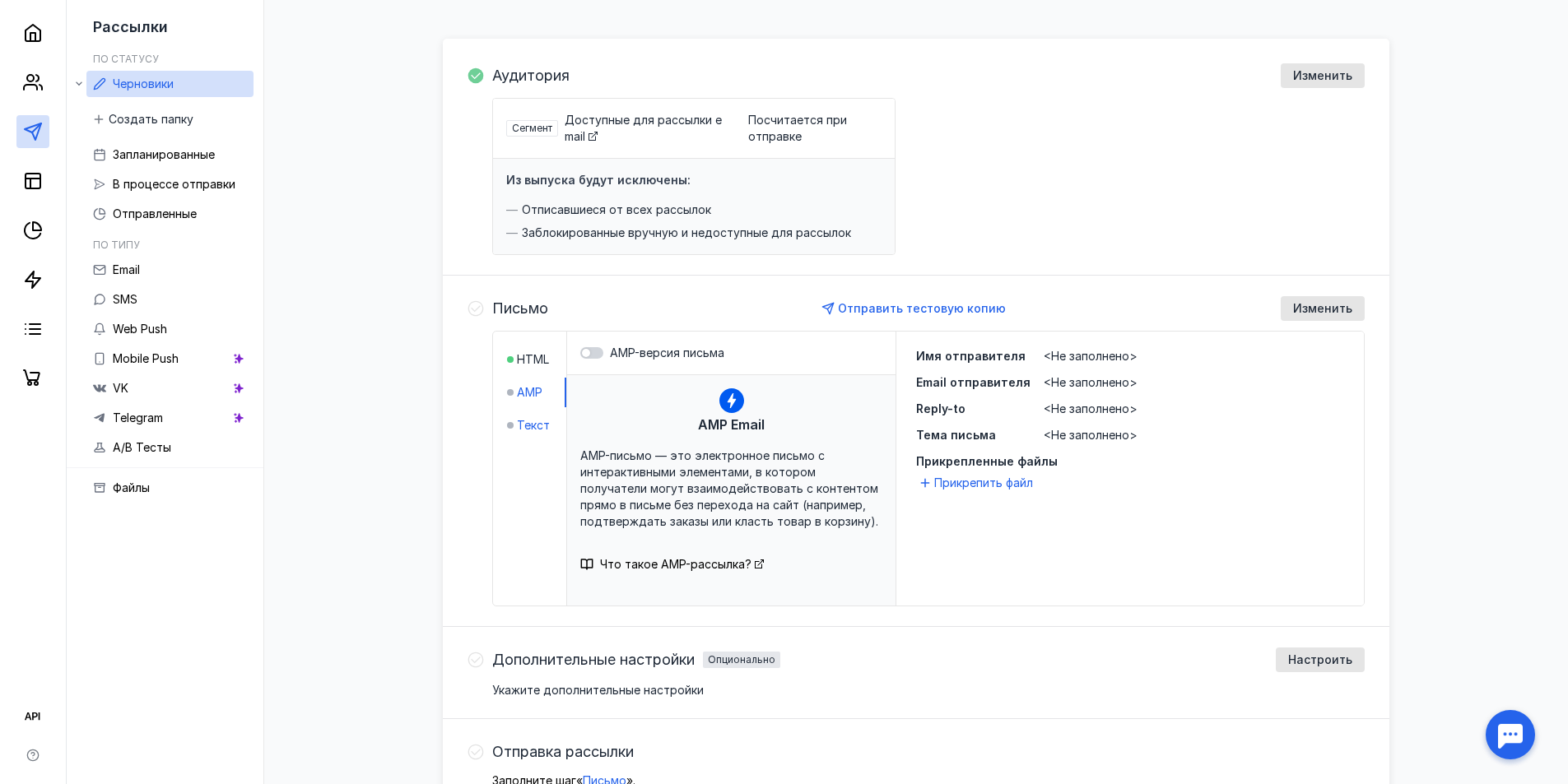
click at [533, 422] on span "Текст" at bounding box center [533, 425] width 33 height 17
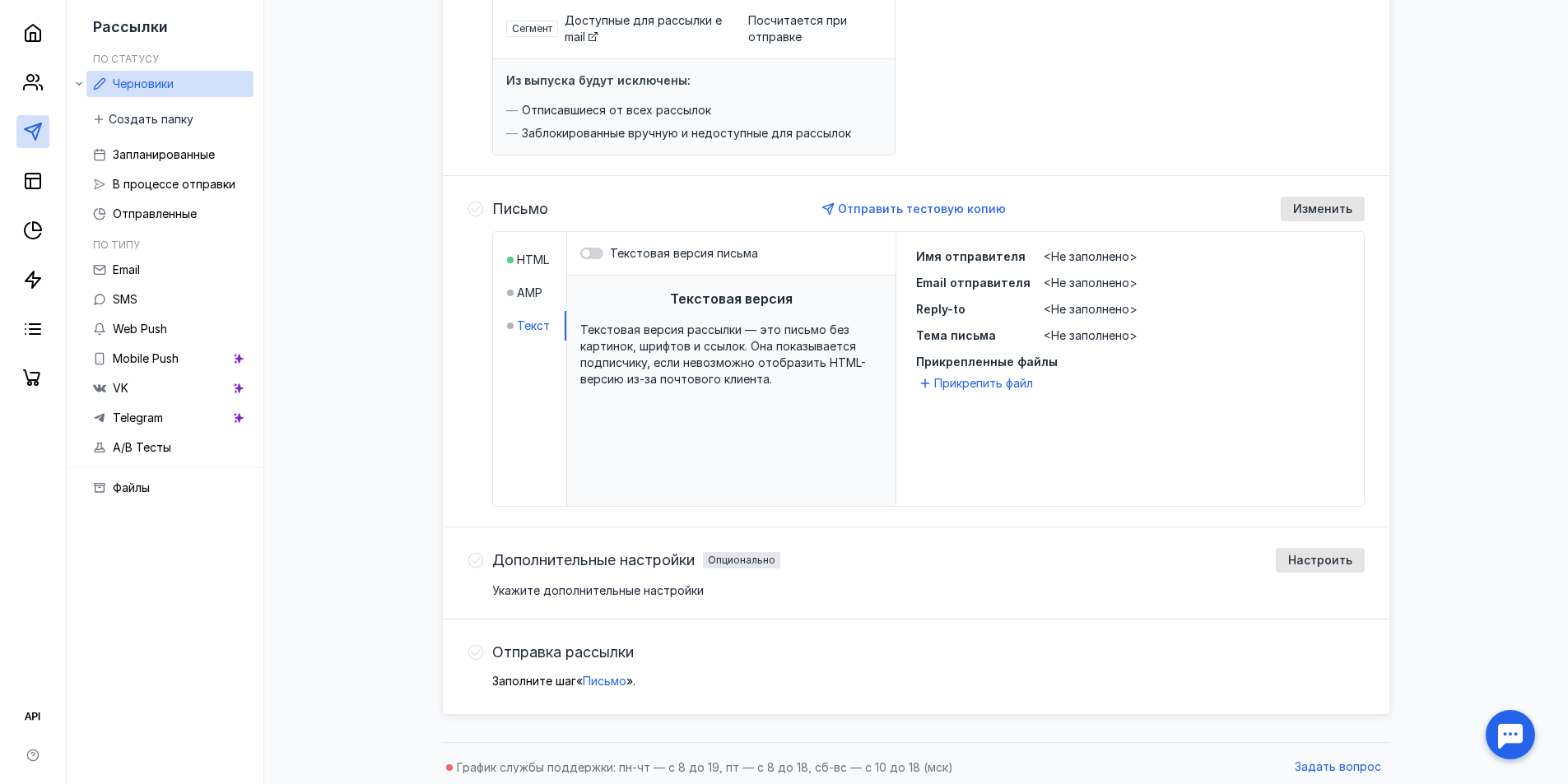
scroll to position [259, 0]
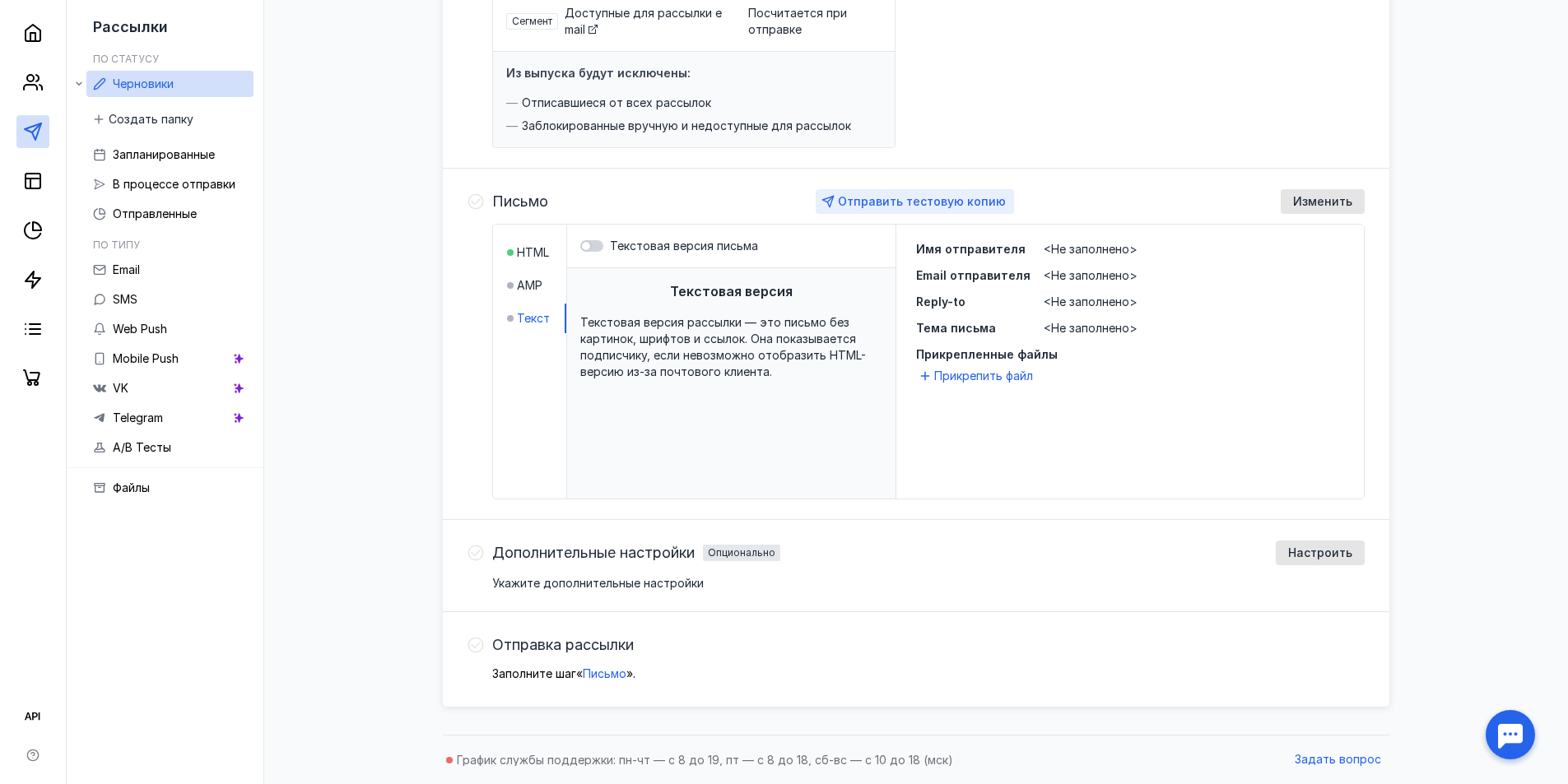
click at [878, 190] on div "Отправить тестовую копию" at bounding box center [914, 201] width 198 height 25
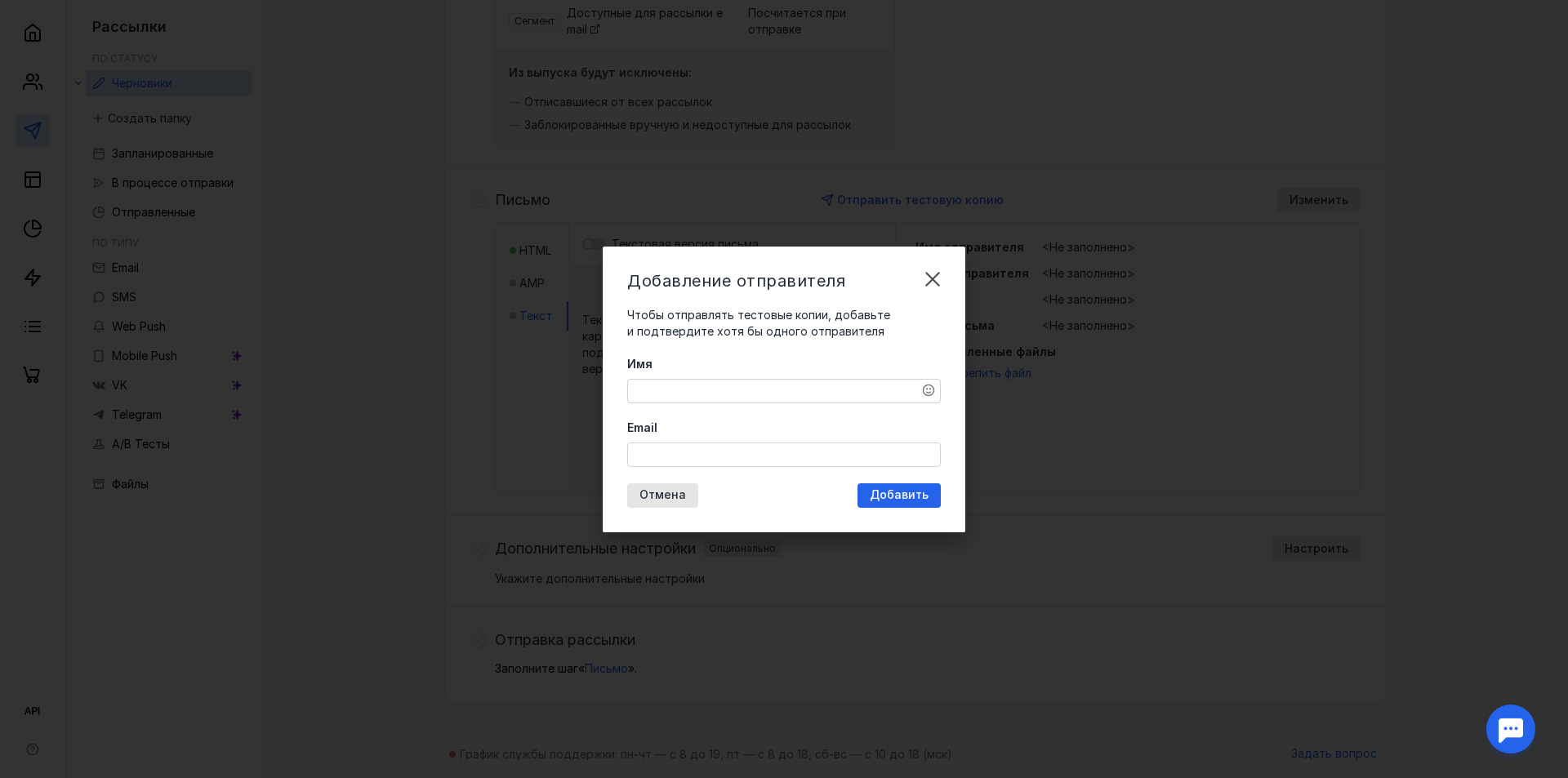
click at [832, 415] on div "Имя Email" at bounding box center [784, 411] width 313 height 111
click at [831, 398] on textarea "Имя" at bounding box center [784, 390] width 312 height 23
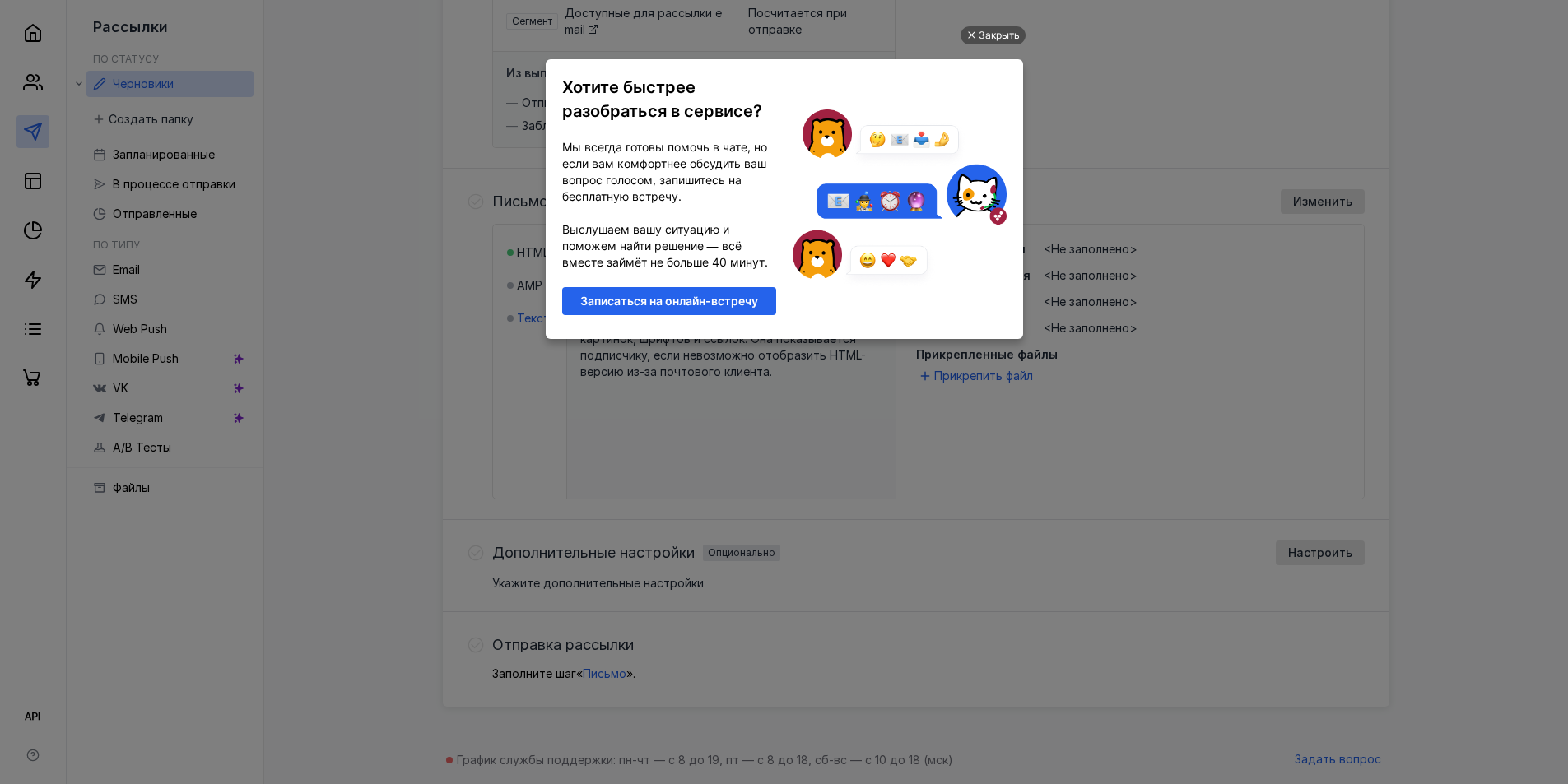
scroll to position [0, 0]
click at [981, 30] on div "Закрыть" at bounding box center [999, 36] width 41 height 18
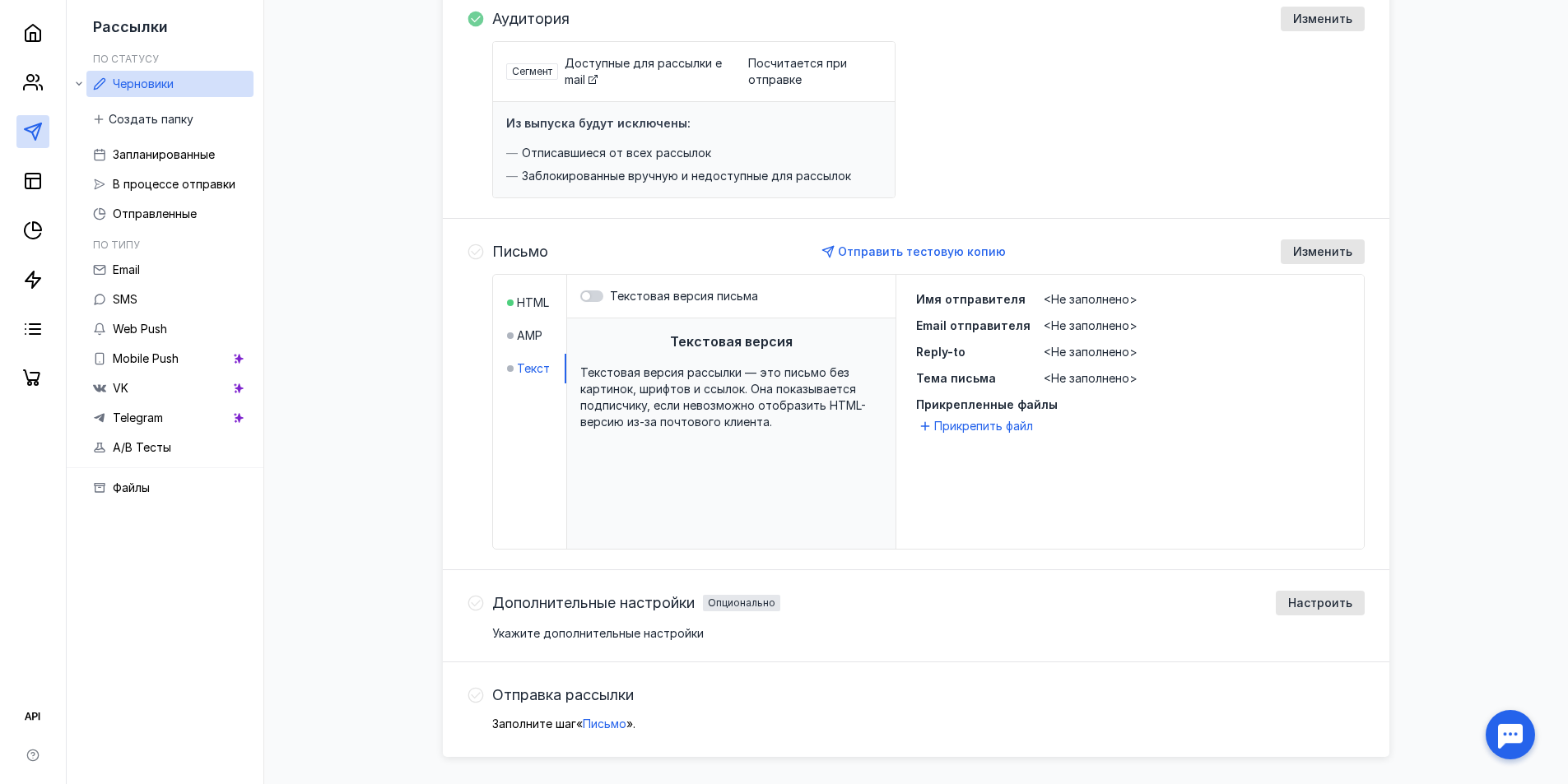
scroll to position [259, 0]
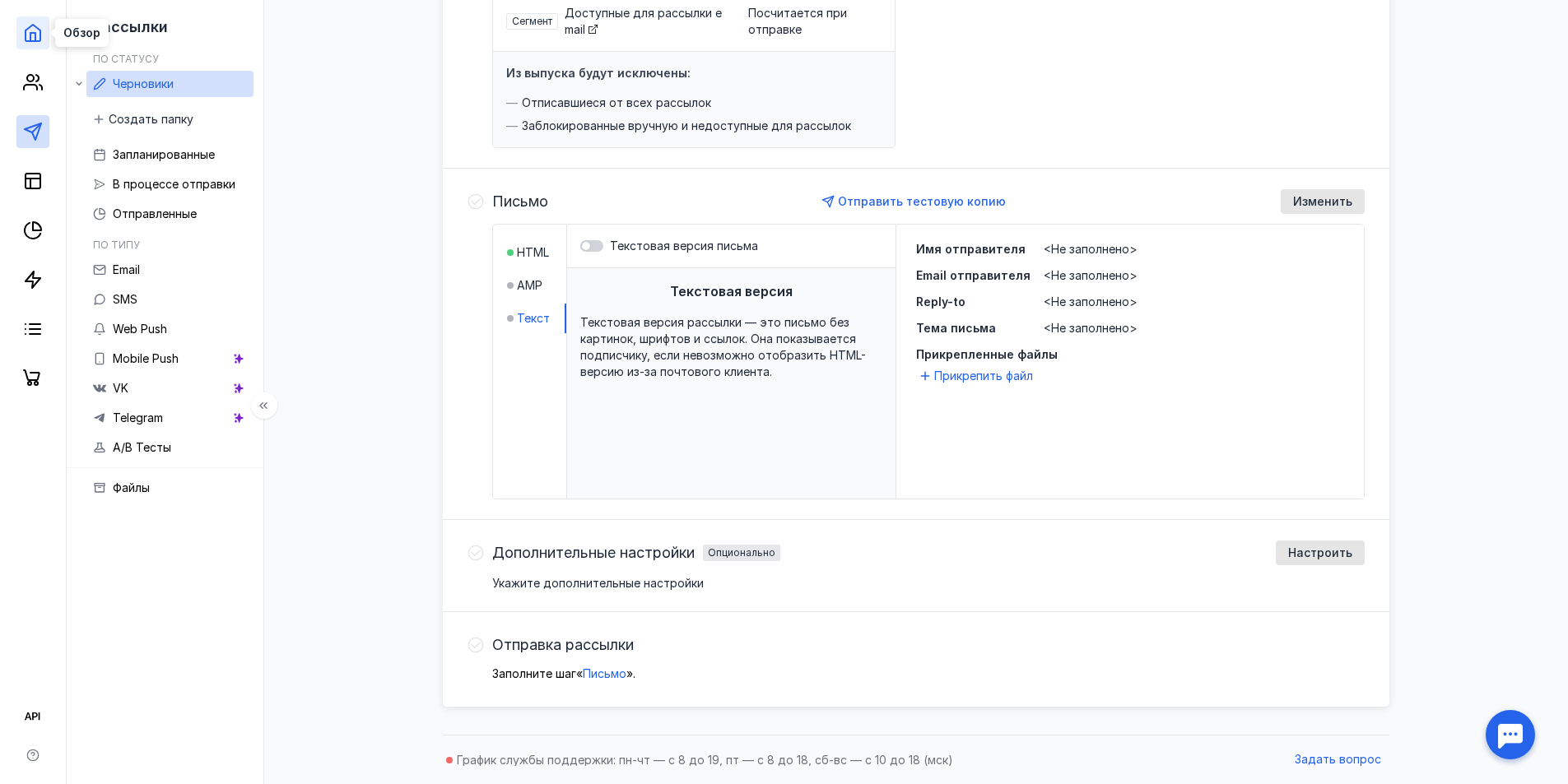
click at [31, 37] on polyline at bounding box center [33, 36] width 5 height 8
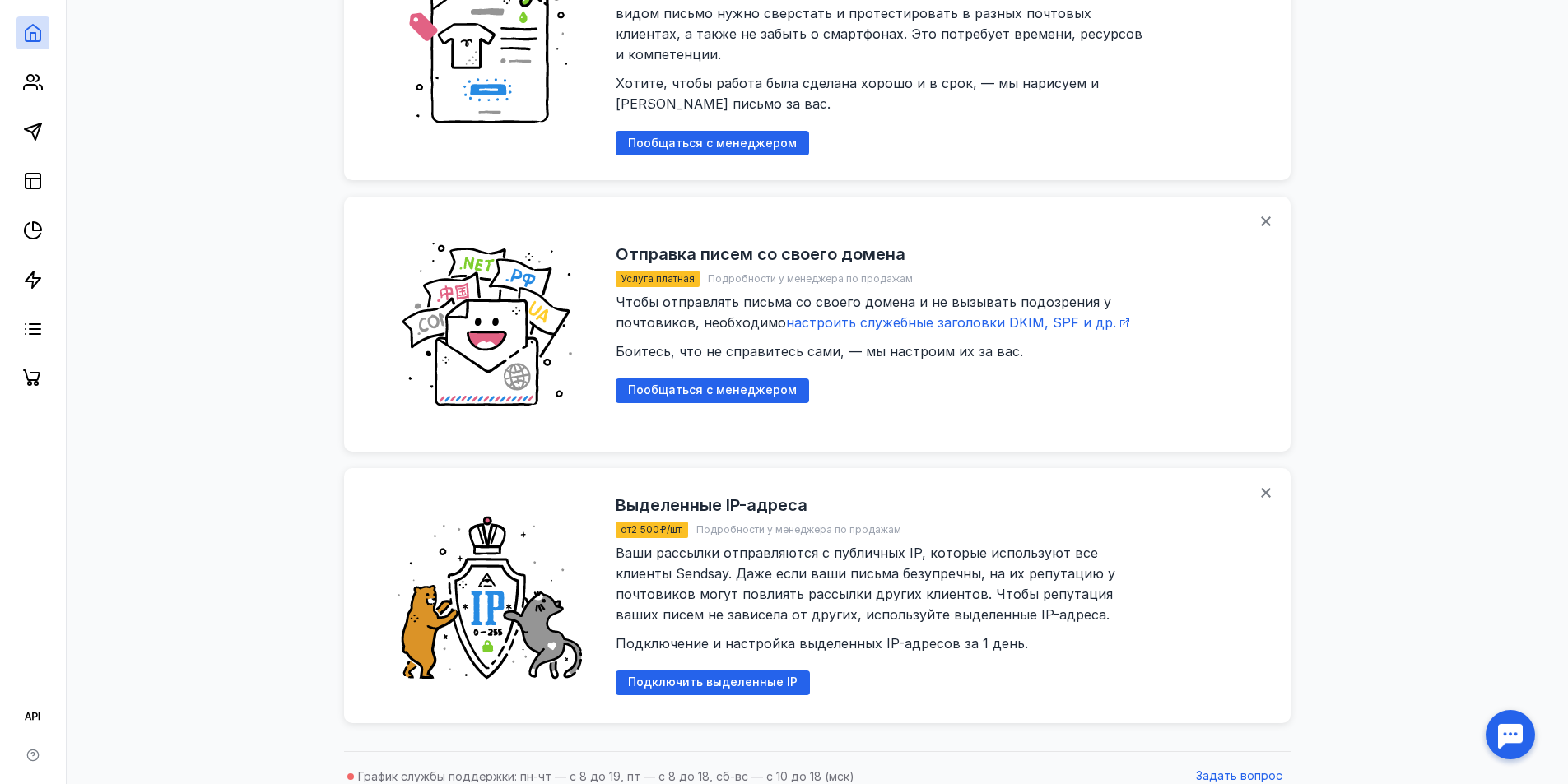
scroll to position [2033, 0]
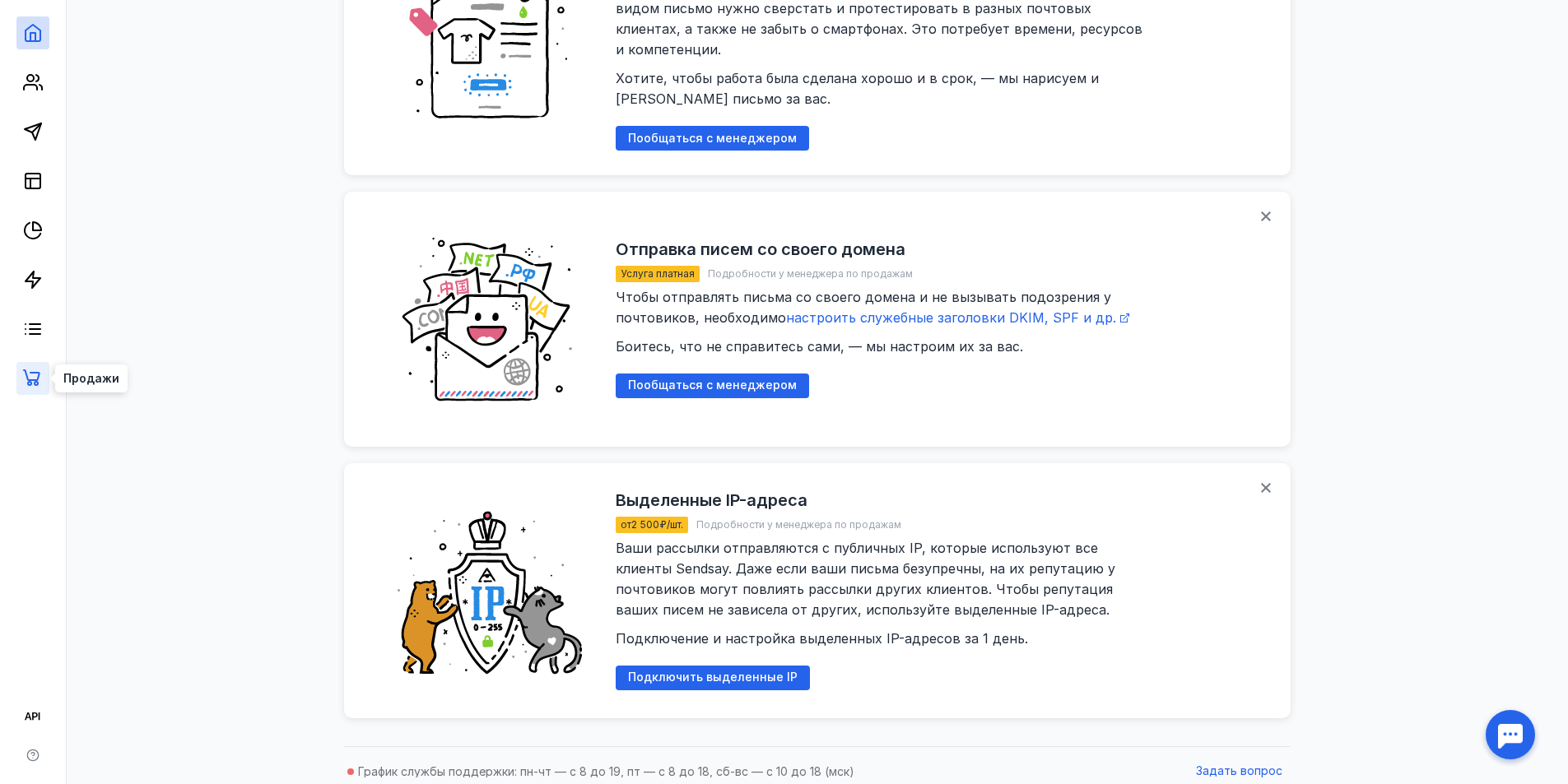
click at [28, 378] on icon at bounding box center [32, 378] width 18 height 17
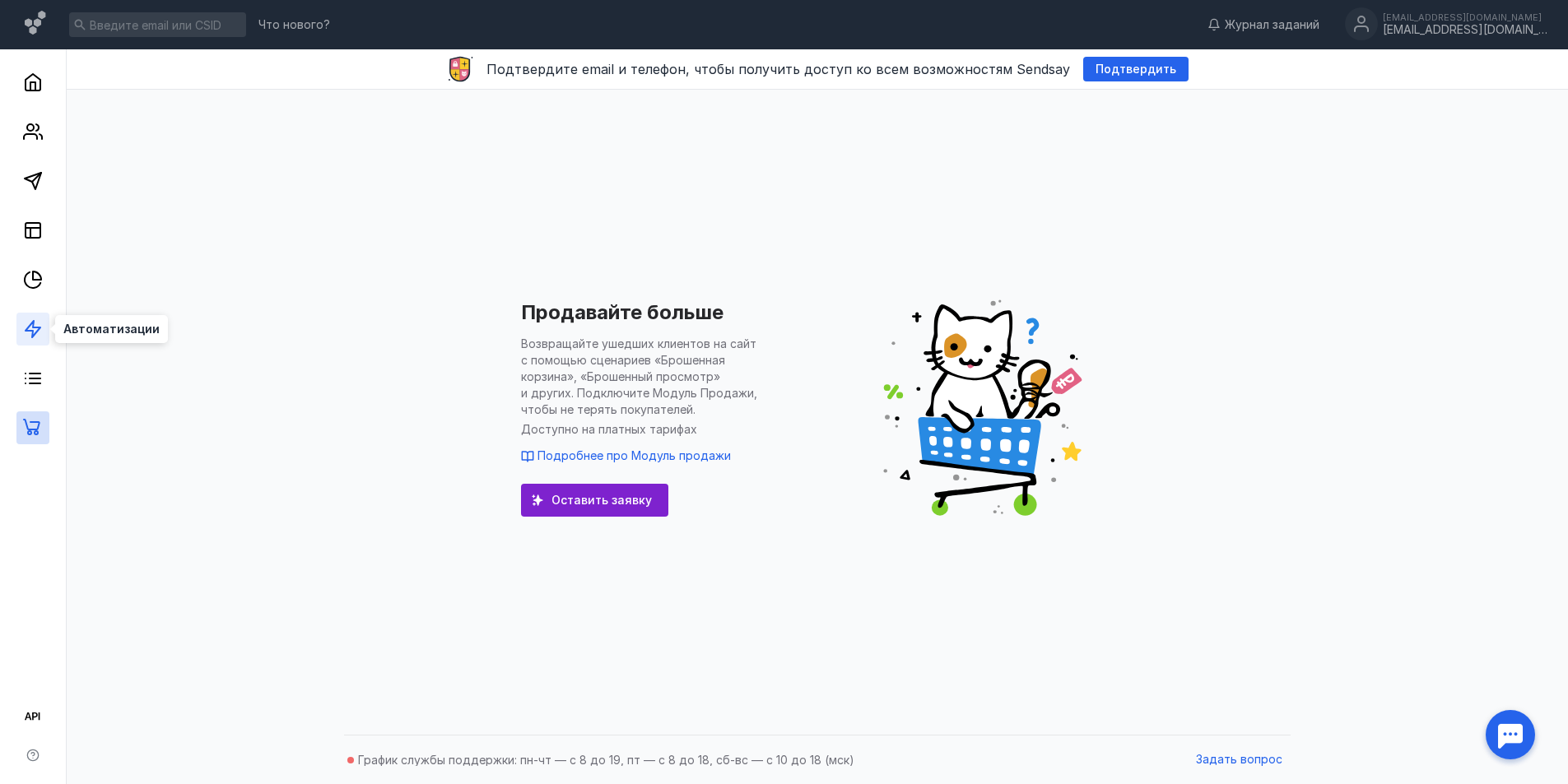
click at [28, 326] on icon at bounding box center [33, 329] width 20 height 20
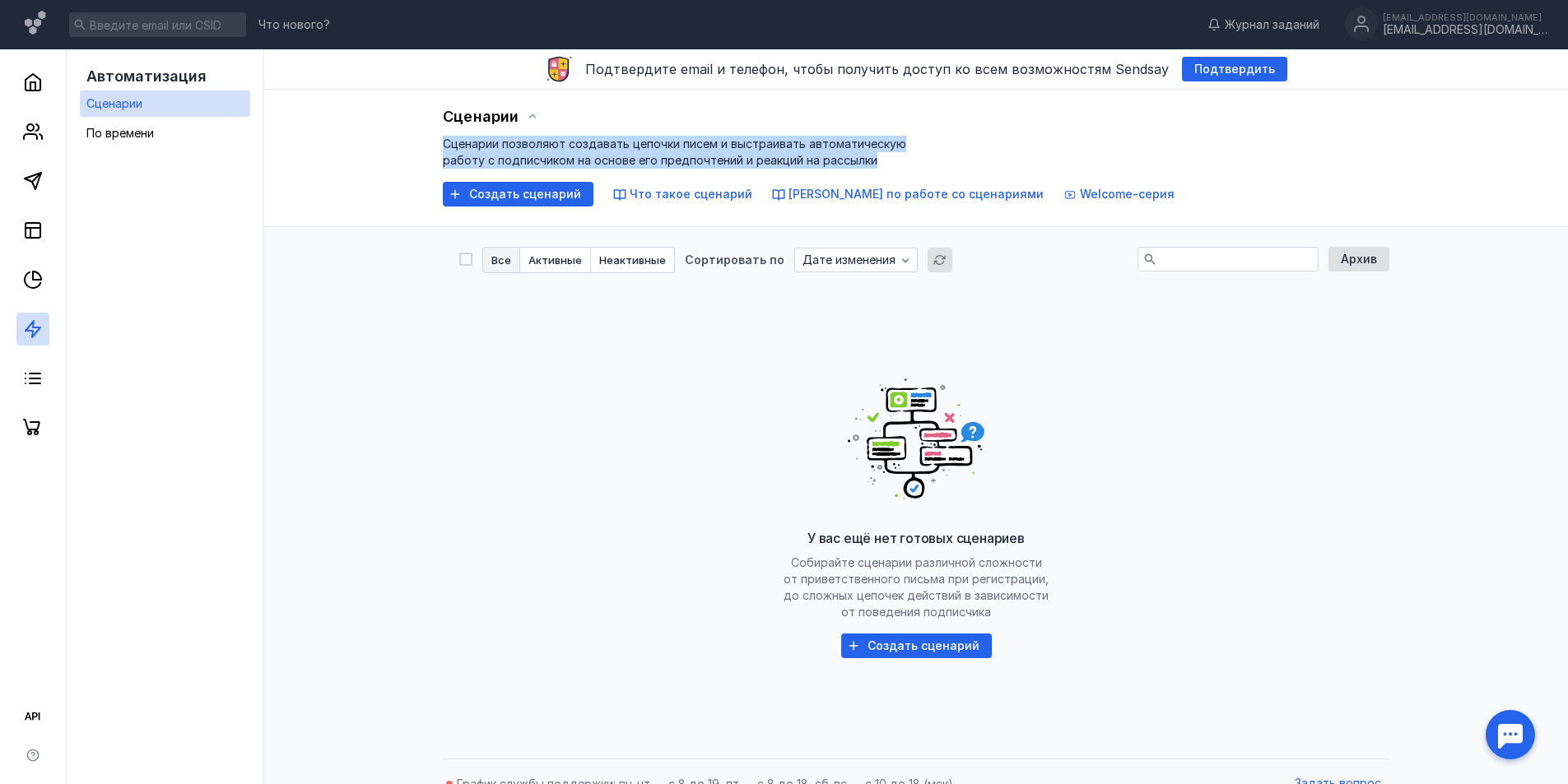
drag, startPoint x: 436, startPoint y: 135, endPoint x: 882, endPoint y: 164, distance: 446.9
click at [881, 165] on div "Сценарии Сценарии позволяют создавать цепочки писем и выстраивать автоматическу…" at bounding box center [916, 158] width 1304 height 137
copy span "Сценарии позволяют создавать цепочки писем и выстраивать автоматическую работу …"
click at [469, 188] on span "Создать сценарий" at bounding box center [525, 194] width 111 height 14
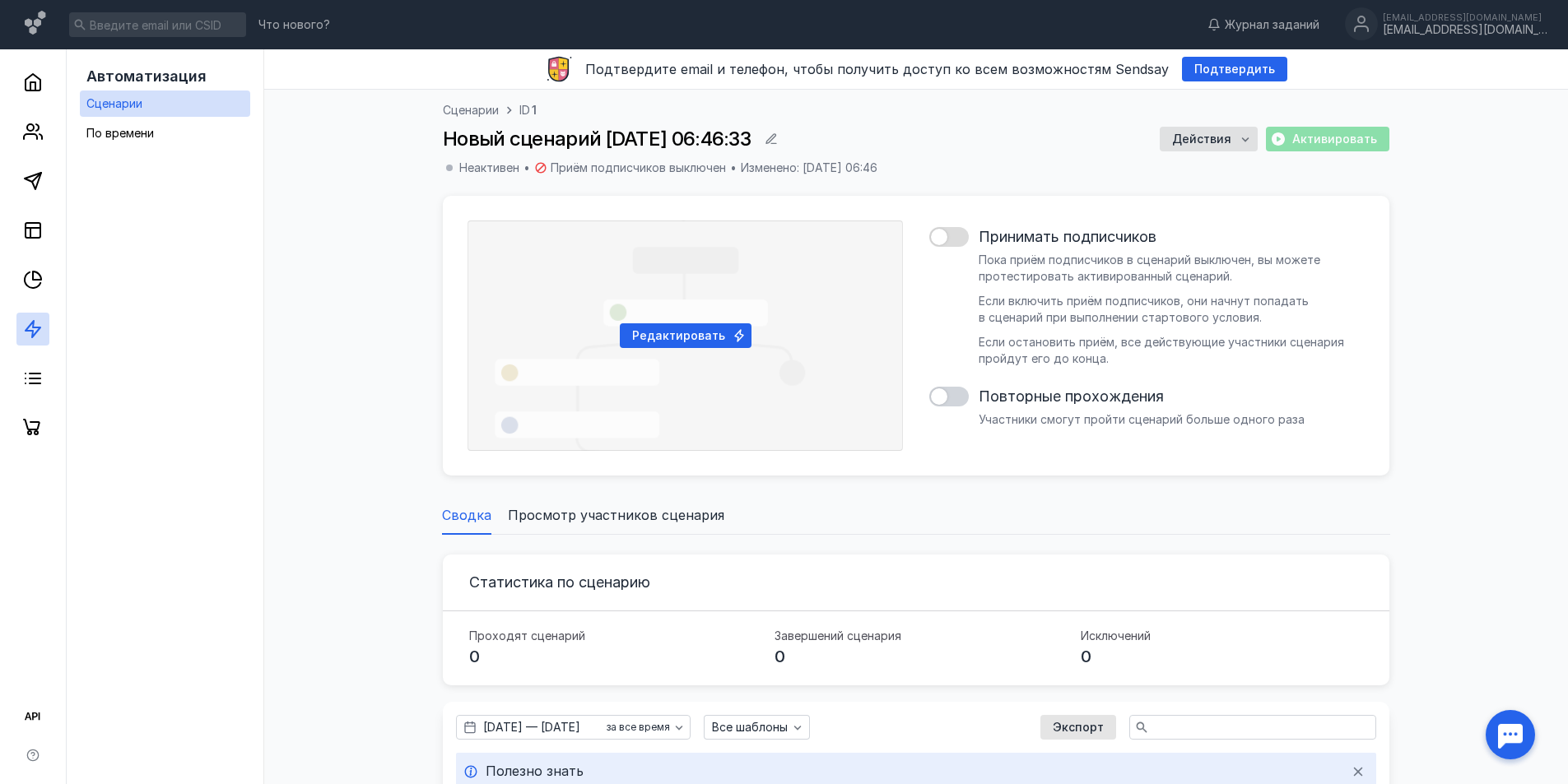
click at [949, 229] on div at bounding box center [949, 237] width 39 height 20
click at [929, 237] on input "checkbox" at bounding box center [929, 237] width 0 height 0
click at [1283, 140] on div "Активировать" at bounding box center [1326, 139] width 123 height 25
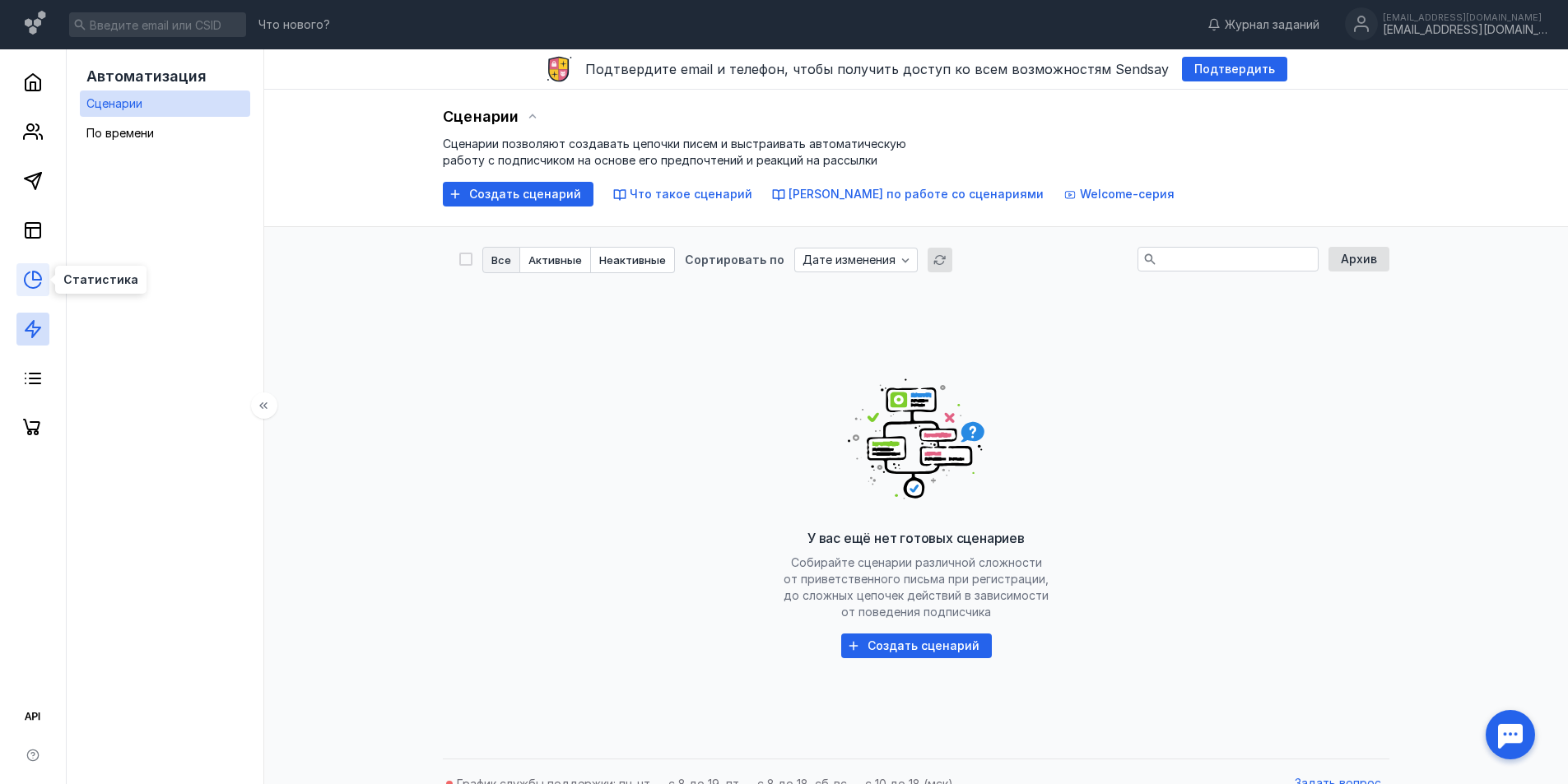
click at [32, 272] on icon at bounding box center [33, 280] width 20 height 20
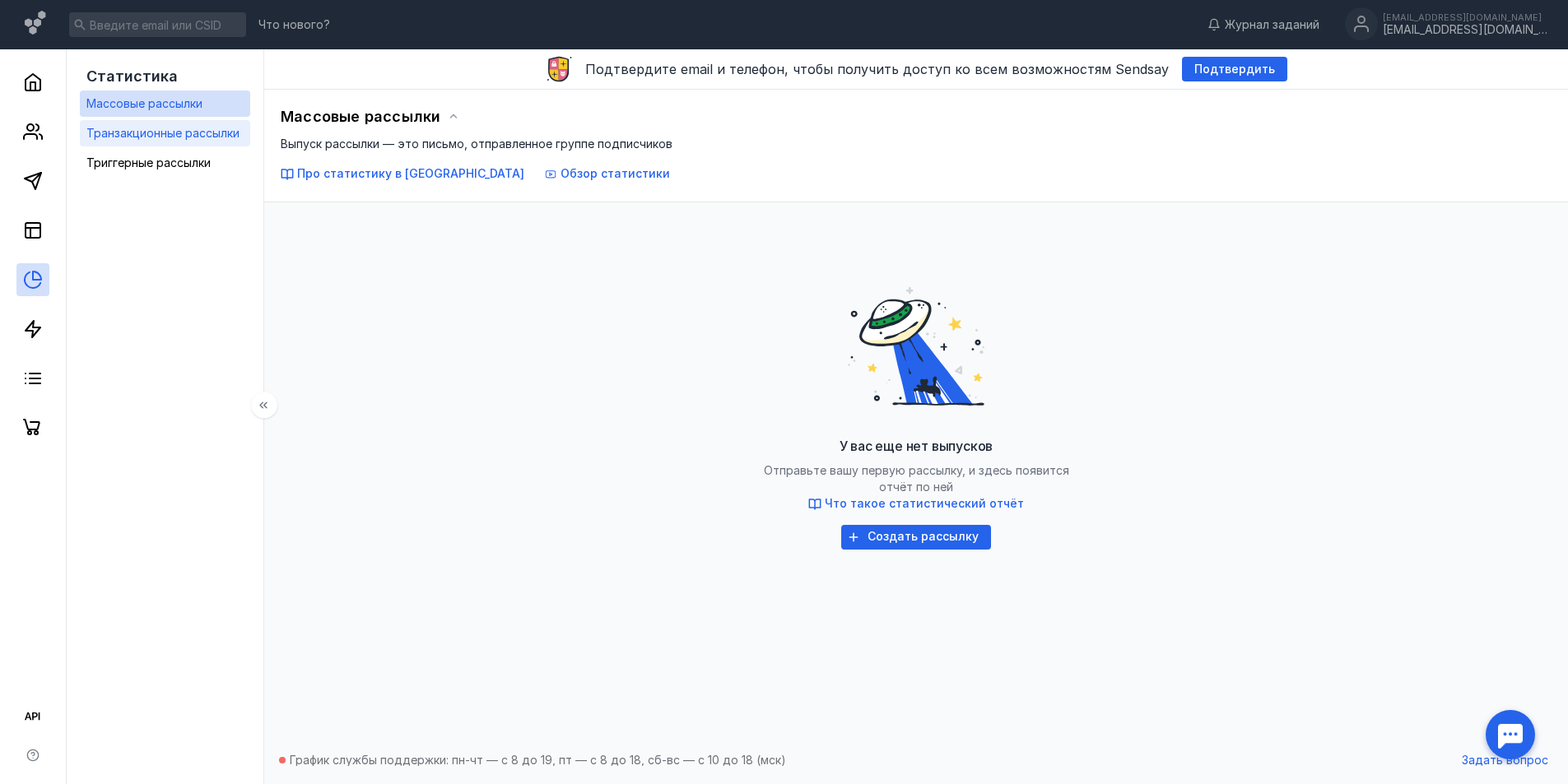
click at [184, 142] on div "Транзакционные рассылки" at bounding box center [163, 133] width 153 height 20
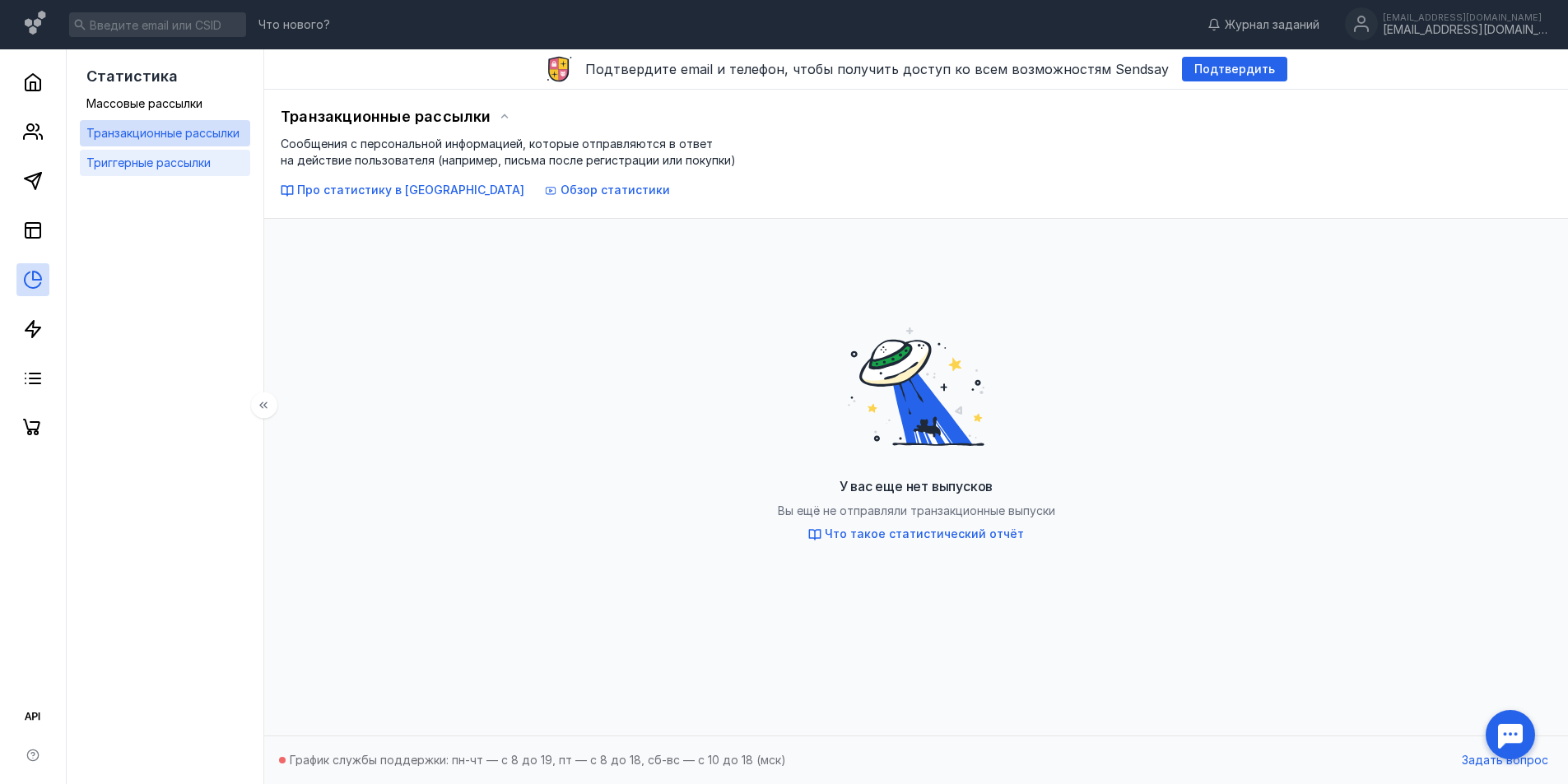
click at [173, 169] on span "Триггерные рассылки" at bounding box center [149, 163] width 124 height 14
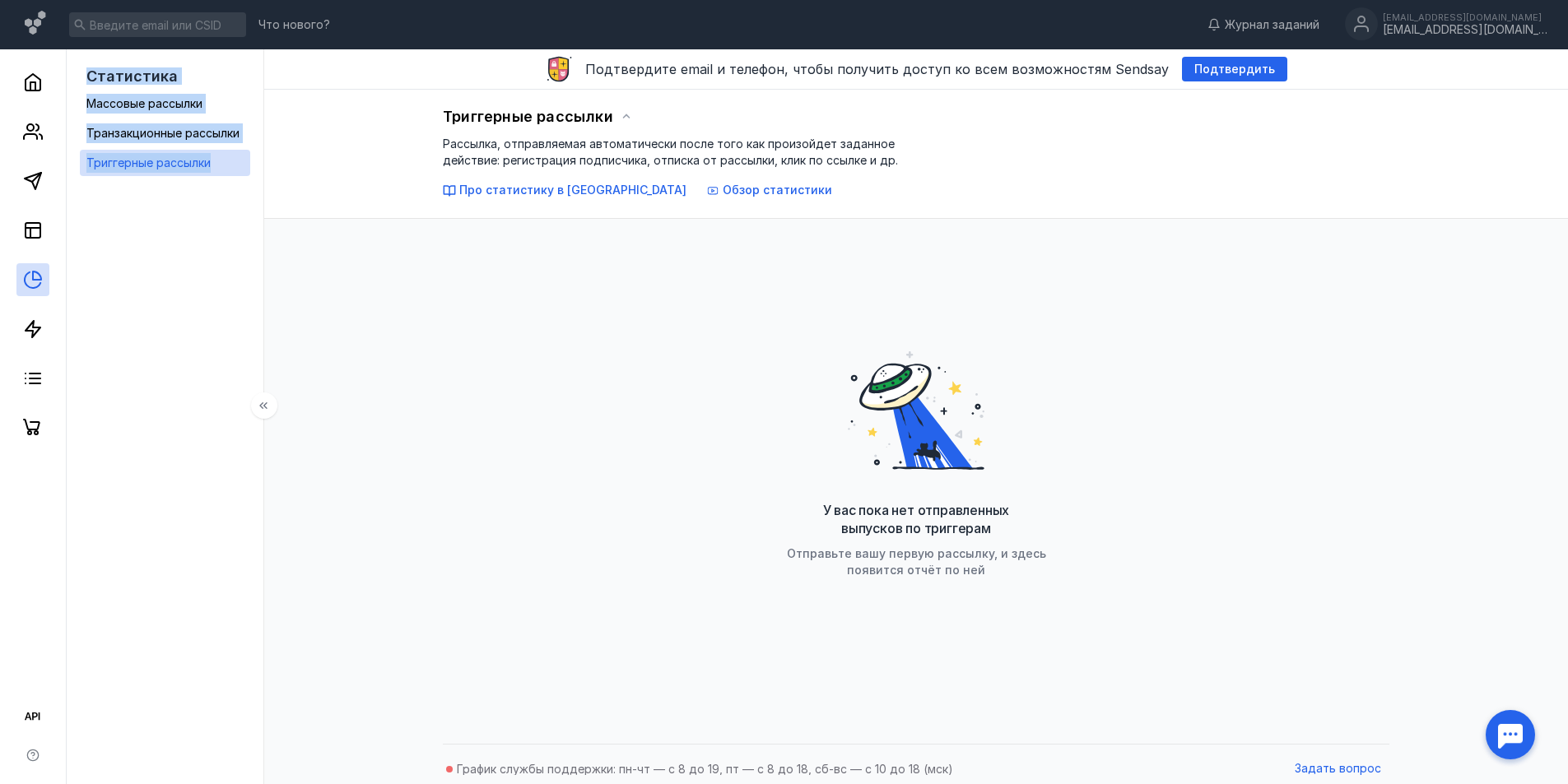
drag, startPoint x: 75, startPoint y: 86, endPoint x: 211, endPoint y: 169, distance: 159.3
click at [213, 169] on div "Статистика Массовые рассылки Транзакционные рассылки Триггерные рассылки" at bounding box center [166, 421] width 197 height 744
copy div "Статистика Массовые рассылки Транзакционные рассылки Триггерные рассылки"
click at [251, 316] on div "Статистика Массовые рассылки Транзакционные рассылки Триггерные рассылки" at bounding box center [166, 421] width 197 height 744
click at [193, 87] on div "Статистика" at bounding box center [165, 76] width 171 height 28
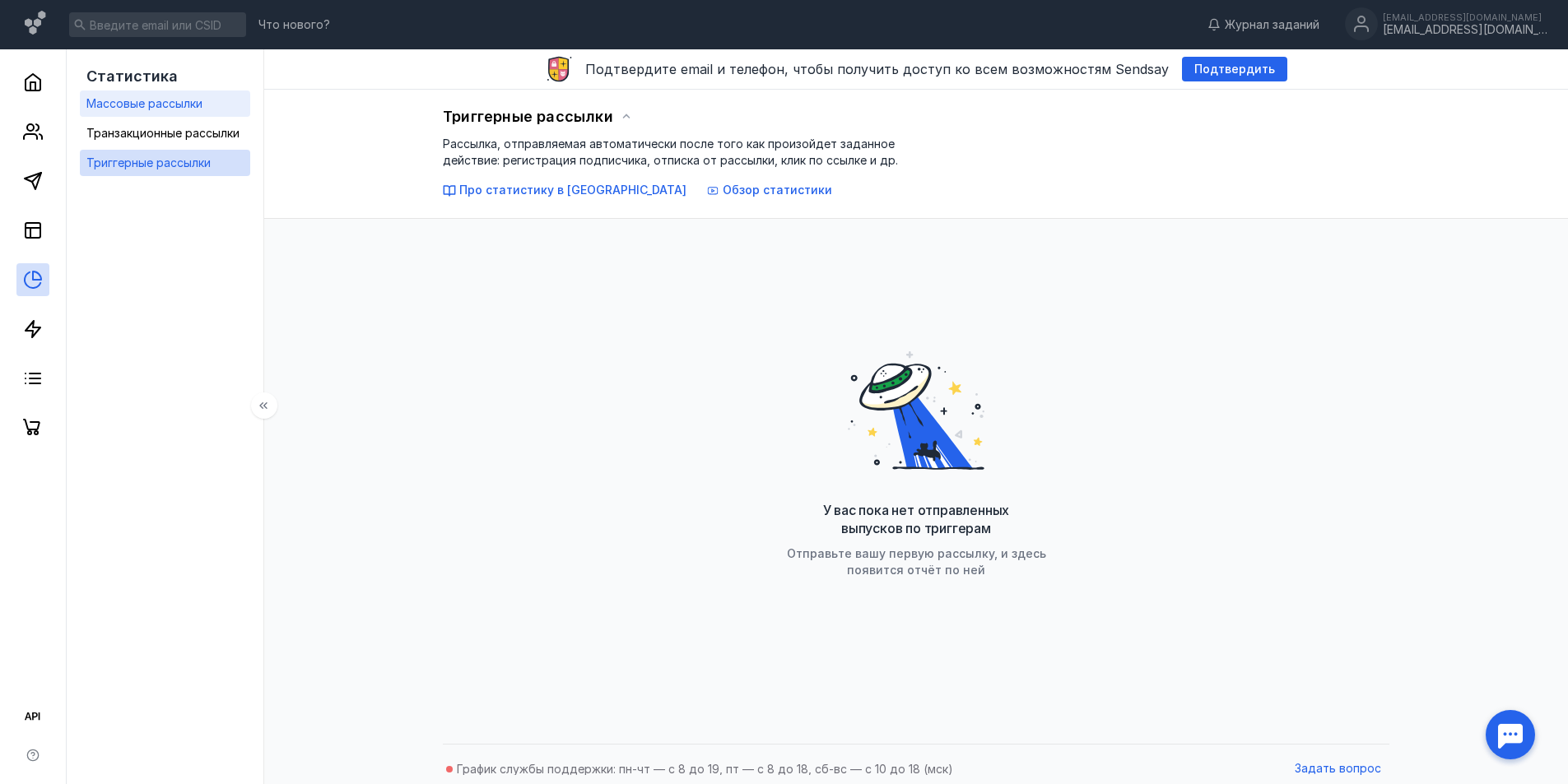
click at [193, 92] on link "Массовые рассылки" at bounding box center [165, 104] width 171 height 27
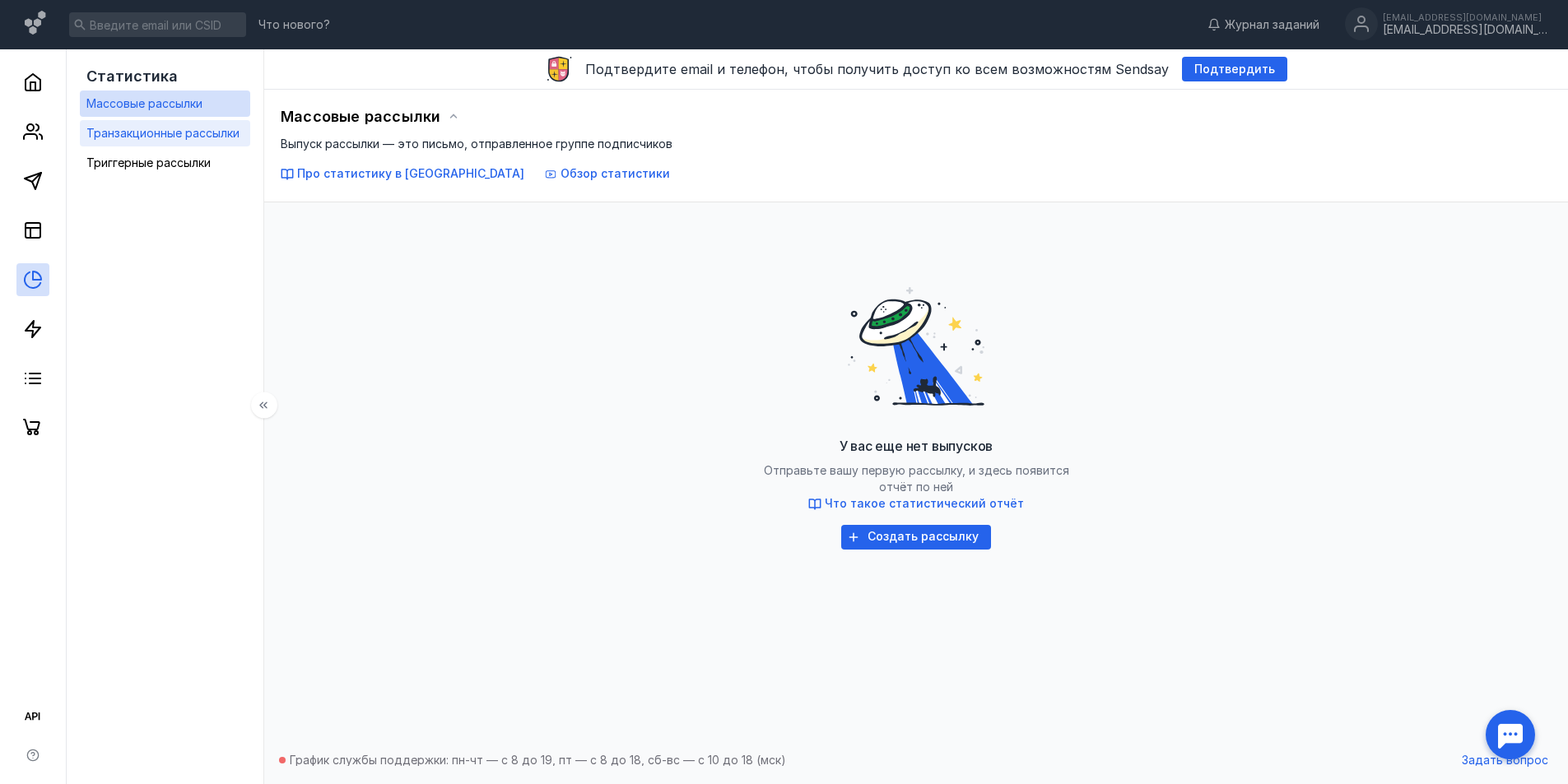
click at [194, 131] on span "Транзакционные рассылки" at bounding box center [163, 133] width 153 height 14
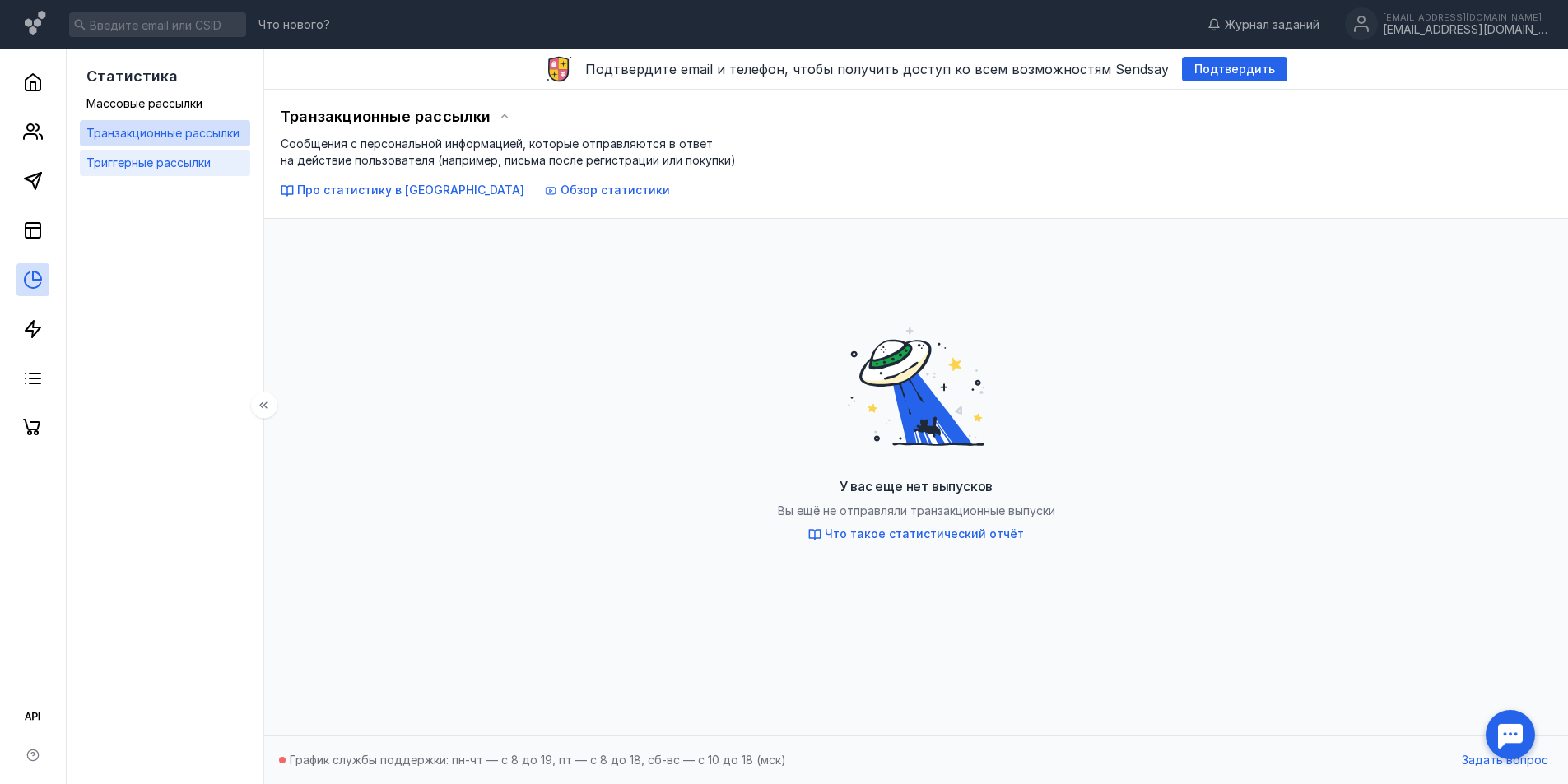
click at [189, 156] on span "Триггерные рассылки" at bounding box center [149, 163] width 124 height 14
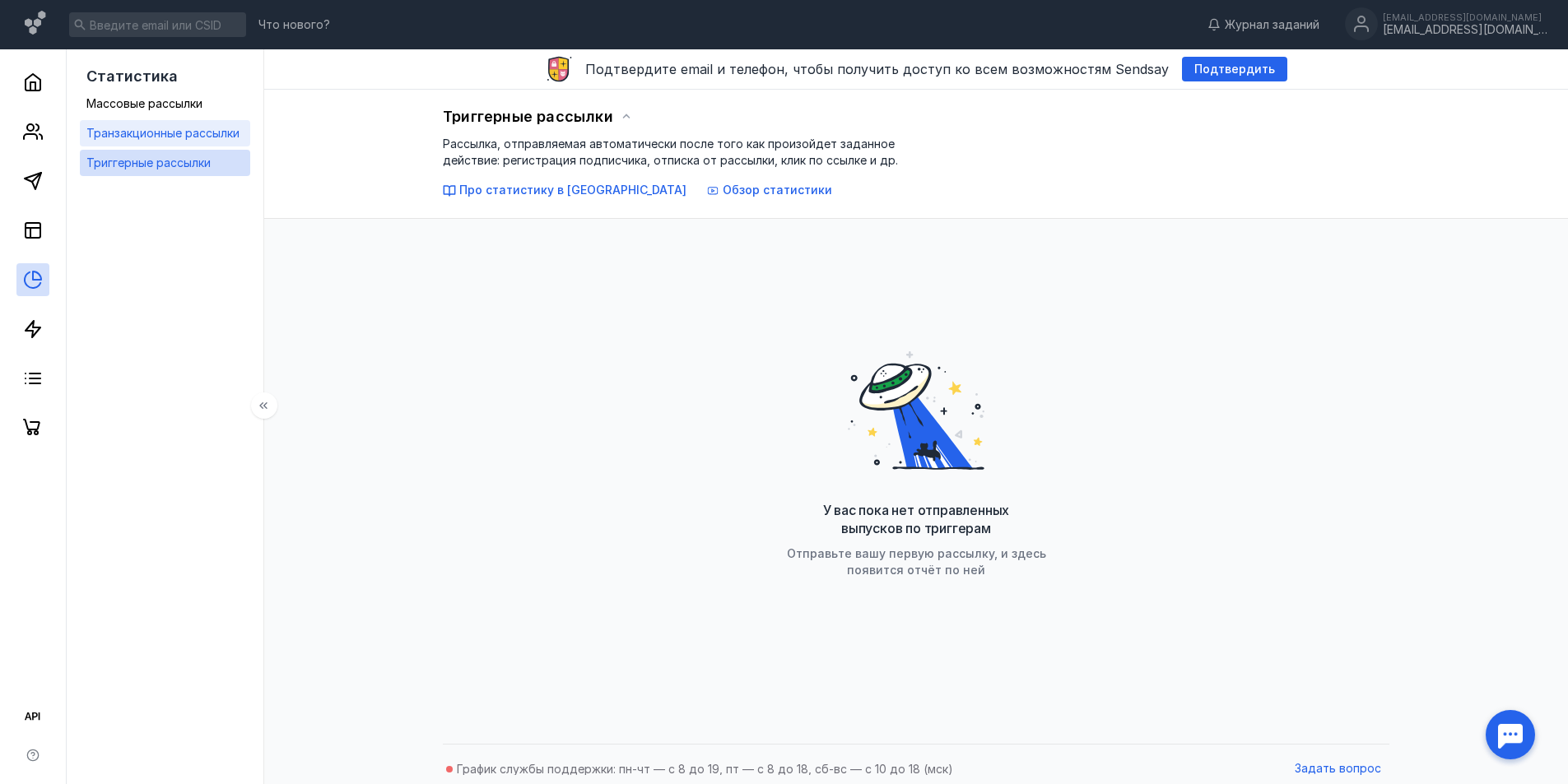
click at [243, 137] on link "Транзакционные рассылки" at bounding box center [165, 133] width 171 height 27
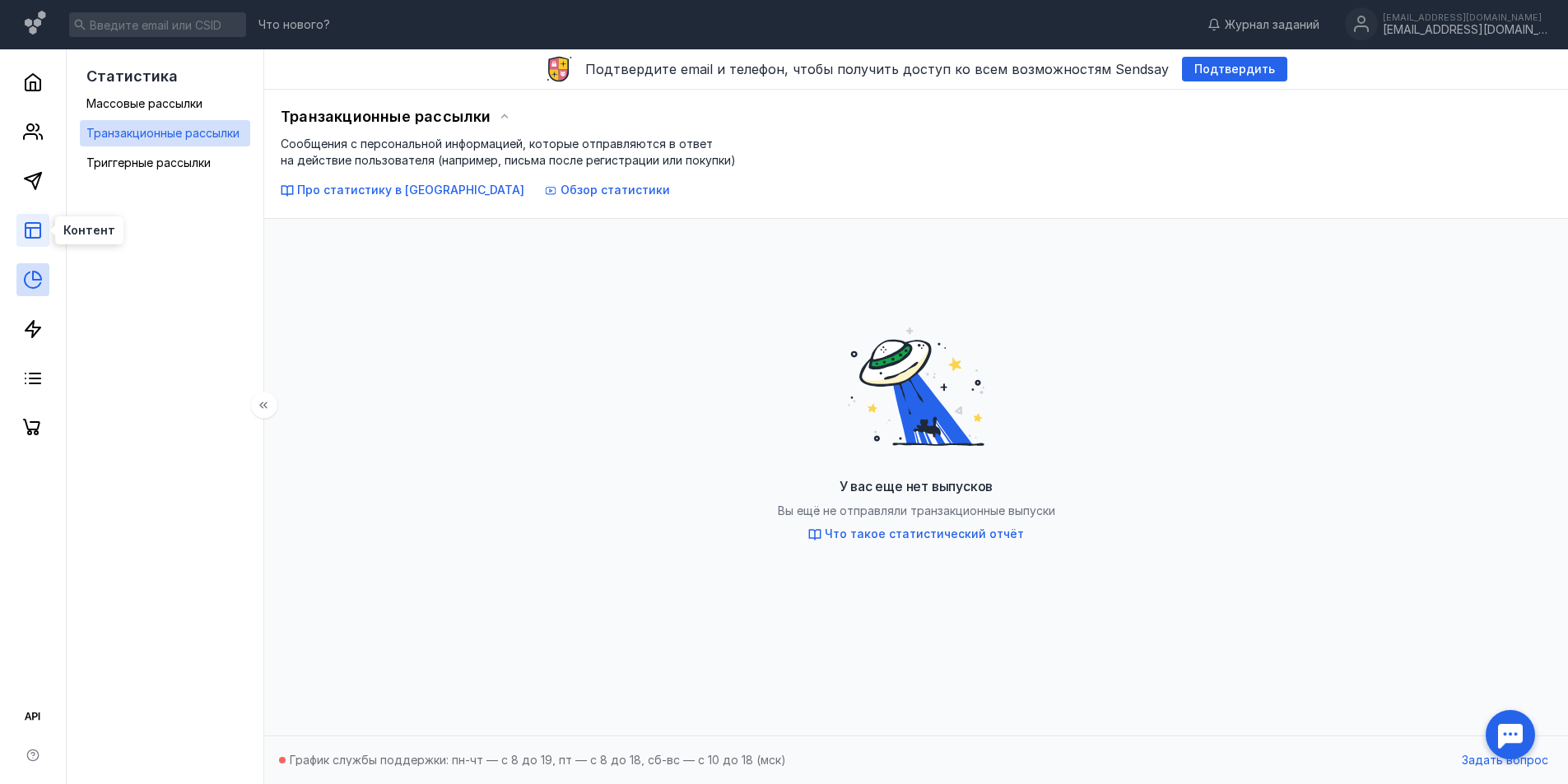
click at [42, 235] on icon at bounding box center [33, 231] width 20 height 20
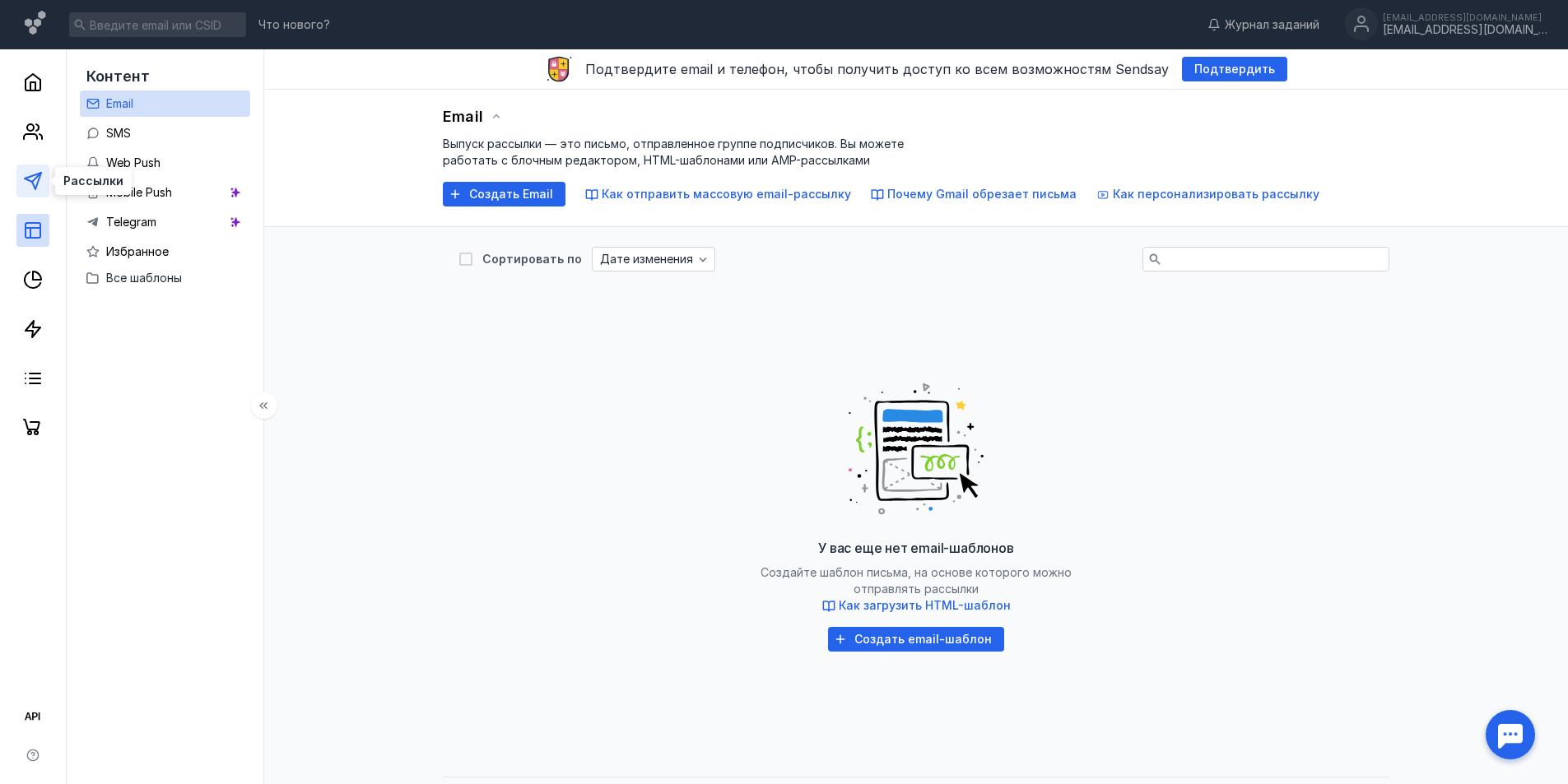
click at [23, 172] on icon at bounding box center [33, 181] width 20 height 20
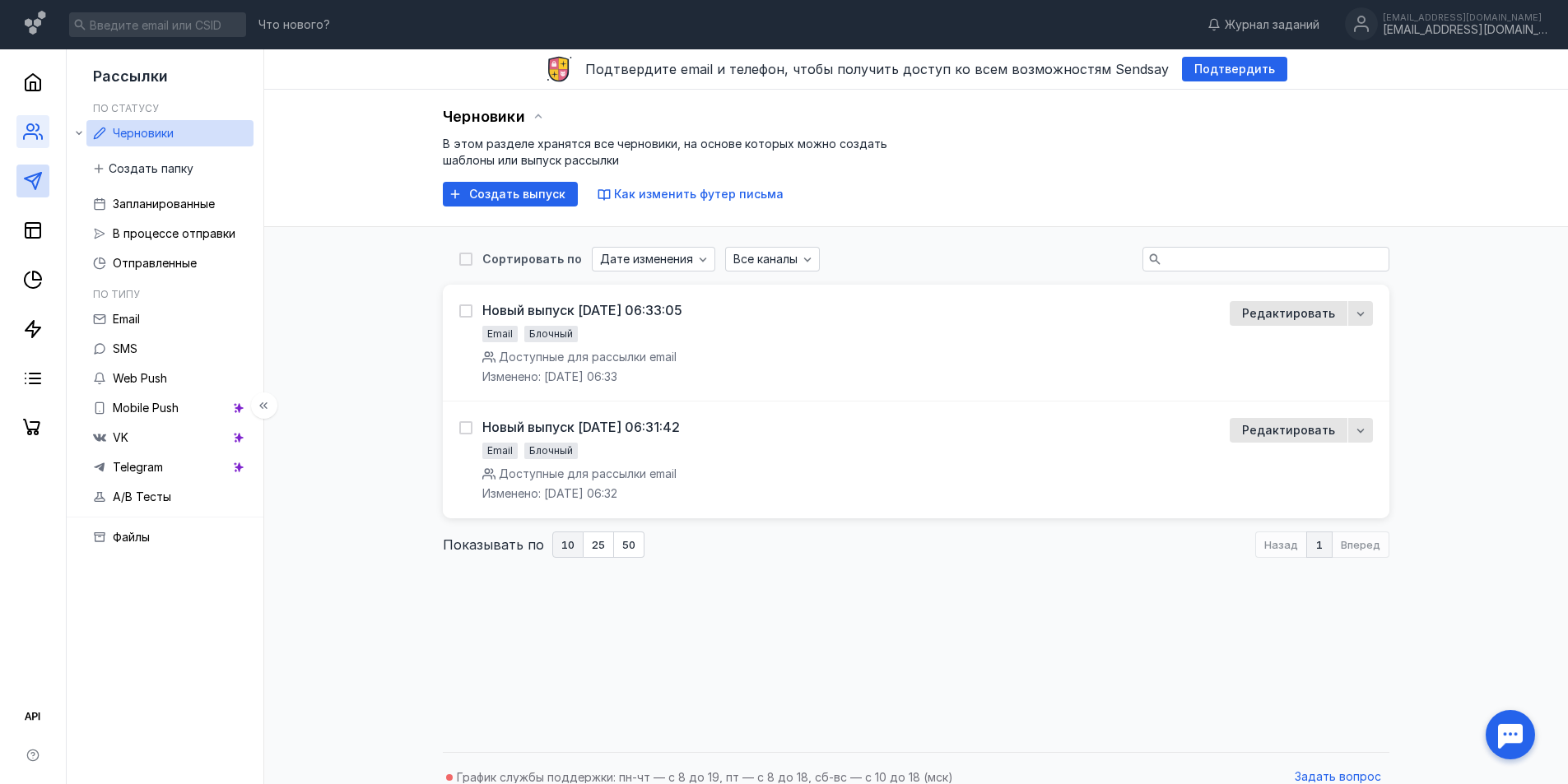
click at [30, 142] on link at bounding box center [33, 131] width 33 height 33
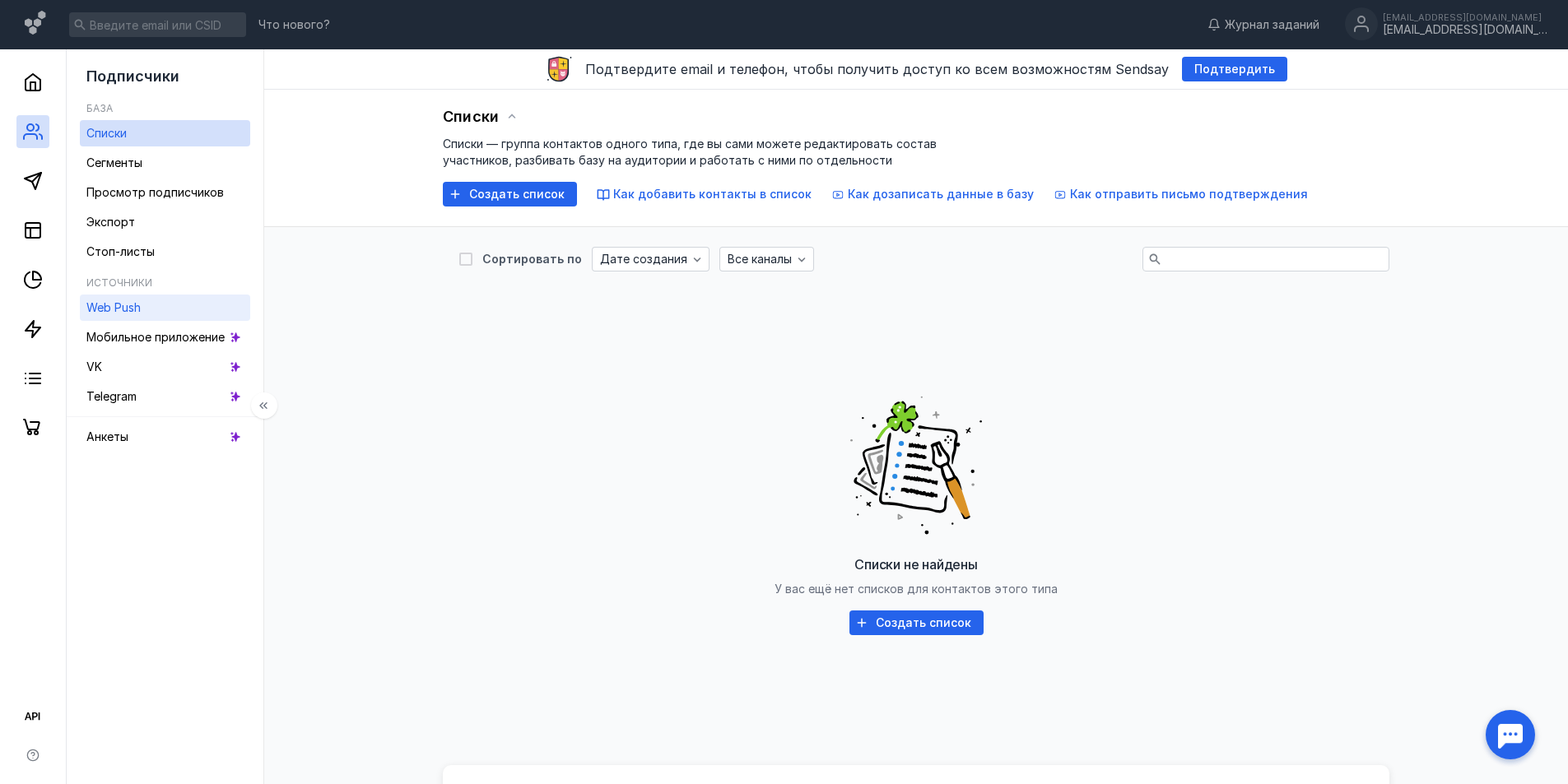
click at [154, 309] on link "Web Push" at bounding box center [165, 308] width 171 height 27
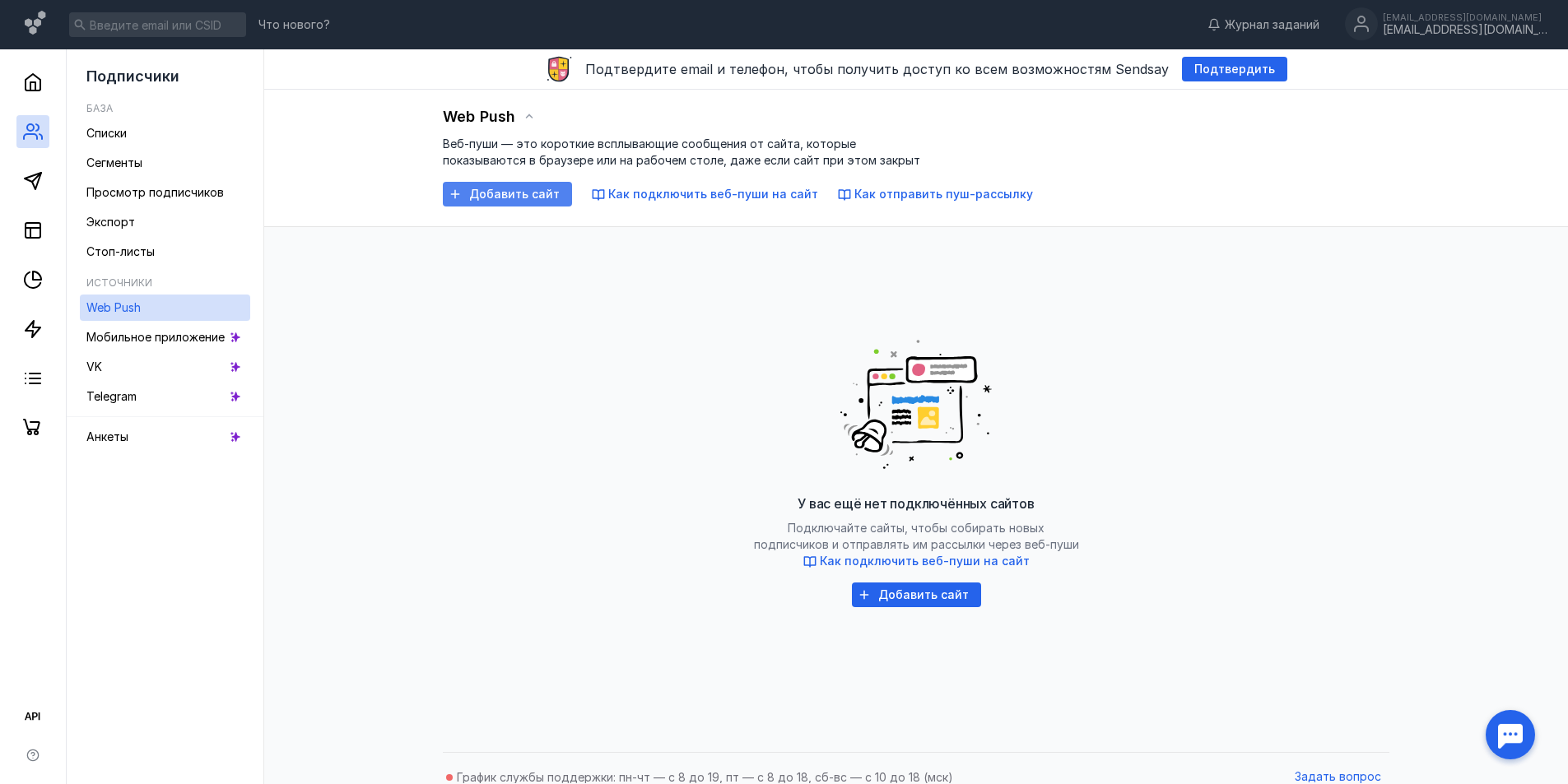
click at [488, 198] on span "Добавить сайт" at bounding box center [515, 194] width 91 height 14
click at [48, 85] on link at bounding box center [33, 82] width 33 height 33
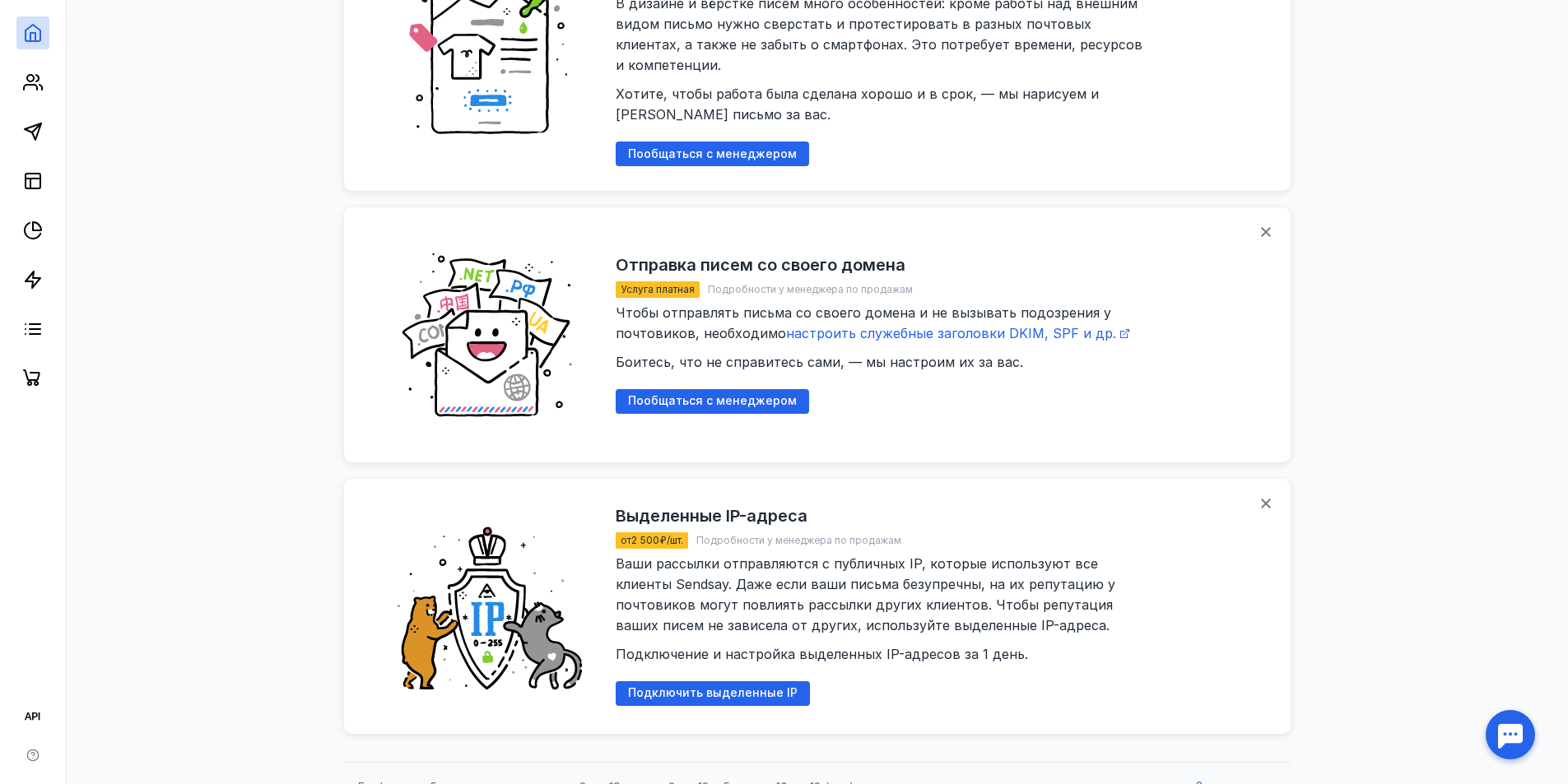
scroll to position [2033, 0]
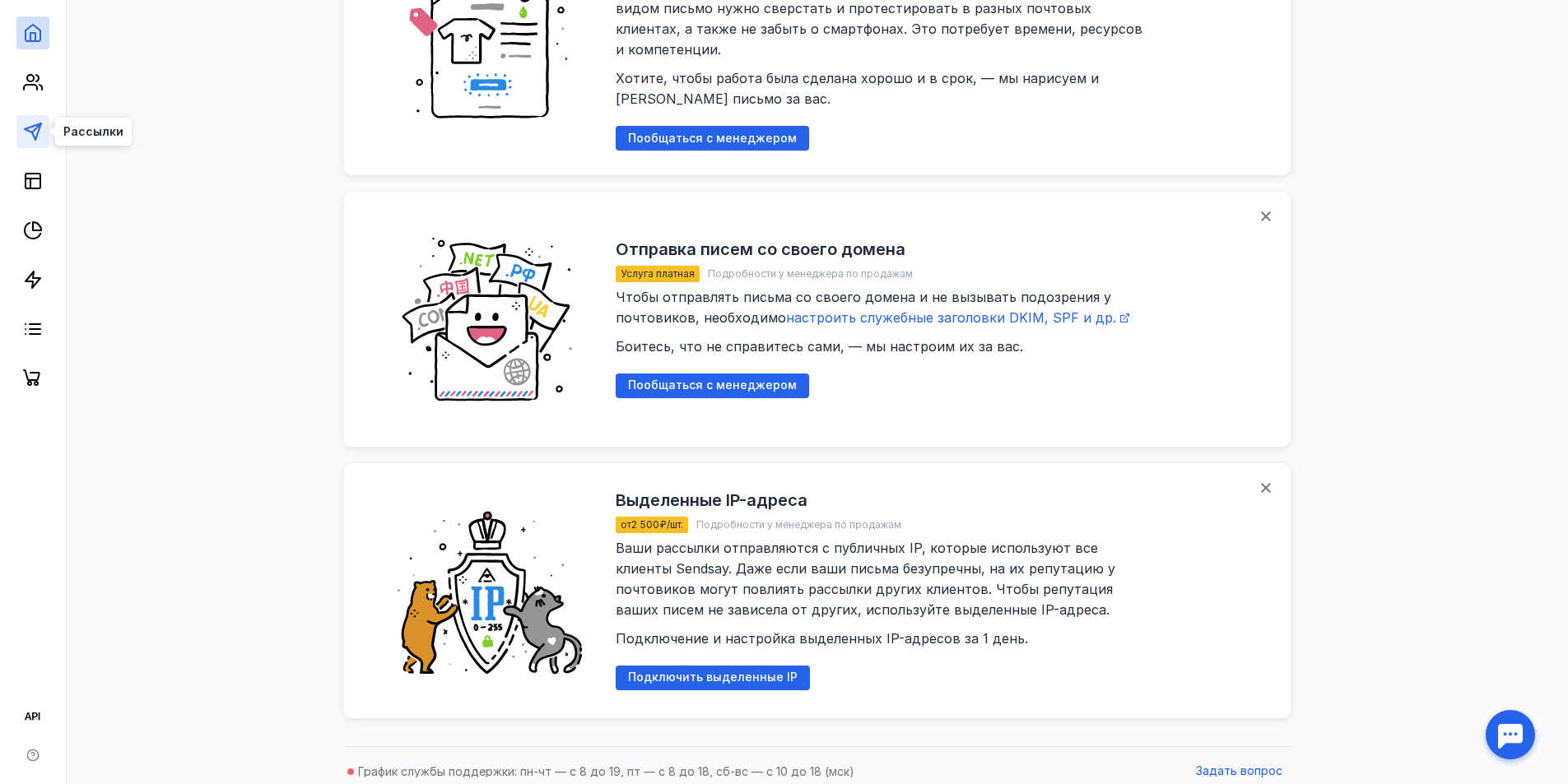
click at [35, 132] on icon at bounding box center [33, 131] width 20 height 20
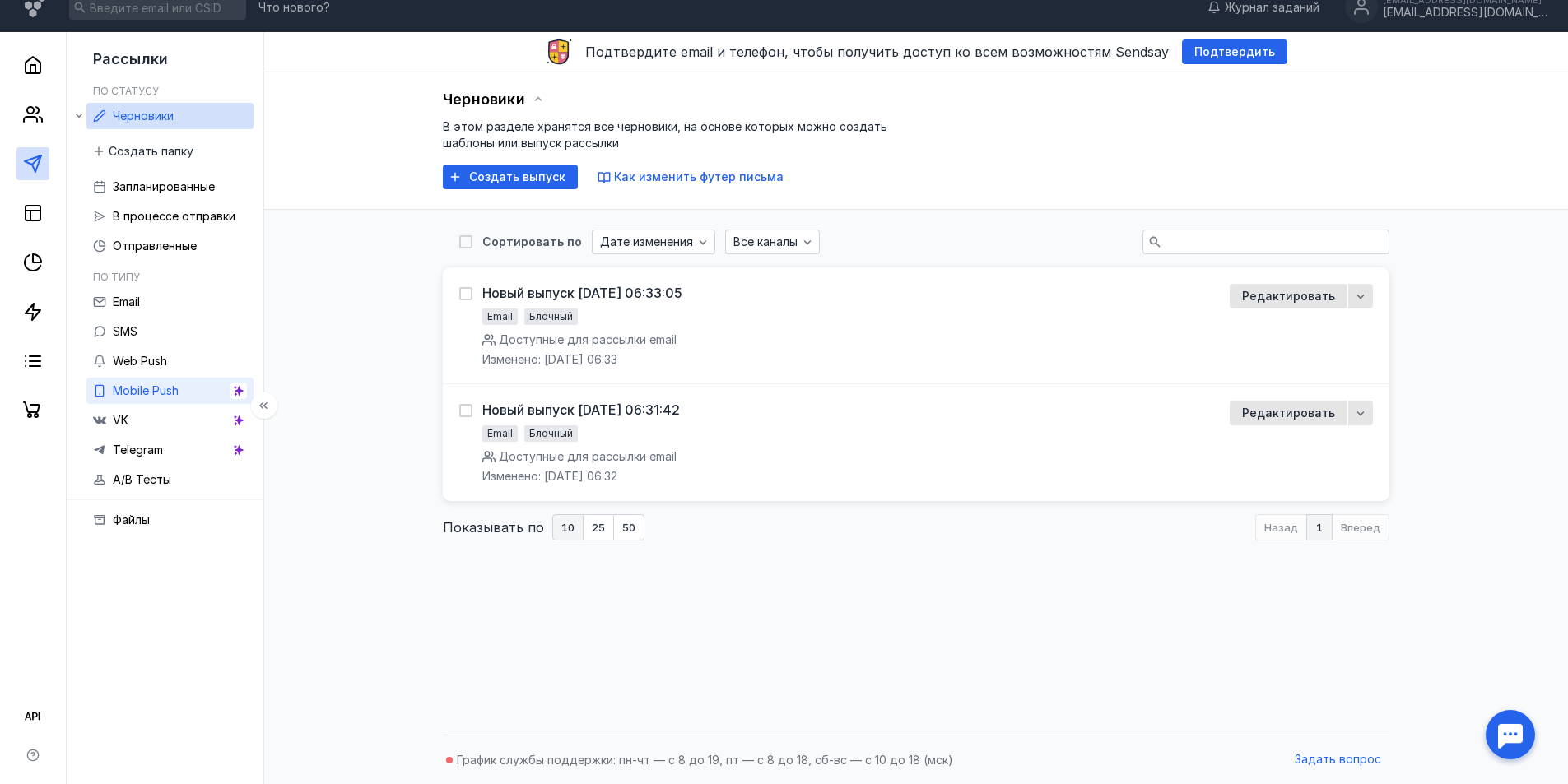
click at [242, 395] on icon at bounding box center [239, 392] width 12 height 12
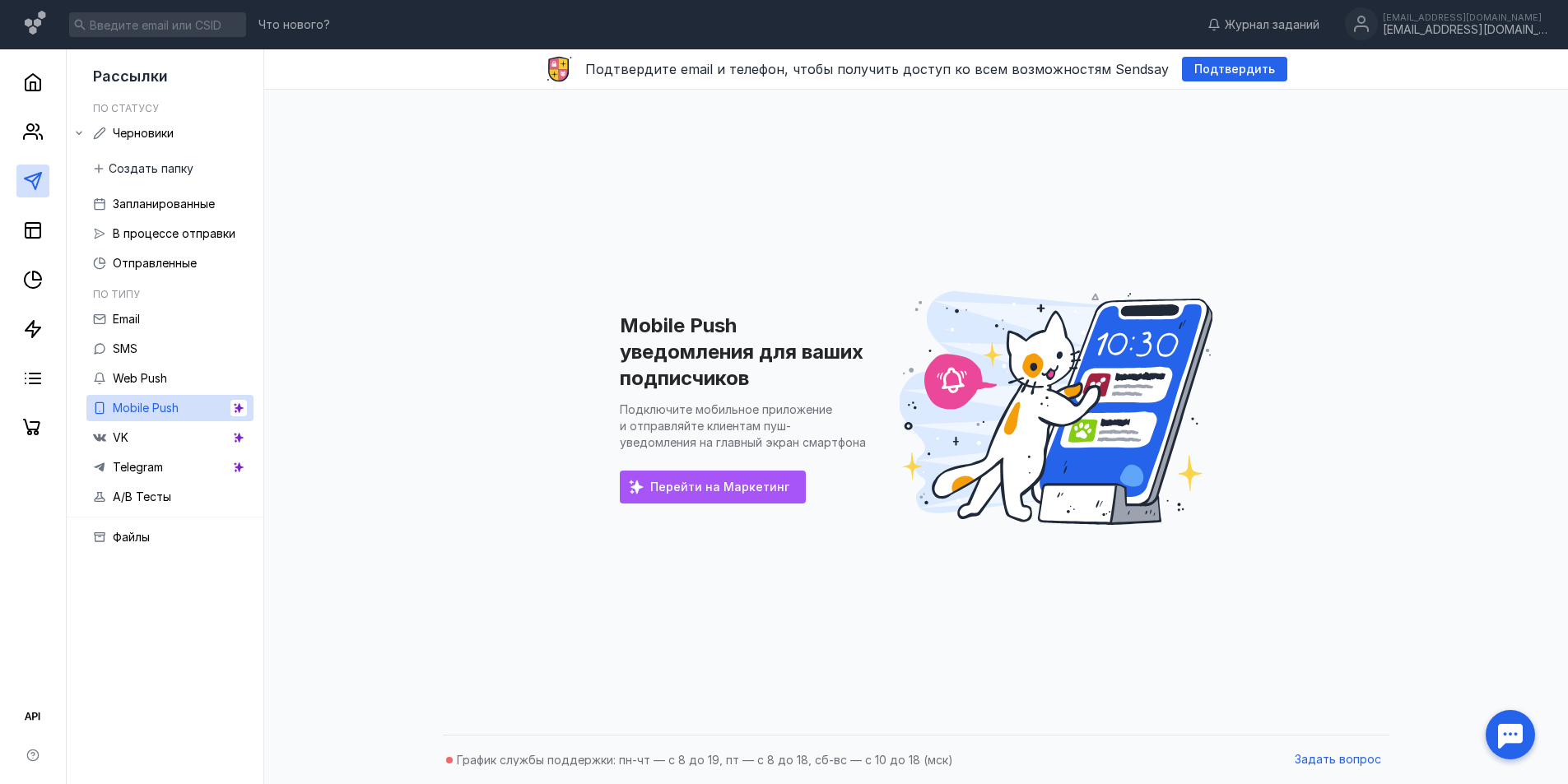
click at [684, 491] on span "Перейти на Маркетинг" at bounding box center [719, 487] width 139 height 14
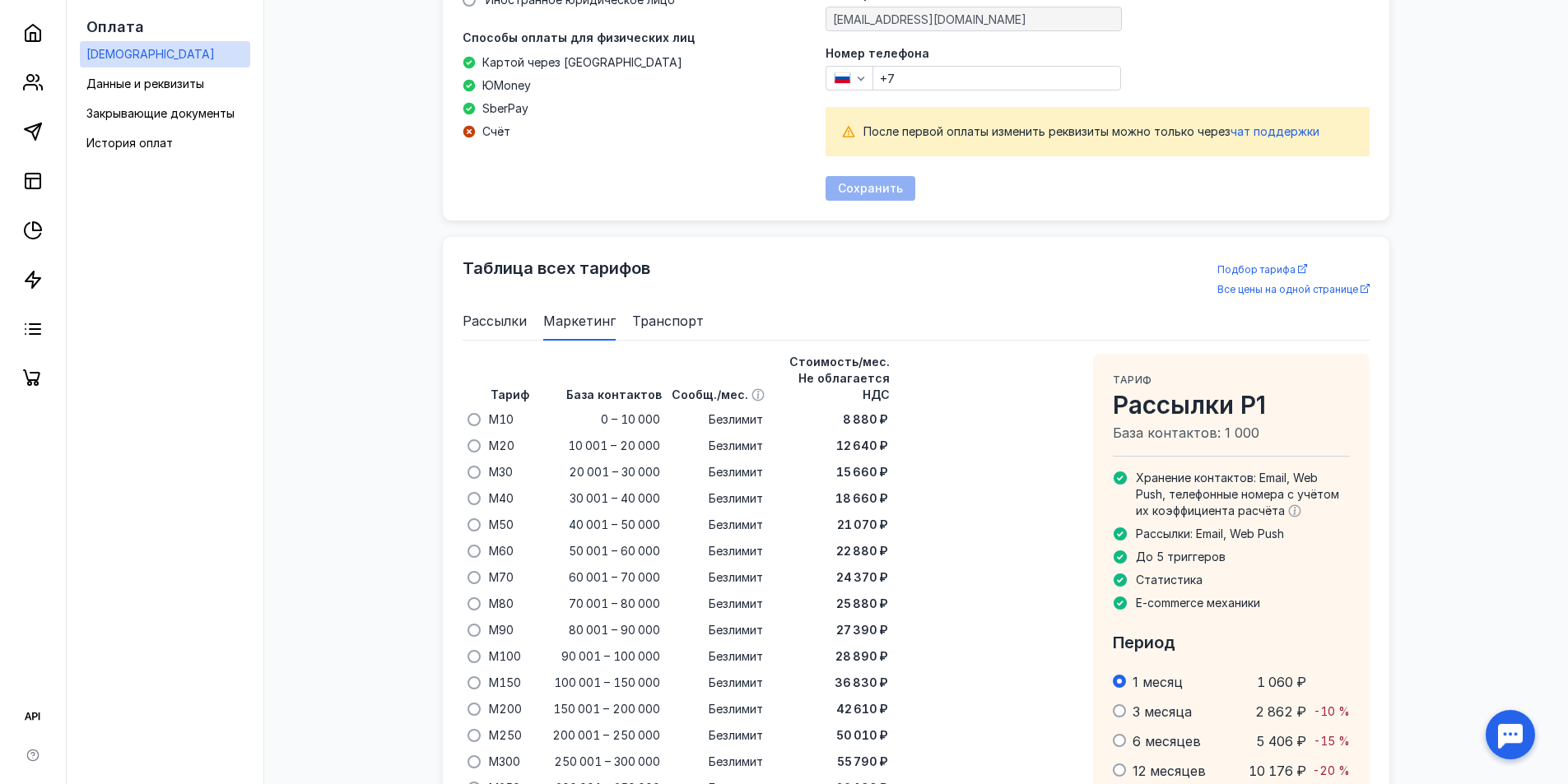
scroll to position [905, 0]
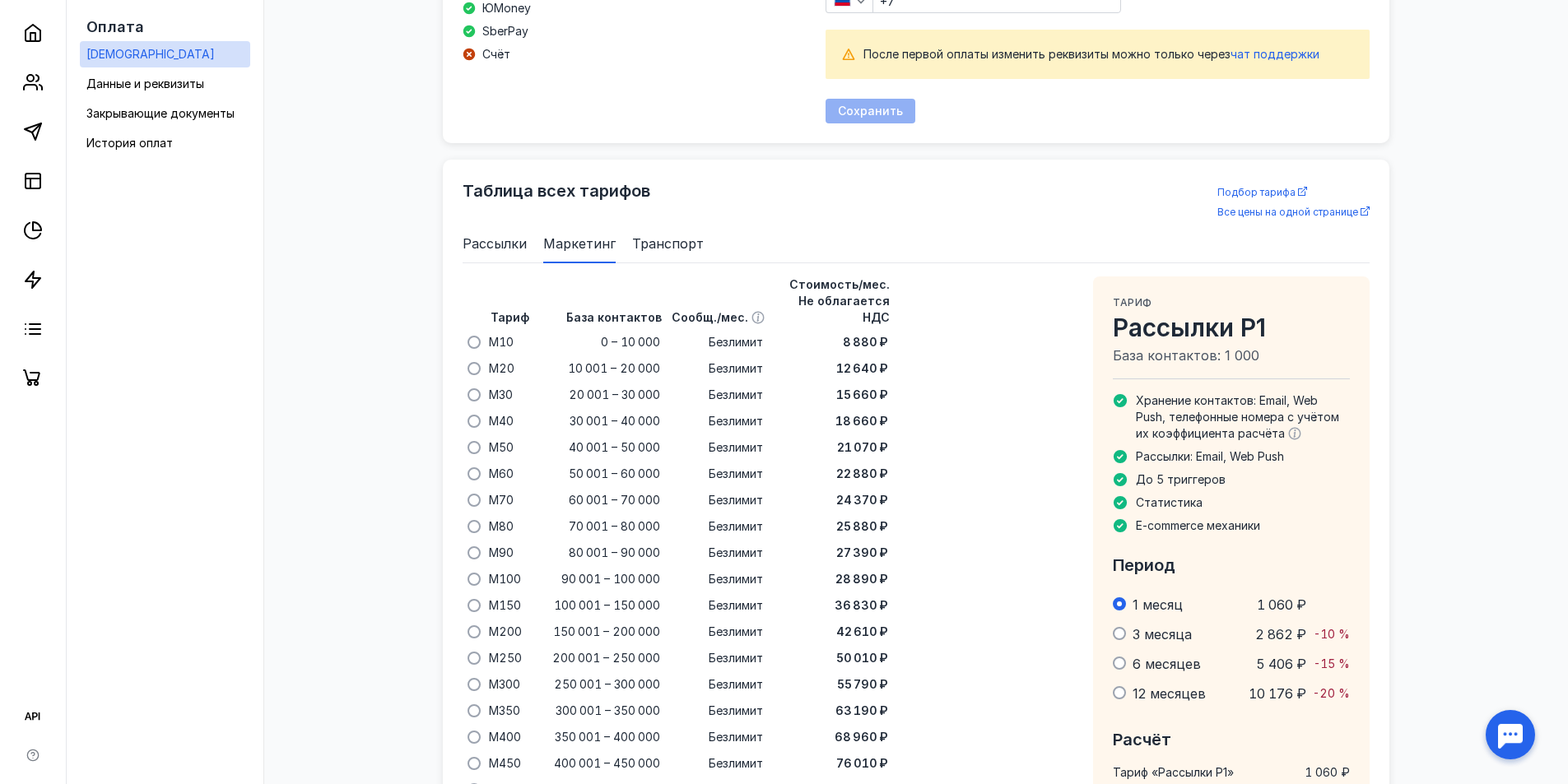
click at [501, 236] on span "Рассылки" at bounding box center [494, 244] width 64 height 20
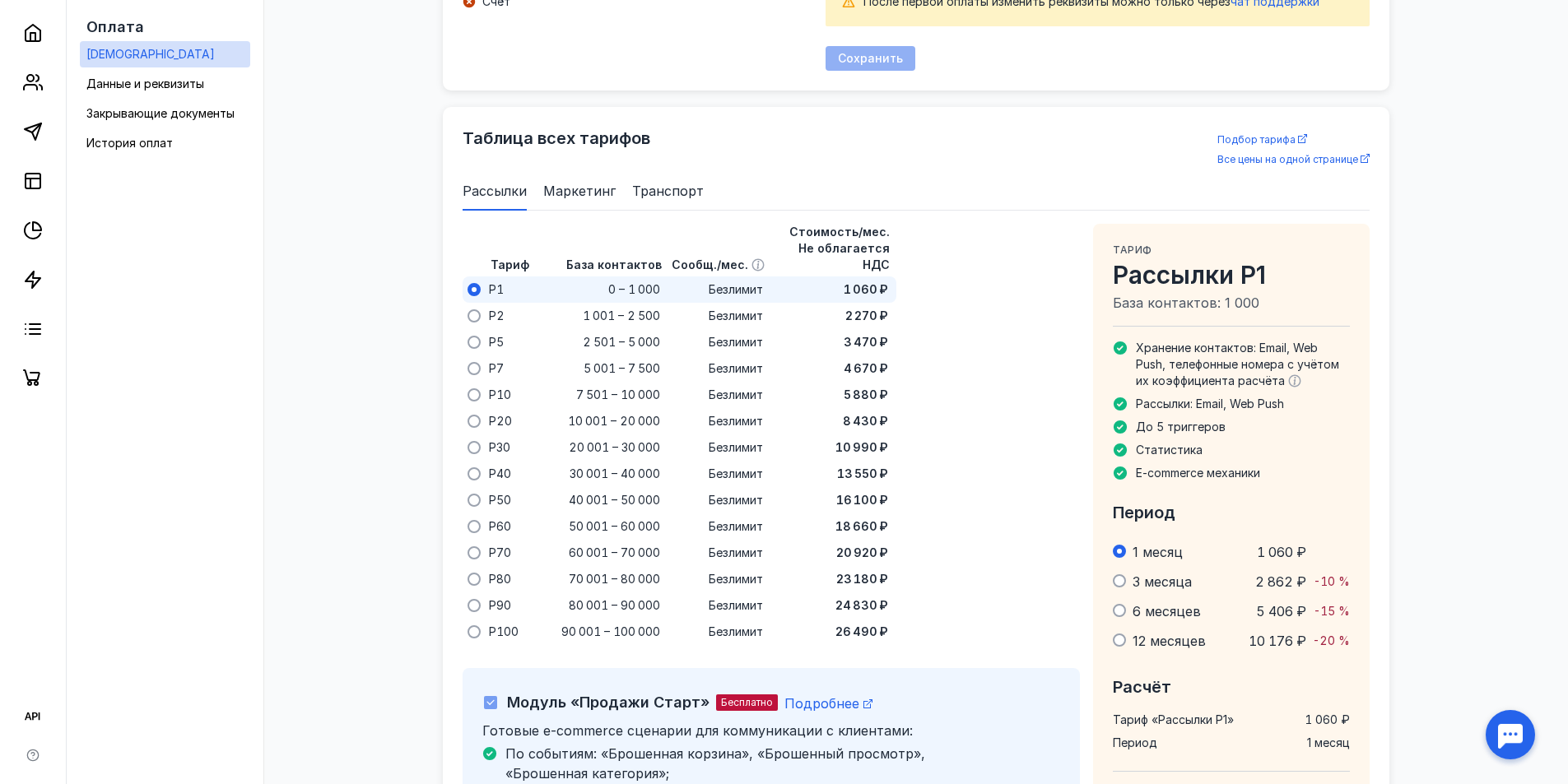
scroll to position [987, 0]
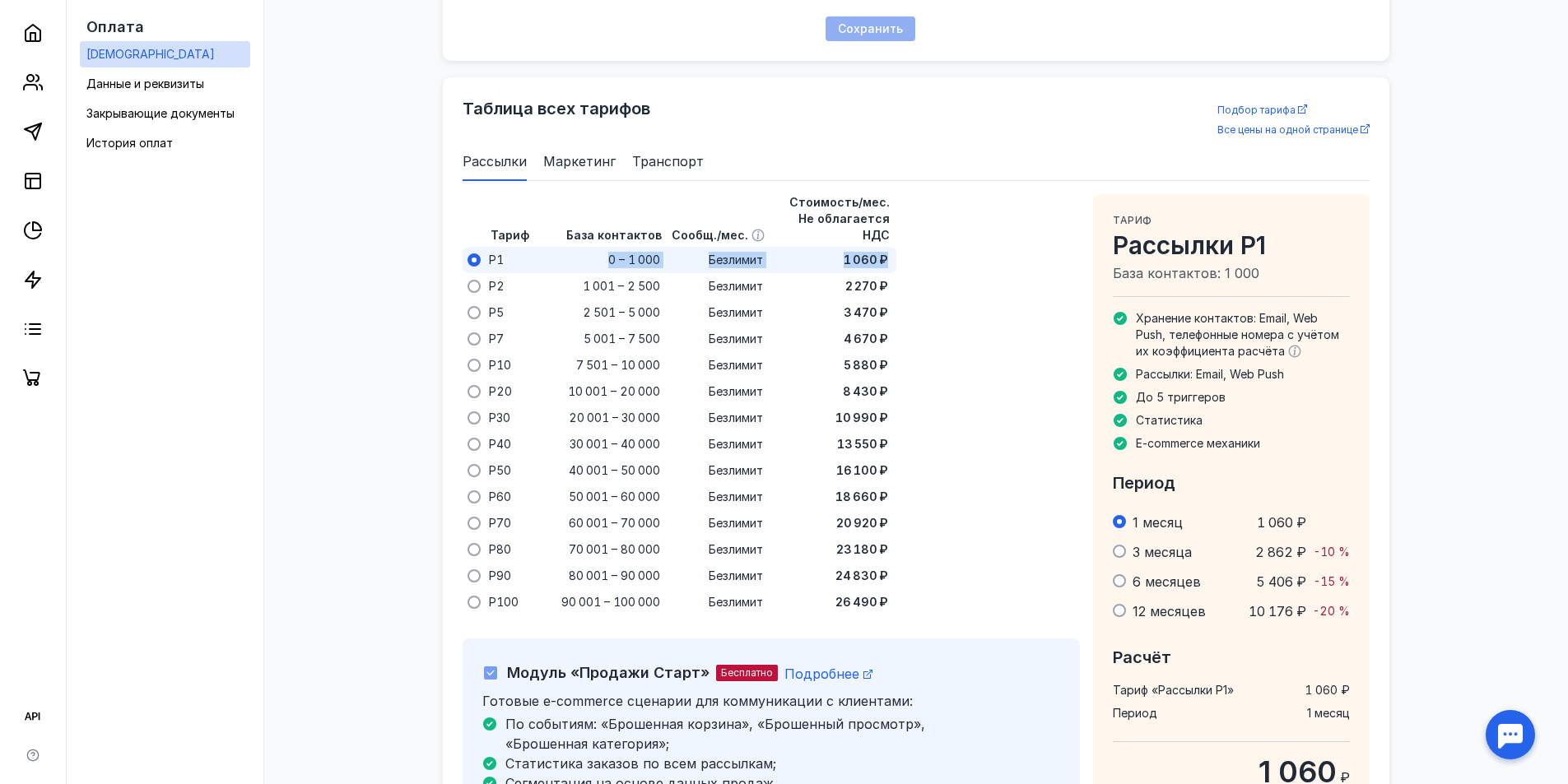
drag, startPoint x: 602, startPoint y: 238, endPoint x: 896, endPoint y: 244, distance: 294.1
click at [896, 244] on div "Тариф База контактов Сообщ./мес. Стоимость/мес. Не облагается НДС P1 0 – 1 000 …" at bounding box center [771, 404] width 617 height 421
copy div "0 – 1 000 Безлимит 1 060 ₽"
